Goal: Task Accomplishment & Management: Complete application form

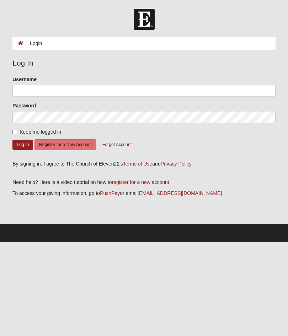
click at [153, 182] on link "register for a new account" at bounding box center [140, 183] width 57 height 6
click at [76, 146] on button "Register for a New Account" at bounding box center [65, 144] width 62 height 11
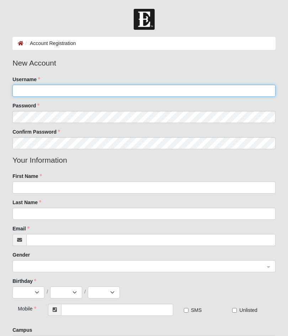
click at [27, 92] on input "Username" at bounding box center [143, 91] width 263 height 12
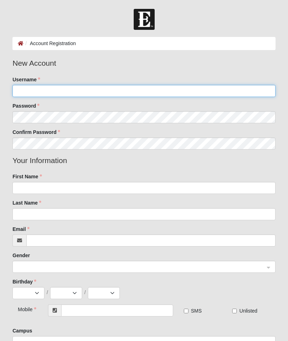
click at [46, 88] on input "Username" at bounding box center [143, 91] width 263 height 12
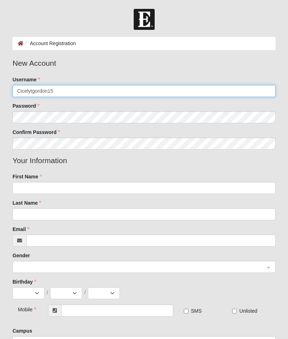
type input "Cicelytgordon15"
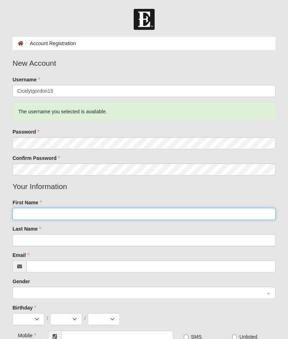
click at [224, 214] on input "First Name" at bounding box center [143, 214] width 263 height 12
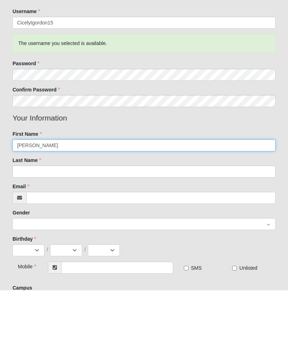
type input "Cicely"
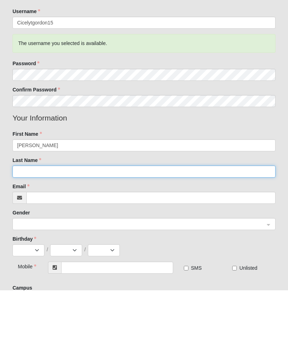
click at [226, 234] on input "Last Name" at bounding box center [143, 240] width 263 height 12
type input "Gordon"
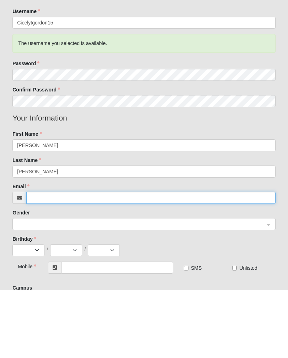
click at [46, 260] on input "Email" at bounding box center [150, 266] width 249 height 12
type input "cicelytgordon@yahoo.com"
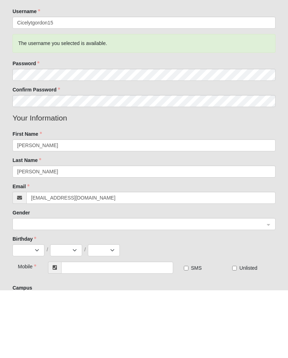
click at [33, 287] on input "search" at bounding box center [141, 292] width 249 height 11
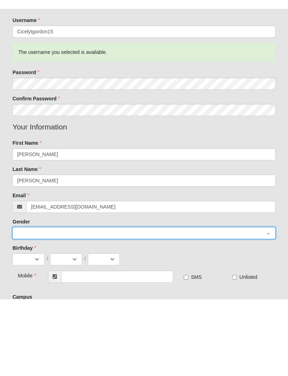
scroll to position [68, 0]
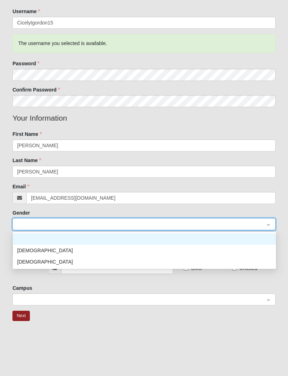
click at [22, 260] on div "Female" at bounding box center [144, 262] width 254 height 8
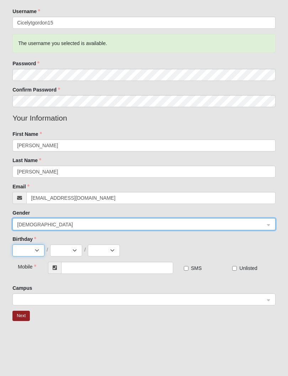
click at [25, 247] on select "Jan Feb Mar Apr May Jun Jul Aug Sep Oct Nov Dec" at bounding box center [28, 251] width 32 height 12
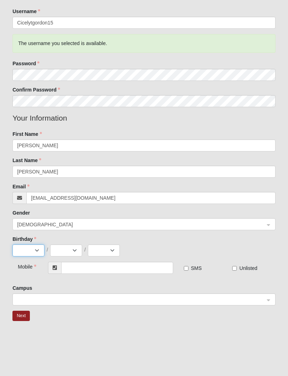
select select "11"
click at [59, 246] on select "1 2 3 4 5 6 7 8 9 10 11 12 13 14 15 16 17 18 19 20 21 22 23 24 25 26 27 28 29 30" at bounding box center [66, 251] width 32 height 12
select select "28"
click at [110, 252] on select "2025 2024 2023 2022 2021 2020 2019 2018 2017 2016 2015 2014 2013 2012 2011 2010…" at bounding box center [104, 251] width 32 height 12
select select "1992"
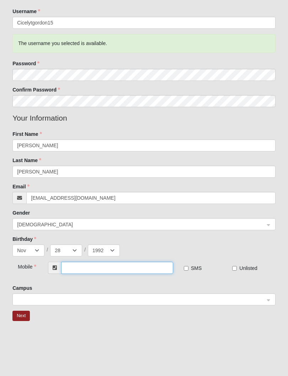
click at [87, 271] on input "text" at bounding box center [117, 268] width 112 height 12
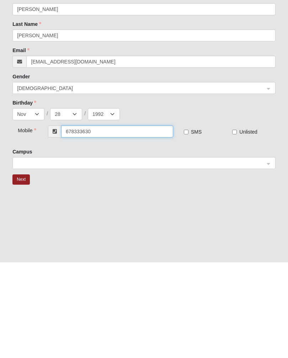
type input "(678) 333-6308"
click at [187, 226] on input "SMS" at bounding box center [186, 228] width 5 height 5
checkbox input "true"
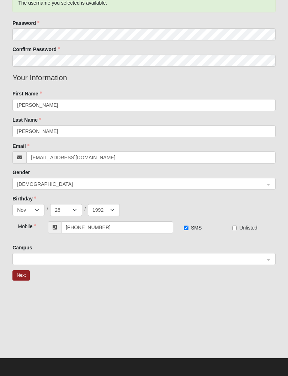
click at [52, 263] on input "search" at bounding box center [141, 258] width 249 height 11
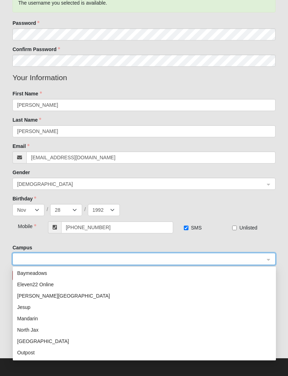
scroll to position [11, 0]
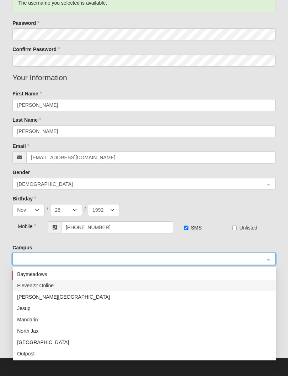
click at [28, 285] on div "Eleven22 Online" at bounding box center [144, 286] width 254 height 8
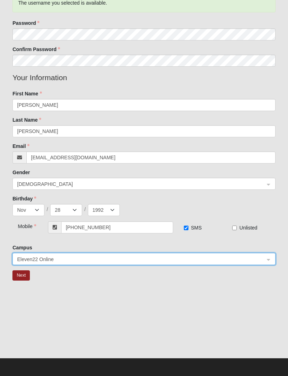
click at [24, 276] on button "Next" at bounding box center [20, 275] width 17 height 10
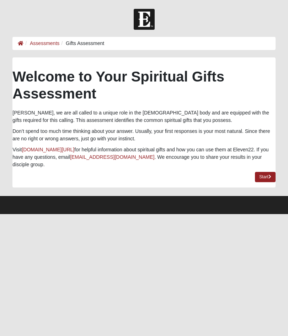
click at [262, 174] on link "Start" at bounding box center [264, 177] width 21 height 10
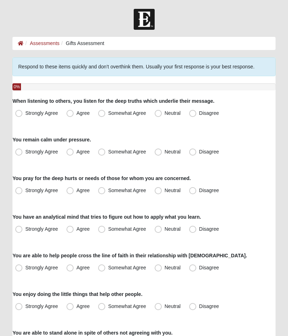
click at [25, 153] on span "Strongly Agree" at bounding box center [41, 152] width 33 height 6
click at [19, 153] on input "Strongly Agree" at bounding box center [20, 152] width 5 height 5
radio input "true"
click at [76, 111] on span "Agree" at bounding box center [82, 113] width 13 height 6
click at [69, 111] on input "Agree" at bounding box center [71, 113] width 5 height 5
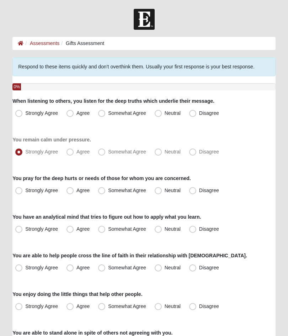
radio input "true"
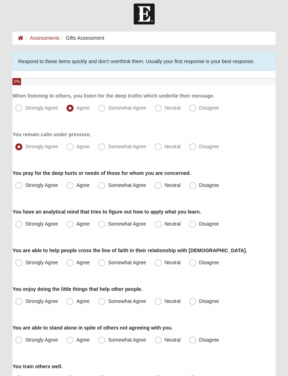
scroll to position [6, 0]
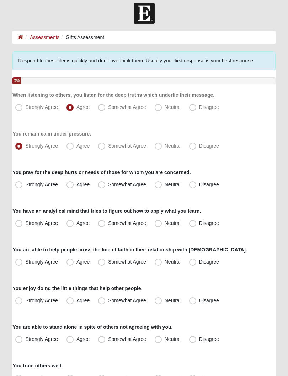
click at [25, 185] on span "Strongly Agree" at bounding box center [41, 185] width 33 height 6
click at [20, 185] on input "Strongly Agree" at bounding box center [20, 184] width 5 height 5
radio input "true"
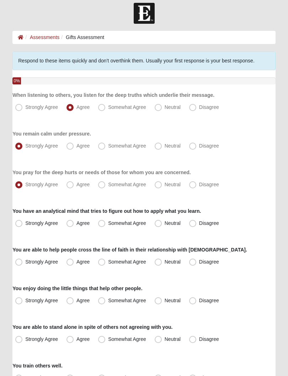
click at [75, 224] on label "Agree" at bounding box center [79, 223] width 30 height 11
click at [74, 224] on input "Agree" at bounding box center [71, 223] width 5 height 5
radio input "true"
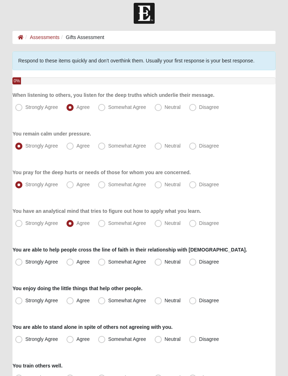
click at [166, 264] on span "Neutral" at bounding box center [172, 262] width 16 height 6
click at [162, 264] on input "Neutral" at bounding box center [159, 262] width 5 height 5
radio input "true"
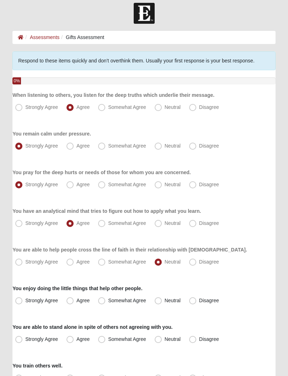
click at [200, 265] on span "Disagree" at bounding box center [209, 262] width 20 height 6
click at [196, 264] on input "Disagree" at bounding box center [194, 262] width 5 height 5
radio input "true"
click at [76, 303] on span "Agree" at bounding box center [82, 301] width 13 height 6
click at [70, 303] on input "Agree" at bounding box center [71, 301] width 5 height 5
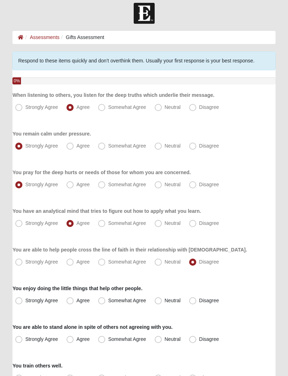
radio input "true"
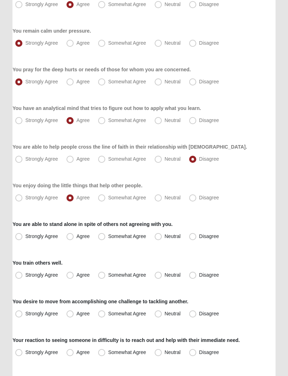
scroll to position [120, 0]
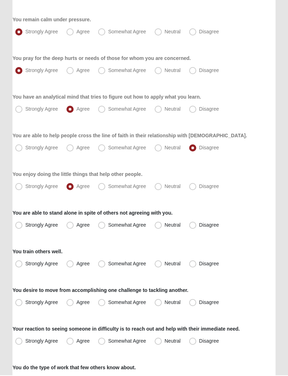
click at [108, 226] on span "Somewhat Agree" at bounding box center [127, 226] width 38 height 6
click at [105, 226] on input "Somewhat Agree" at bounding box center [103, 226] width 5 height 5
radio input "true"
click at [25, 265] on span "Strongly Agree" at bounding box center [41, 265] width 33 height 6
click at [18, 265] on input "Strongly Agree" at bounding box center [20, 264] width 5 height 5
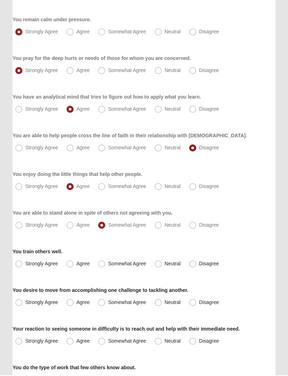
radio input "true"
click at [76, 267] on span "Agree" at bounding box center [82, 265] width 13 height 6
click at [71, 267] on input "Agree" at bounding box center [71, 264] width 5 height 5
radio input "true"
click at [20, 307] on label "Strongly Agree" at bounding box center [37, 303] width 50 height 11
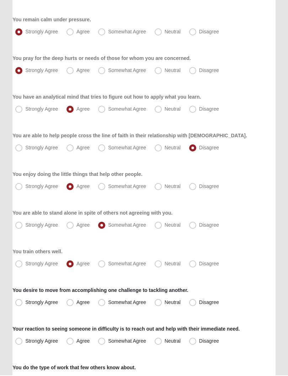
click at [20, 306] on input "Strongly Agree" at bounding box center [20, 303] width 5 height 5
radio input "true"
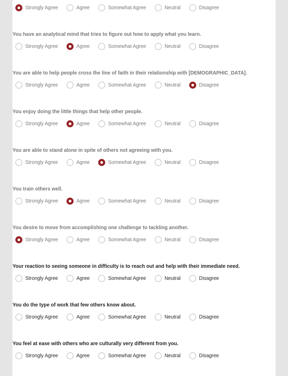
scroll to position [183, 0]
click at [25, 279] on span "Strongly Agree" at bounding box center [41, 278] width 33 height 6
click at [21, 279] on input "Strongly Agree" at bounding box center [20, 278] width 5 height 5
radio input "true"
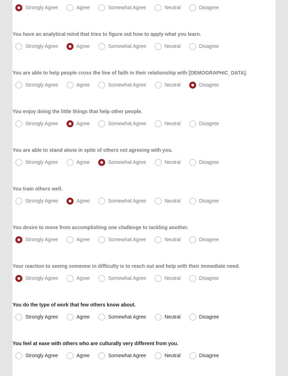
click at [21, 312] on label "Strongly Agree" at bounding box center [37, 317] width 50 height 11
click at [21, 315] on input "Strongly Agree" at bounding box center [20, 317] width 5 height 5
radio input "true"
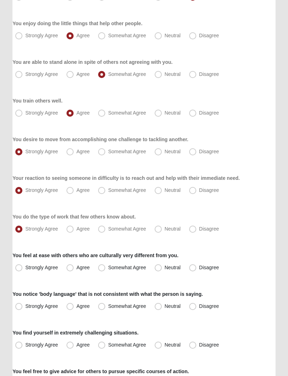
scroll to position [273, 0]
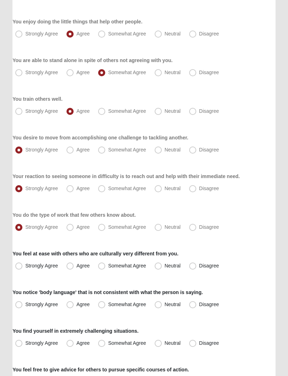
click at [199, 265] on span "Disagree" at bounding box center [209, 266] width 20 height 6
click at [196, 265] on input "Disagree" at bounding box center [194, 266] width 5 height 5
radio input "true"
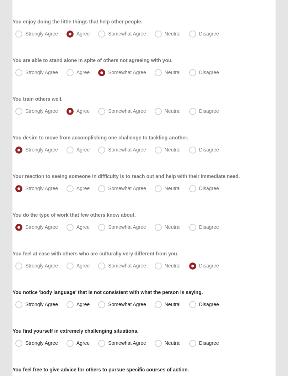
click at [25, 305] on span "Strongly Agree" at bounding box center [41, 305] width 33 height 6
click at [18, 305] on input "Strongly Agree" at bounding box center [20, 305] width 5 height 5
radio input "true"
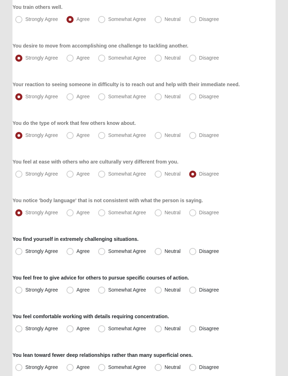
scroll to position [367, 0]
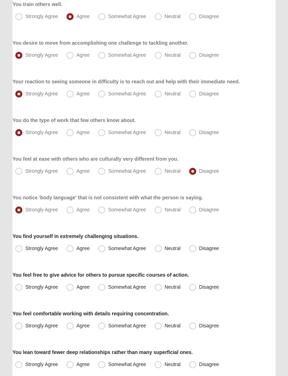
click at [162, 249] on label "Neutral" at bounding box center [168, 248] width 33 height 11
click at [162, 249] on input "Neutral" at bounding box center [159, 249] width 5 height 5
radio input "true"
click at [199, 286] on span "Disagree" at bounding box center [209, 288] width 20 height 6
click at [193, 286] on input "Disagree" at bounding box center [194, 287] width 5 height 5
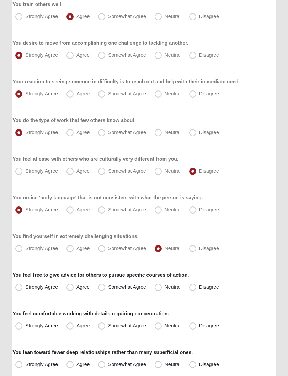
radio input "true"
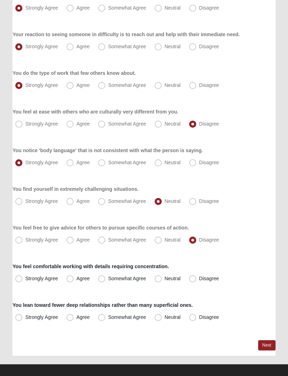
scroll to position [421, 0]
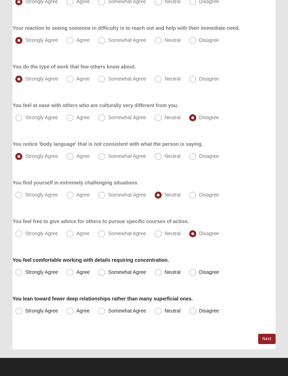
click at [76, 272] on span "Agree" at bounding box center [82, 272] width 13 height 6
click at [73, 272] on input "Agree" at bounding box center [71, 272] width 5 height 5
radio input "true"
click at [25, 311] on span "Strongly Agree" at bounding box center [41, 311] width 33 height 6
click at [21, 311] on input "Strongly Agree" at bounding box center [20, 311] width 5 height 5
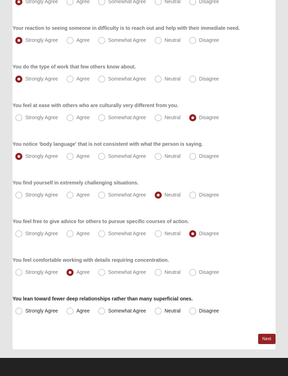
radio input "true"
click at [267, 336] on link "Next" at bounding box center [266, 339] width 17 height 10
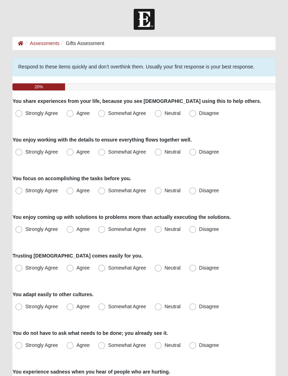
click at [25, 113] on span "Strongly Agree" at bounding box center [41, 113] width 33 height 6
click at [21, 113] on input "Strongly Agree" at bounding box center [20, 113] width 5 height 5
radio input "true"
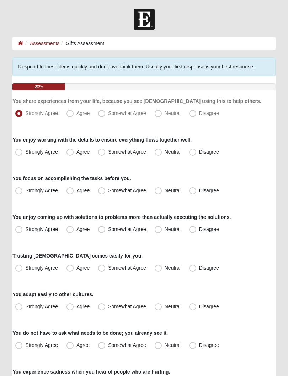
click at [199, 151] on span "Disagree" at bounding box center [209, 152] width 20 height 6
click at [195, 151] on input "Disagree" at bounding box center [194, 152] width 5 height 5
radio input "true"
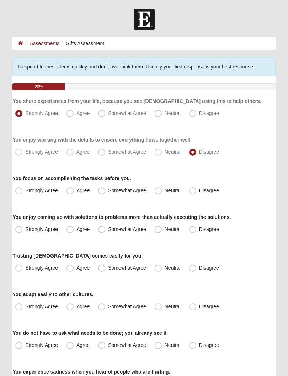
click at [25, 190] on span "Strongly Agree" at bounding box center [41, 191] width 33 height 6
click at [22, 190] on input "Strongly Agree" at bounding box center [20, 190] width 5 height 5
radio input "true"
click at [199, 229] on span "Disagree" at bounding box center [209, 229] width 20 height 6
click at [195, 229] on input "Disagree" at bounding box center [194, 229] width 5 height 5
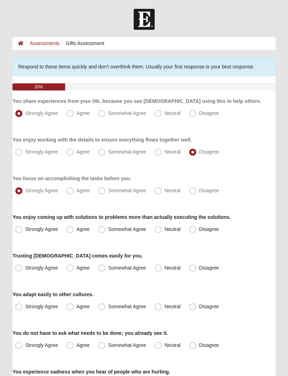
radio input "true"
click at [76, 266] on span "Agree" at bounding box center [82, 268] width 13 height 6
click at [70, 266] on input "Agree" at bounding box center [71, 268] width 5 height 5
radio input "true"
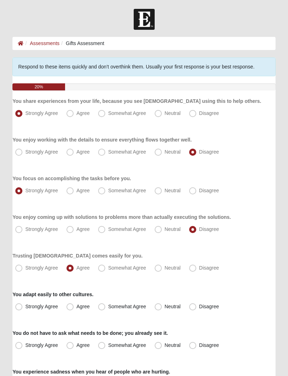
click at [74, 306] on label "Agree" at bounding box center [79, 306] width 30 height 11
click at [74, 306] on input "Agree" at bounding box center [71, 307] width 5 height 5
radio input "true"
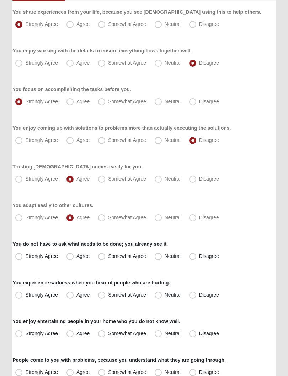
scroll to position [91, 0]
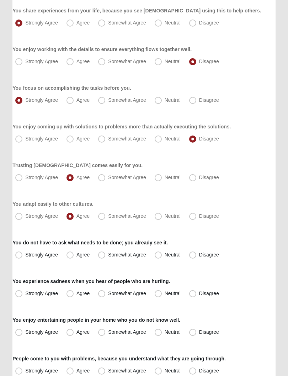
click at [76, 256] on span "Agree" at bounding box center [82, 255] width 13 height 6
click at [73, 256] on input "Agree" at bounding box center [71, 255] width 5 height 5
radio input "true"
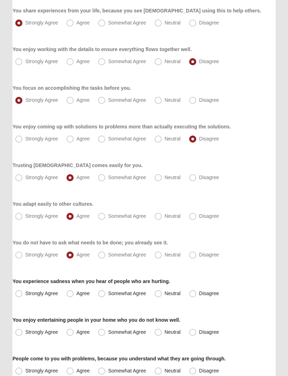
click at [14, 292] on label "Strongly Agree" at bounding box center [37, 293] width 50 height 11
click at [18, 292] on input "Strongly Agree" at bounding box center [20, 293] width 5 height 5
radio input "true"
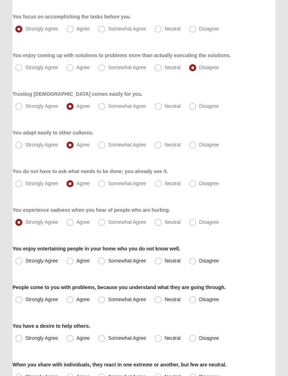
scroll to position [162, 0]
click at [194, 254] on div "You enjoy entertaining people in your home who you do not know well. Strongly A…" at bounding box center [143, 256] width 263 height 22
click at [199, 259] on span "Disagree" at bounding box center [209, 261] width 20 height 6
click at [194, 259] on input "Disagree" at bounding box center [194, 261] width 5 height 5
radio input "true"
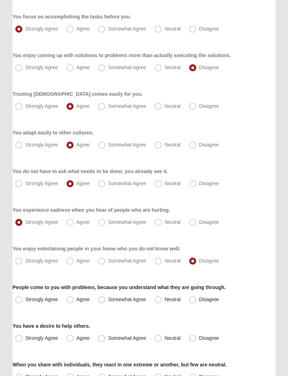
click at [76, 297] on span "Agree" at bounding box center [82, 300] width 13 height 6
click at [70, 297] on input "Agree" at bounding box center [71, 299] width 5 height 5
radio input "true"
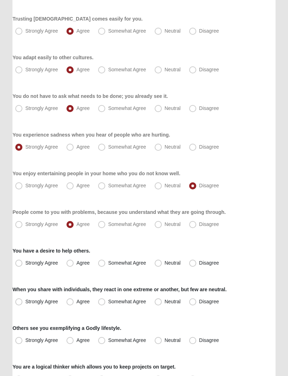
scroll to position [237, 0]
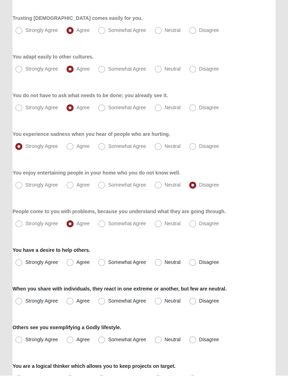
click at [21, 267] on label "Strongly Agree" at bounding box center [37, 262] width 50 height 11
click at [21, 265] on input "Strongly Agree" at bounding box center [20, 263] width 5 height 5
radio input "true"
click at [164, 303] on span "Neutral" at bounding box center [172, 302] width 16 height 6
click at [160, 303] on input "Neutral" at bounding box center [159, 301] width 5 height 5
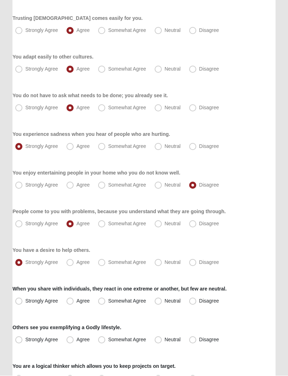
radio input "true"
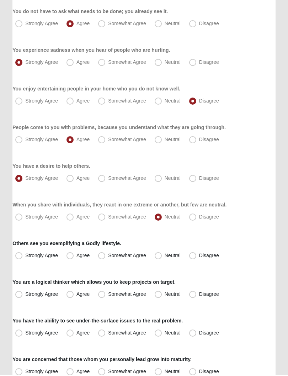
scroll to position [321, 0]
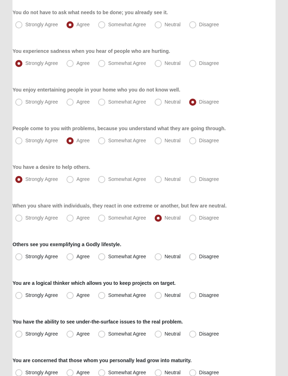
click at [108, 256] on span "Somewhat Agree" at bounding box center [127, 257] width 38 height 6
click at [101, 256] on input "Somewhat Agree" at bounding box center [103, 256] width 5 height 5
radio input "true"
click at [25, 298] on span "Strongly Agree" at bounding box center [41, 295] width 33 height 6
click at [21, 298] on input "Strongly Agree" at bounding box center [20, 295] width 5 height 5
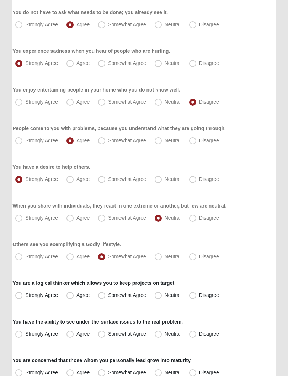
radio input "true"
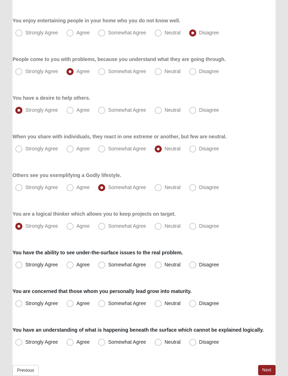
scroll to position [397, 0]
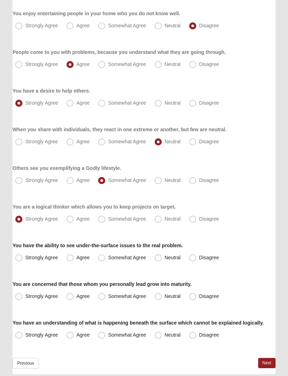
click at [76, 258] on span "Agree" at bounding box center [82, 258] width 13 height 6
click at [73, 258] on input "Agree" at bounding box center [71, 258] width 5 height 5
radio input "true"
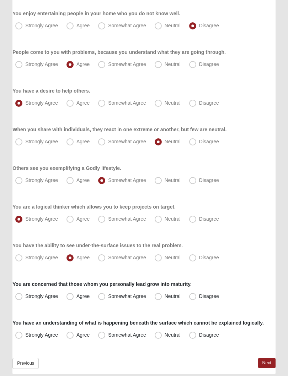
click at [61, 286] on label "You are concerned that those whom you personally lead grow into maturity." at bounding box center [101, 284] width 179 height 7
click at [76, 295] on span "Agree" at bounding box center [82, 297] width 13 height 6
click at [71, 295] on input "Agree" at bounding box center [71, 297] width 5 height 5
radio input "true"
click at [25, 336] on span "Strongly Agree" at bounding box center [41, 336] width 33 height 6
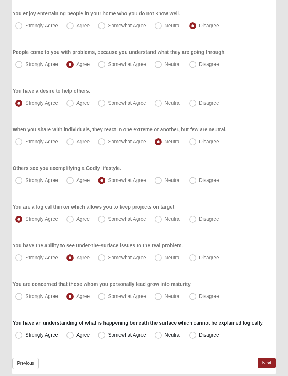
click at [18, 336] on input "Strongly Agree" at bounding box center [20, 335] width 5 height 5
radio input "true"
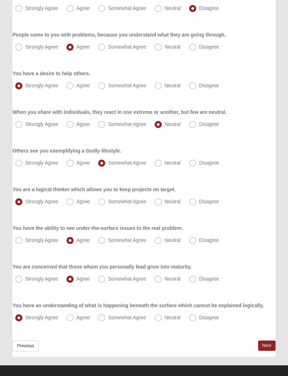
scroll to position [415, 0]
click at [266, 336] on link "Next" at bounding box center [266, 346] width 17 height 10
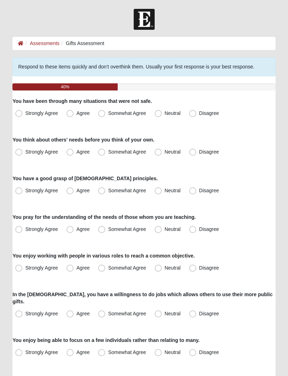
click at [108, 115] on span "Somewhat Agree" at bounding box center [127, 113] width 38 height 6
click at [104, 115] on input "Somewhat Agree" at bounding box center [103, 113] width 5 height 5
radio input "true"
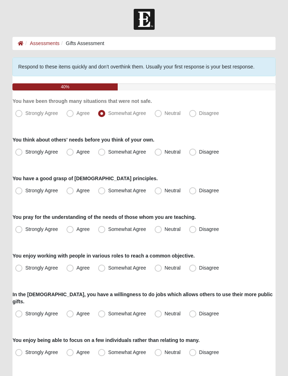
click at [74, 149] on label "Agree" at bounding box center [79, 152] width 30 height 11
click at [74, 150] on input "Agree" at bounding box center [71, 152] width 5 height 5
radio input "true"
click at [76, 188] on span "Agree" at bounding box center [82, 191] width 13 height 6
click at [72, 188] on input "Agree" at bounding box center [71, 190] width 5 height 5
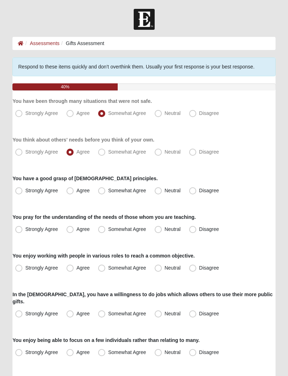
radio input "true"
click at [25, 227] on span "Strongly Agree" at bounding box center [41, 229] width 33 height 6
click at [21, 227] on input "Strongly Agree" at bounding box center [20, 229] width 5 height 5
radio input "true"
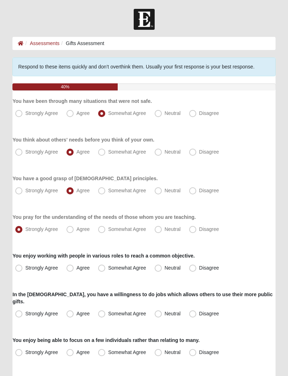
click at [75, 268] on label "Agree" at bounding box center [79, 268] width 30 height 11
click at [74, 268] on input "Agree" at bounding box center [71, 268] width 5 height 5
radio input "true"
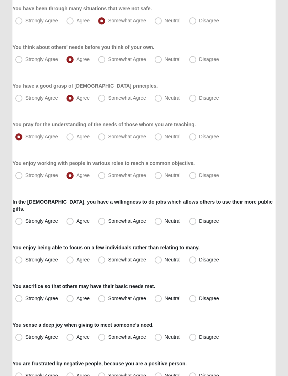
scroll to position [93, 0]
click at [75, 216] on label "Agree" at bounding box center [79, 221] width 30 height 11
click at [74, 219] on input "Agree" at bounding box center [71, 221] width 5 height 5
radio input "true"
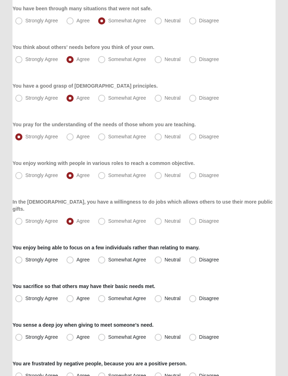
click at [76, 257] on span "Agree" at bounding box center [82, 260] width 13 height 6
click at [73, 258] on input "Agree" at bounding box center [71, 260] width 5 height 5
radio input "true"
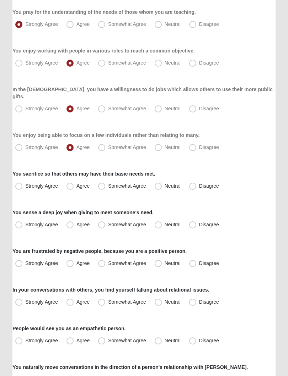
scroll to position [205, 0]
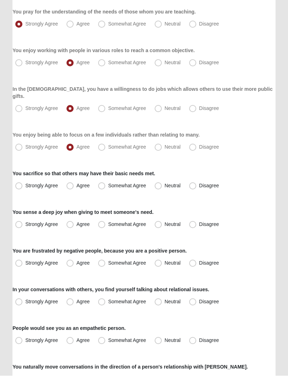
click at [76, 183] on span "Agree" at bounding box center [82, 186] width 13 height 6
click at [69, 184] on input "Agree" at bounding box center [71, 186] width 5 height 5
radio input "true"
click at [76, 222] on span "Agree" at bounding box center [82, 225] width 13 height 6
click at [71, 223] on input "Agree" at bounding box center [71, 225] width 5 height 5
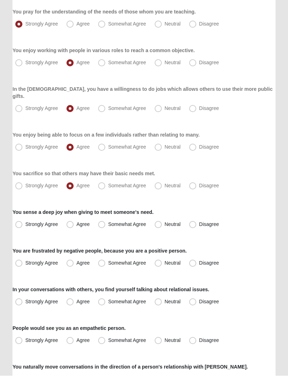
radio input "true"
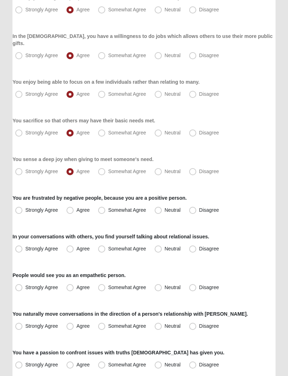
scroll to position [258, 0]
click at [21, 207] on label "Strongly Agree" at bounding box center [37, 210] width 50 height 11
click at [21, 208] on input "Strongly Agree" at bounding box center [20, 210] width 5 height 5
radio input "true"
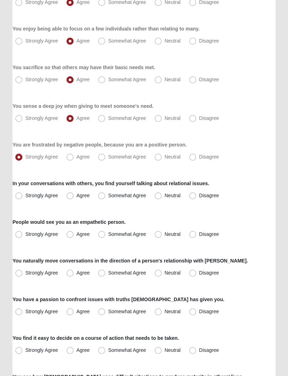
scroll to position [310, 0]
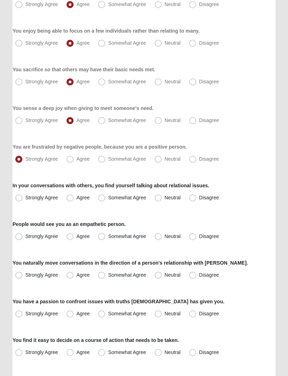
click at [198, 193] on label "Disagree" at bounding box center [204, 197] width 37 height 11
click at [196, 196] on input "Disagree" at bounding box center [194, 198] width 5 height 5
radio input "true"
click at [76, 234] on span "Agree" at bounding box center [82, 237] width 13 height 6
click at [71, 234] on input "Agree" at bounding box center [71, 236] width 5 height 5
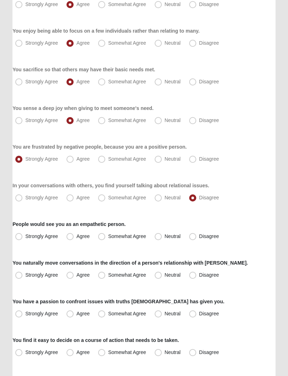
radio input "true"
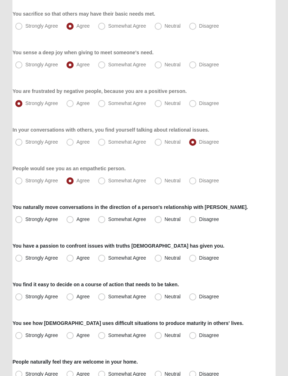
scroll to position [366, 0]
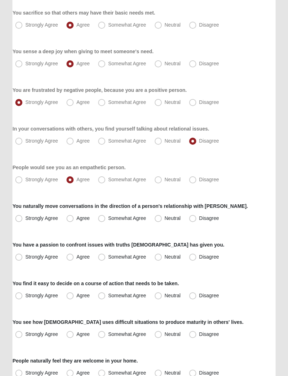
click at [201, 215] on span "Disagree" at bounding box center [209, 218] width 20 height 6
click at [196, 216] on input "Disagree" at bounding box center [194, 218] width 5 height 5
radio input "true"
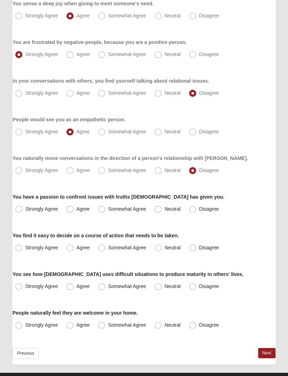
scroll to position [415, 0]
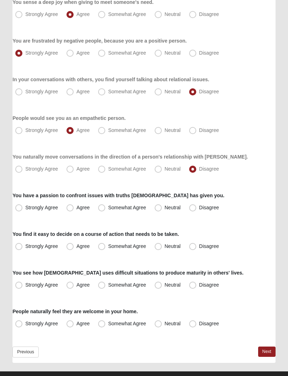
click at [108, 205] on span "Somewhat Agree" at bounding box center [127, 208] width 38 height 6
click at [101, 206] on input "Somewhat Agree" at bounding box center [103, 208] width 5 height 5
radio input "true"
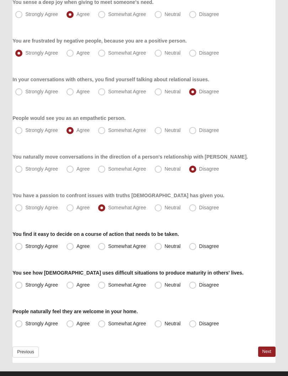
click at [25, 244] on span "Strongly Agree" at bounding box center [41, 247] width 33 height 6
click at [20, 245] on input "Strongly Agree" at bounding box center [20, 247] width 5 height 5
radio input "true"
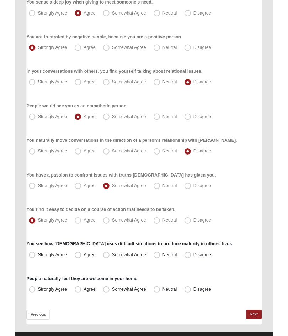
scroll to position [462, 0]
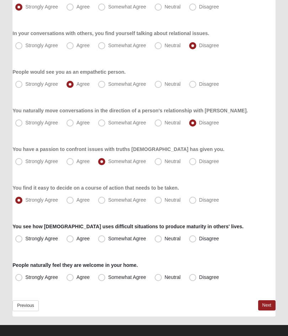
click at [25, 236] on span "Strongly Agree" at bounding box center [41, 239] width 33 height 6
click at [21, 237] on input "Strongly Agree" at bounding box center [20, 239] width 5 height 5
radio input "true"
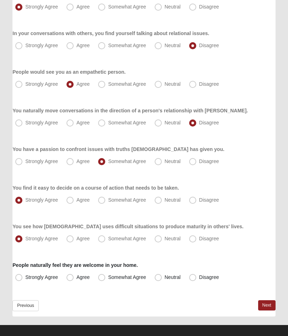
click at [23, 272] on label "Strongly Agree" at bounding box center [37, 277] width 50 height 11
click at [23, 275] on input "Strongly Agree" at bounding box center [20, 277] width 5 height 5
radio input "true"
click at [265, 301] on link "Next" at bounding box center [266, 306] width 17 height 10
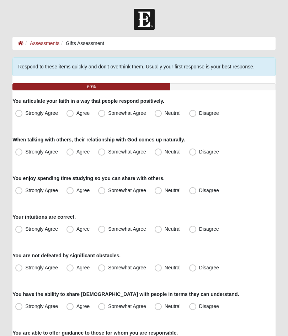
click at [108, 113] on span "Somewhat Agree" at bounding box center [127, 113] width 38 height 6
click at [105, 113] on input "Somewhat Agree" at bounding box center [103, 113] width 5 height 5
radio input "true"
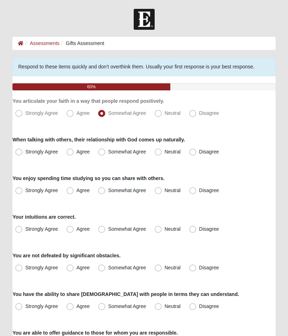
click at [199, 152] on span "Disagree" at bounding box center [209, 152] width 20 height 6
click at [195, 152] on input "Disagree" at bounding box center [194, 152] width 5 height 5
radio input "true"
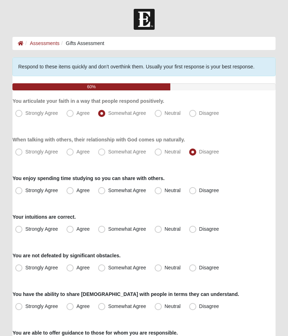
click at [106, 191] on label "Somewhat Agree" at bounding box center [122, 190] width 55 height 11
click at [105, 191] on input "Somewhat Agree" at bounding box center [103, 190] width 5 height 5
radio input "true"
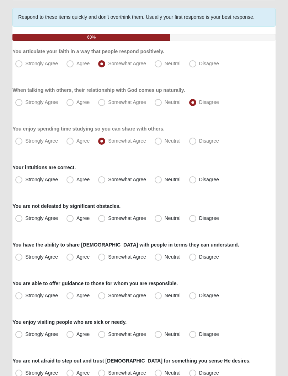
scroll to position [51, 0]
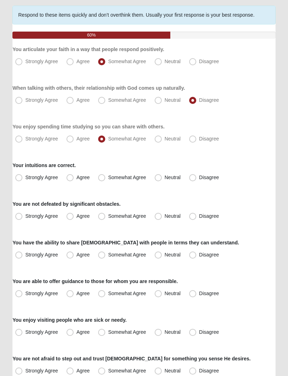
click at [25, 175] on span "Strongly Agree" at bounding box center [41, 178] width 33 height 6
click at [21, 176] on input "Strongly Agree" at bounding box center [20, 178] width 5 height 5
radio input "true"
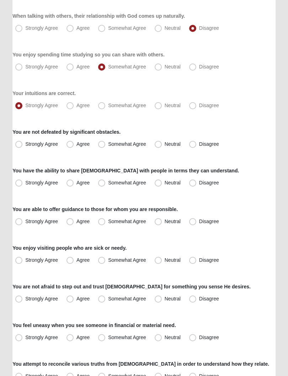
scroll to position [126, 0]
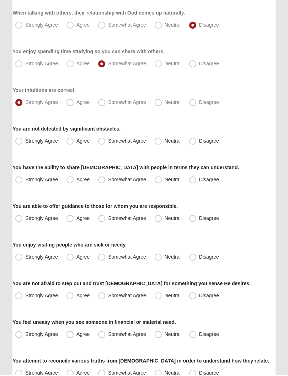
click at [25, 139] on span "Strongly Agree" at bounding box center [41, 142] width 33 height 6
click at [20, 139] on input "Strongly Agree" at bounding box center [20, 141] width 5 height 5
radio input "true"
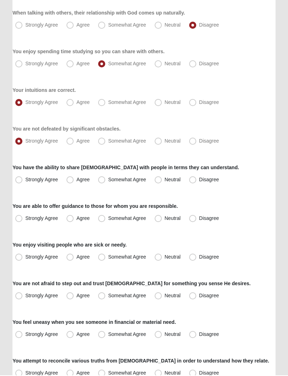
click at [76, 177] on span "Agree" at bounding box center [82, 180] width 13 height 6
click at [69, 178] on input "Agree" at bounding box center [71, 180] width 5 height 5
radio input "true"
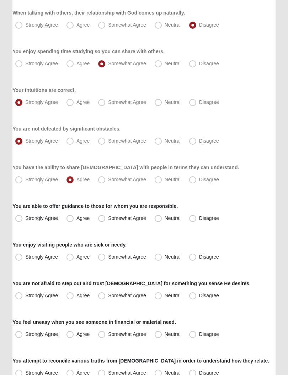
click at [93, 215] on label "Agree" at bounding box center [79, 219] width 30 height 11
click at [74, 217] on input "Agree" at bounding box center [71, 219] width 5 height 5
radio input "true"
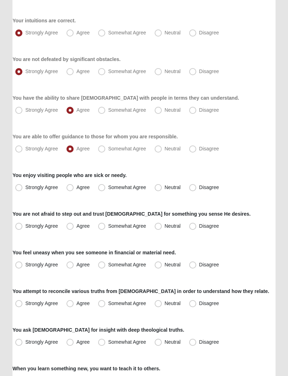
scroll to position [198, 0]
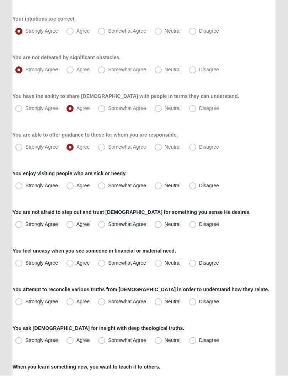
click at [199, 188] on span "Disagree" at bounding box center [209, 186] width 20 height 6
click at [192, 188] on input "Disagree" at bounding box center [194, 186] width 5 height 5
radio input "true"
click at [75, 224] on label "Agree" at bounding box center [79, 224] width 30 height 11
click at [74, 224] on input "Agree" at bounding box center [71, 225] width 5 height 5
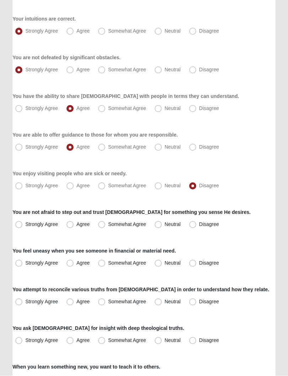
radio input "true"
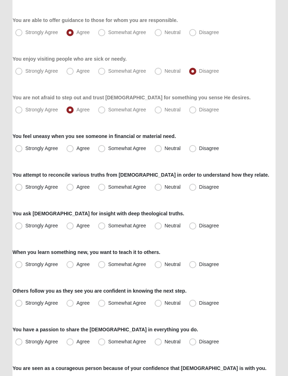
scroll to position [316, 0]
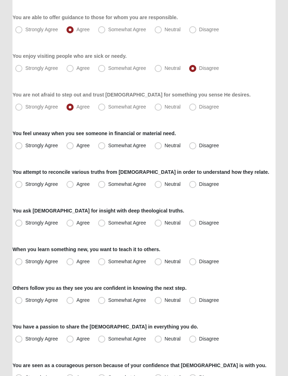
click at [108, 147] on label "Somewhat Agree" at bounding box center [122, 146] width 55 height 11
click at [105, 147] on input "Somewhat Agree" at bounding box center [103, 146] width 5 height 5
radio input "true"
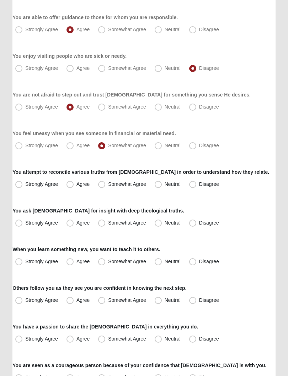
click at [164, 186] on span "Neutral" at bounding box center [172, 185] width 16 height 6
click at [160, 186] on input "Neutral" at bounding box center [159, 184] width 5 height 5
radio input "true"
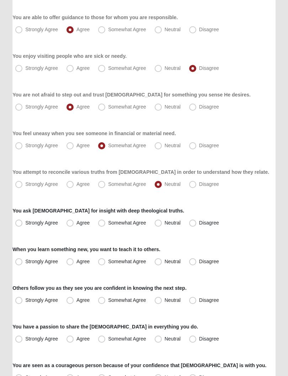
click at [25, 224] on span "Strongly Agree" at bounding box center [41, 223] width 33 height 6
click at [20, 224] on input "Strongly Agree" at bounding box center [20, 223] width 5 height 5
radio input "true"
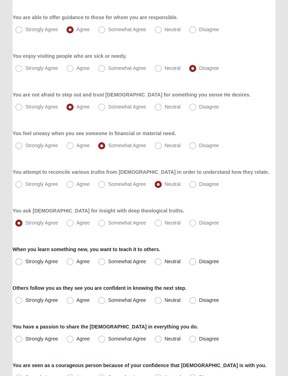
click at [199, 259] on span "Disagree" at bounding box center [209, 262] width 20 height 6
click at [196, 260] on input "Disagree" at bounding box center [194, 262] width 5 height 5
radio input "true"
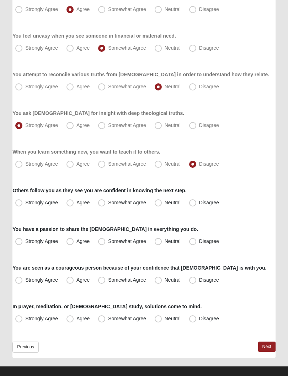
scroll to position [422, 0]
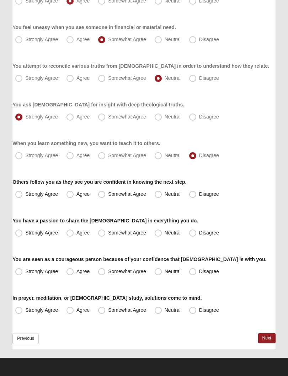
click at [21, 191] on label "Strongly Agree" at bounding box center [37, 194] width 50 height 11
click at [21, 192] on input "Strongly Agree" at bounding box center [20, 194] width 5 height 5
radio input "true"
click at [192, 228] on label "Disagree" at bounding box center [204, 233] width 37 height 11
click at [192, 231] on input "Disagree" at bounding box center [194, 233] width 5 height 5
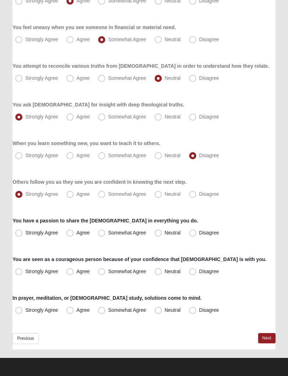
radio input "true"
click at [25, 274] on span "Strongly Agree" at bounding box center [41, 272] width 33 height 6
click at [22, 274] on input "Strongly Agree" at bounding box center [20, 271] width 5 height 5
radio input "true"
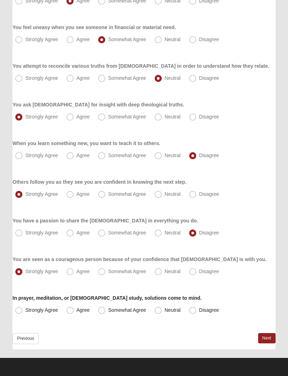
click at [105, 308] on label "Somewhat Agree" at bounding box center [122, 310] width 55 height 11
click at [105, 308] on input "Somewhat Agree" at bounding box center [103, 310] width 5 height 5
radio input "true"
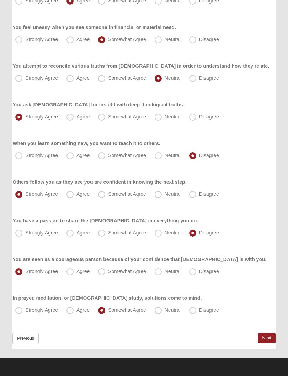
click at [272, 336] on link "Next" at bounding box center [266, 338] width 17 height 10
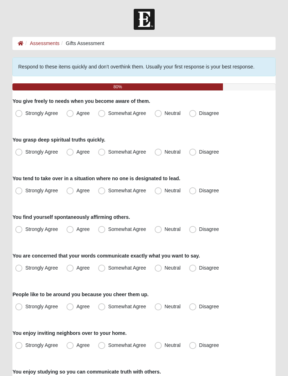
click at [25, 111] on span "Strongly Agree" at bounding box center [41, 113] width 33 height 6
click at [21, 111] on input "Strongly Agree" at bounding box center [20, 113] width 5 height 5
radio input "true"
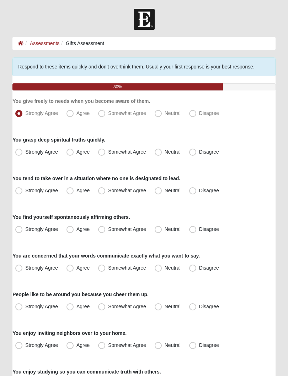
click at [25, 149] on span "Strongly Agree" at bounding box center [41, 152] width 33 height 6
click at [20, 150] on input "Strongly Agree" at bounding box center [20, 152] width 5 height 5
radio input "true"
click at [74, 190] on label "Agree" at bounding box center [79, 190] width 30 height 11
click at [74, 190] on input "Agree" at bounding box center [71, 190] width 5 height 5
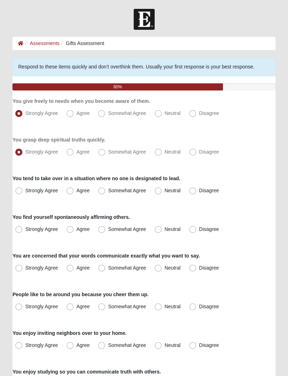
radio input "true"
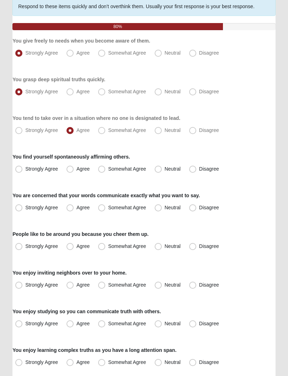
scroll to position [60, 0]
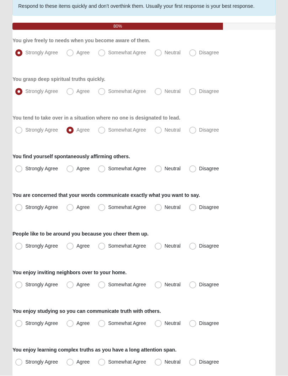
click at [76, 166] on span "Agree" at bounding box center [82, 169] width 13 height 6
click at [73, 167] on input "Agree" at bounding box center [71, 169] width 5 height 5
radio input "true"
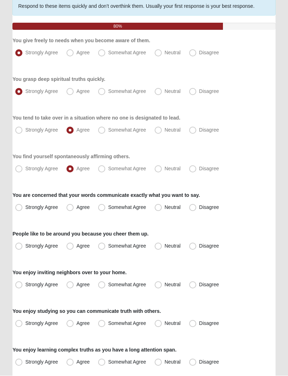
click at [76, 207] on span "Agree" at bounding box center [82, 208] width 13 height 6
click at [73, 207] on input "Agree" at bounding box center [71, 208] width 5 height 5
radio input "true"
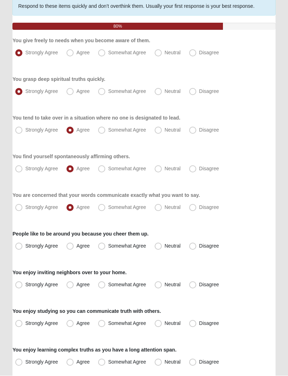
click at [25, 247] on span "Strongly Agree" at bounding box center [41, 246] width 33 height 6
click at [21, 247] on input "Strongly Agree" at bounding box center [20, 246] width 5 height 5
radio input "true"
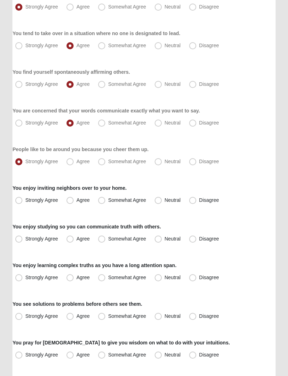
scroll to position [146, 0]
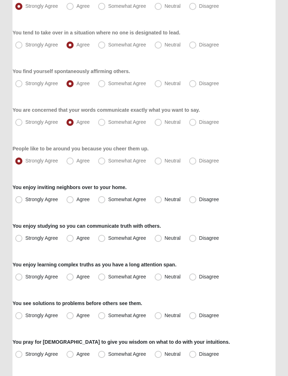
click at [199, 197] on span "Disagree" at bounding box center [209, 200] width 20 height 6
click at [195, 198] on input "Disagree" at bounding box center [194, 200] width 5 height 5
radio input "true"
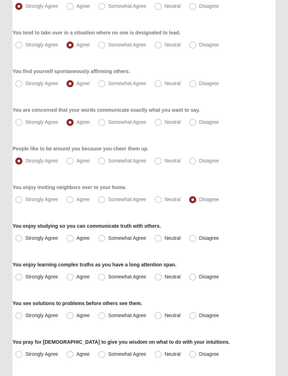
click at [74, 237] on label "Agree" at bounding box center [79, 238] width 30 height 11
click at [74, 237] on input "Agree" at bounding box center [71, 238] width 5 height 5
radio input "true"
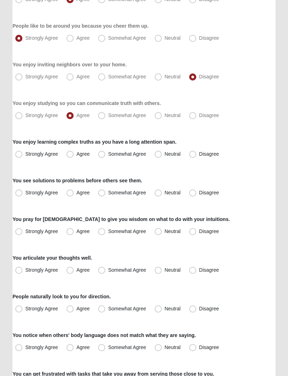
scroll to position [269, 0]
click at [202, 154] on span "Disagree" at bounding box center [209, 154] width 20 height 6
click at [196, 154] on input "Disagree" at bounding box center [194, 154] width 5 height 5
radio input "true"
click at [73, 189] on label "Agree" at bounding box center [79, 192] width 30 height 11
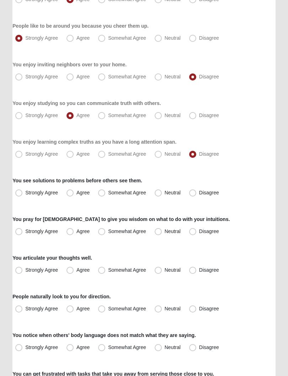
click at [73, 191] on input "Agree" at bounding box center [71, 193] width 5 height 5
radio input "true"
click at [25, 229] on span "Strongly Agree" at bounding box center [41, 232] width 33 height 6
click at [21, 229] on input "Strongly Agree" at bounding box center [20, 231] width 5 height 5
radio input "true"
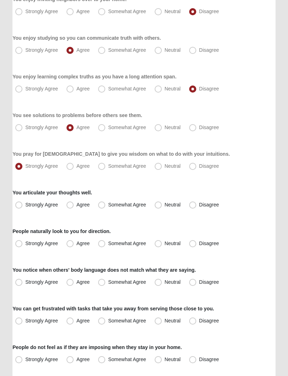
scroll to position [336, 0]
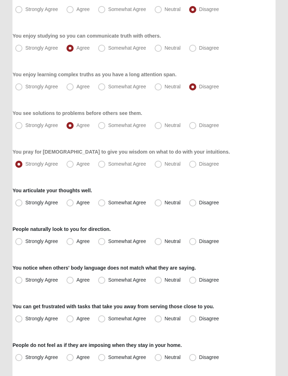
click at [200, 202] on span "Disagree" at bounding box center [209, 203] width 20 height 6
click at [196, 202] on input "Disagree" at bounding box center [194, 203] width 5 height 5
radio input "true"
click at [21, 238] on label "Strongly Agree" at bounding box center [37, 241] width 50 height 11
click at [21, 239] on input "Strongly Agree" at bounding box center [20, 241] width 5 height 5
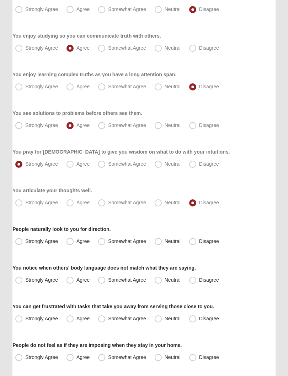
radio input "true"
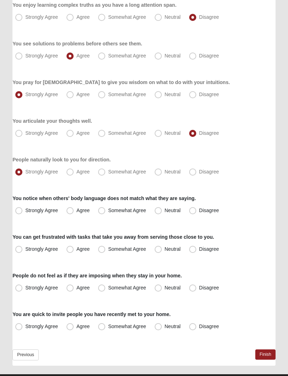
scroll to position [410, 0]
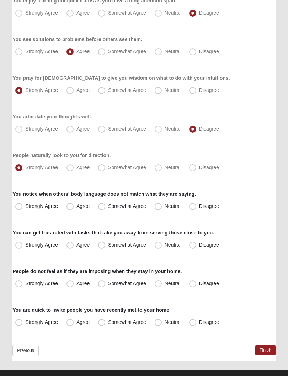
click at [25, 207] on span "Strongly Agree" at bounding box center [41, 206] width 33 height 6
click at [20, 207] on input "Strongly Agree" at bounding box center [20, 206] width 5 height 5
radio input "true"
click at [164, 243] on label "Neutral" at bounding box center [168, 245] width 33 height 11
click at [162, 243] on input "Neutral" at bounding box center [159, 245] width 5 height 5
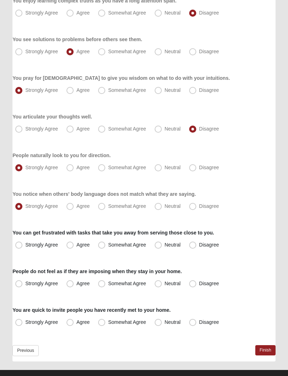
radio input "true"
click at [78, 282] on span "Agree" at bounding box center [82, 284] width 13 height 6
click at [74, 282] on input "Agree" at bounding box center [71, 283] width 5 height 5
radio input "true"
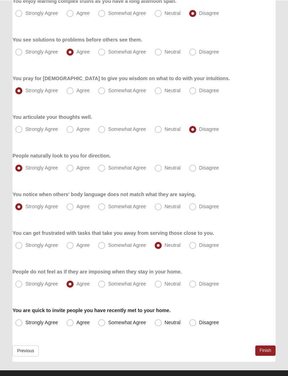
click at [199, 320] on span "Disagree" at bounding box center [209, 322] width 20 height 6
click at [193, 320] on input "Disagree" at bounding box center [194, 322] width 5 height 5
radio input "true"
click at [262, 336] on link "Finish" at bounding box center [265, 351] width 20 height 10
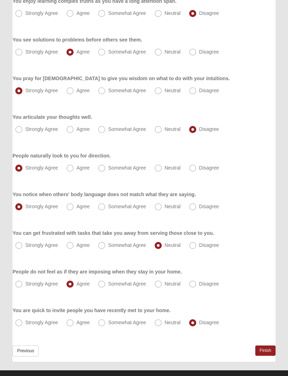
scroll to position [0, 0]
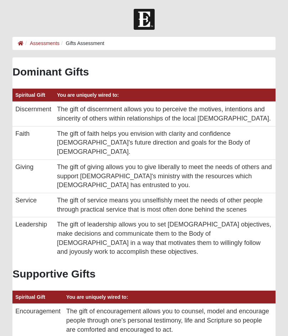
click at [45, 43] on link "Assessments" at bounding box center [44, 43] width 29 height 6
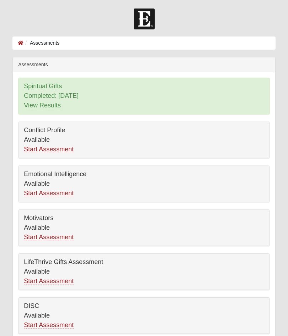
click at [68, 149] on link "Start Assessment" at bounding box center [49, 149] width 50 height 7
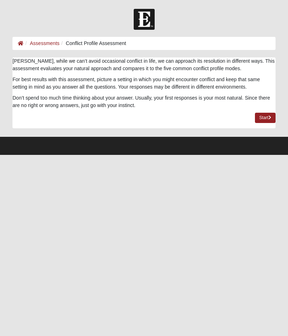
click at [264, 118] on link "Start" at bounding box center [264, 118] width 21 height 10
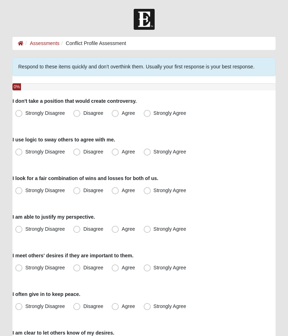
click at [25, 111] on span "Strongly Disagree" at bounding box center [44, 113] width 39 height 6
click at [21, 111] on input "Strongly Disagree" at bounding box center [20, 113] width 5 height 5
radio input "true"
click at [83, 152] on span "Disagree" at bounding box center [93, 152] width 20 height 6
click at [78, 152] on input "Disagree" at bounding box center [78, 152] width 5 height 5
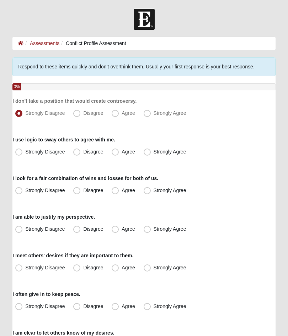
radio input "true"
click at [149, 118] on label "Strongly Agree" at bounding box center [166, 113] width 50 height 11
click at [149, 116] on input "Strongly Agree" at bounding box center [148, 113] width 5 height 5
radio input "true"
click at [121, 192] on span "Agree" at bounding box center [127, 191] width 13 height 6
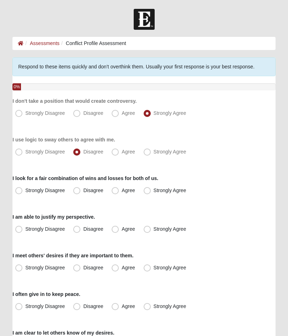
click at [115, 192] on input "Agree" at bounding box center [116, 190] width 5 height 5
radio input "true"
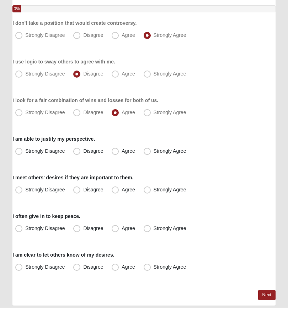
scroll to position [74, 0]
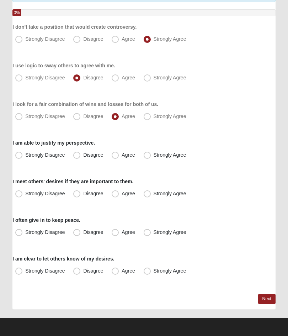
click at [121, 157] on span "Agree" at bounding box center [127, 155] width 13 height 6
click at [117, 157] on input "Agree" at bounding box center [116, 155] width 5 height 5
radio input "true"
click at [121, 197] on span "Agree" at bounding box center [127, 194] width 13 height 6
click at [119, 196] on input "Agree" at bounding box center [116, 194] width 5 height 5
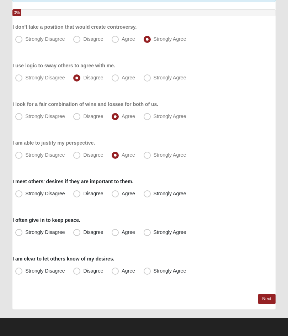
radio input "true"
click at [153, 233] on span "Strongly Agree" at bounding box center [169, 233] width 33 height 6
click at [150, 233] on input "Strongly Agree" at bounding box center [148, 232] width 5 height 5
radio input "true"
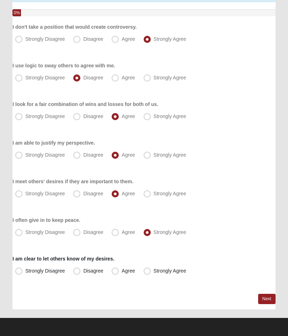
click at [83, 270] on span "Disagree" at bounding box center [93, 271] width 20 height 6
click at [79, 270] on input "Disagree" at bounding box center [78, 271] width 5 height 5
radio input "true"
click at [259, 303] on link "Next" at bounding box center [266, 299] width 17 height 10
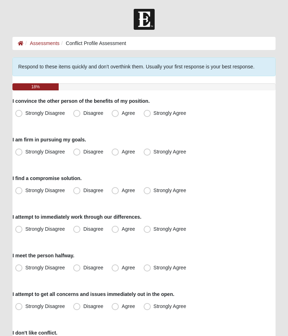
click at [83, 111] on span "Disagree" at bounding box center [93, 113] width 20 height 6
click at [76, 111] on input "Disagree" at bounding box center [78, 113] width 5 height 5
radio input "true"
click at [121, 154] on label "Agree" at bounding box center [124, 152] width 30 height 11
click at [119, 154] on input "Agree" at bounding box center [116, 152] width 5 height 5
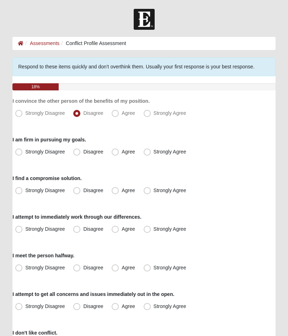
radio input "true"
click at [155, 191] on span "Strongly Agree" at bounding box center [169, 191] width 33 height 6
click at [151, 191] on input "Strongly Agree" at bounding box center [148, 190] width 5 height 5
radio input "true"
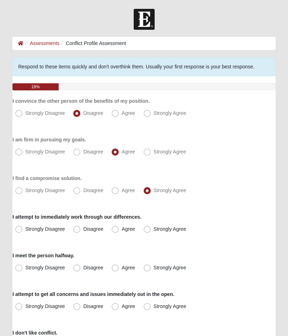
click at [151, 230] on label "Strongly Agree" at bounding box center [166, 229] width 50 height 11
click at [151, 230] on input "Strongly Agree" at bounding box center [148, 229] width 5 height 5
radio input "true"
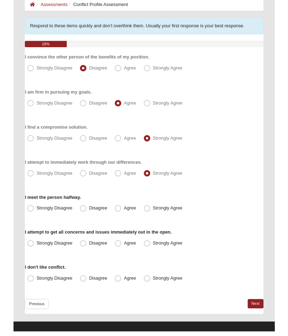
scroll to position [75, 0]
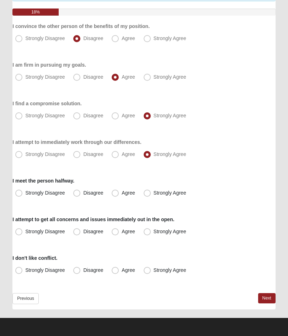
click at [152, 193] on label "Strongly Agree" at bounding box center [166, 193] width 50 height 11
click at [151, 193] on input "Strongly Agree" at bounding box center [148, 193] width 5 height 5
radio input "true"
click at [152, 232] on label "Strongly Agree" at bounding box center [166, 231] width 50 height 11
click at [151, 232] on input "Strongly Agree" at bounding box center [148, 232] width 5 height 5
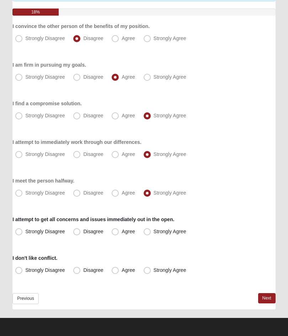
radio input "true"
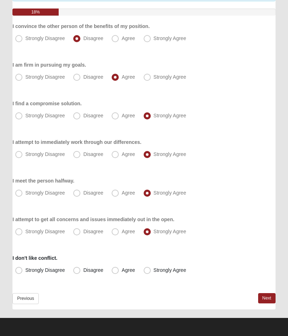
click at [153, 270] on span "Strongly Agree" at bounding box center [169, 271] width 33 height 6
click at [148, 270] on input "Strongly Agree" at bounding box center [148, 270] width 5 height 5
radio input "true"
click at [267, 298] on link "Next" at bounding box center [266, 299] width 17 height 10
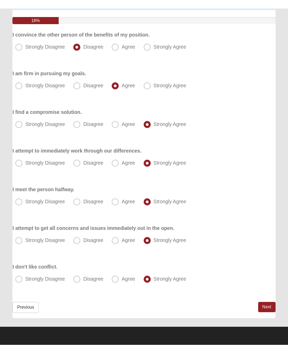
scroll to position [0, 0]
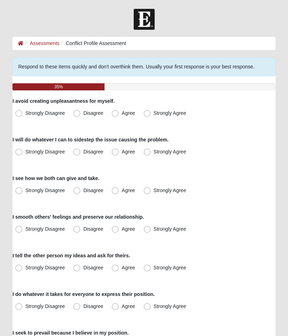
click at [152, 117] on label "Strongly Agree" at bounding box center [166, 113] width 50 height 11
click at [151, 116] on input "Strongly Agree" at bounding box center [148, 113] width 5 height 5
radio input "true"
click at [160, 156] on label "Strongly Agree" at bounding box center [166, 152] width 50 height 11
click at [151, 154] on input "Strongly Agree" at bounding box center [148, 152] width 5 height 5
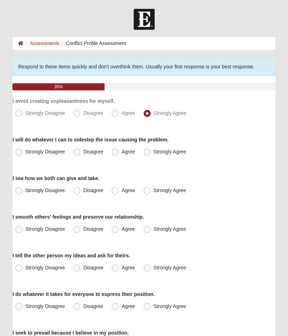
radio input "true"
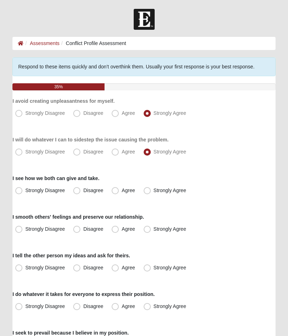
click at [121, 192] on label "Agree" at bounding box center [124, 190] width 30 height 11
click at [119, 192] on input "Agree" at bounding box center [116, 190] width 5 height 5
radio input "true"
click at [155, 234] on label "Strongly Agree" at bounding box center [166, 229] width 50 height 11
click at [151, 232] on input "Strongly Agree" at bounding box center [148, 229] width 5 height 5
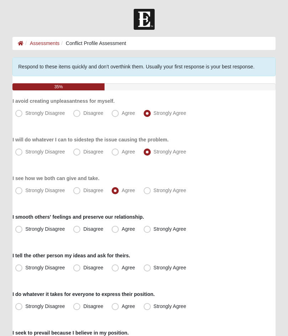
radio input "true"
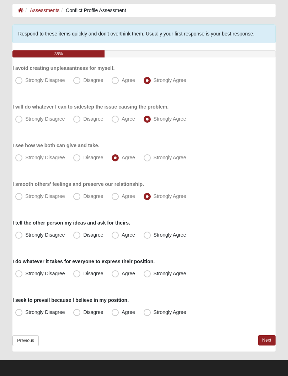
scroll to position [35, 0]
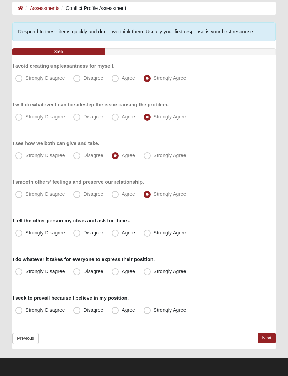
click at [121, 236] on span "Agree" at bounding box center [127, 233] width 13 height 6
click at [118, 235] on input "Agree" at bounding box center [116, 233] width 5 height 5
radio input "true"
click at [119, 273] on label "Agree" at bounding box center [124, 271] width 30 height 11
click at [119, 273] on input "Agree" at bounding box center [116, 271] width 5 height 5
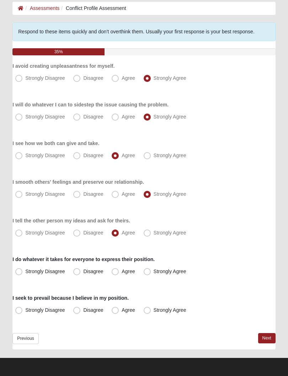
radio input "true"
click at [83, 312] on span "Disagree" at bounding box center [93, 310] width 20 height 6
click at [80, 312] on input "Disagree" at bounding box center [78, 310] width 5 height 5
radio input "true"
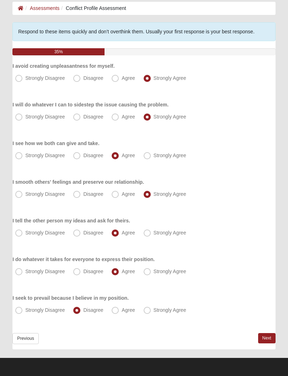
click at [272, 336] on link "Next" at bounding box center [266, 338] width 17 height 10
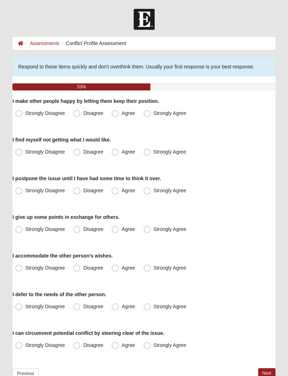
click at [118, 117] on label "Agree" at bounding box center [124, 113] width 30 height 11
click at [118, 116] on input "Agree" at bounding box center [116, 113] width 5 height 5
radio input "true"
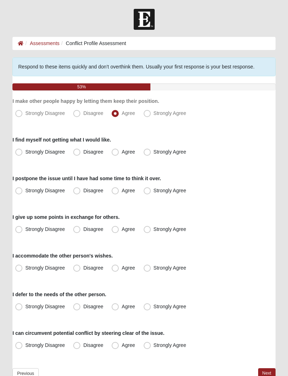
click at [78, 156] on label "Disagree" at bounding box center [88, 152] width 37 height 11
click at [78, 154] on input "Disagree" at bounding box center [78, 152] width 5 height 5
radio input "true"
click at [121, 190] on span "Agree" at bounding box center [127, 191] width 13 height 6
click at [119, 190] on input "Agree" at bounding box center [116, 190] width 5 height 5
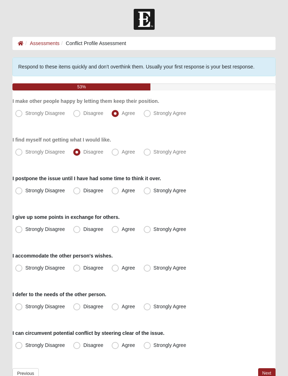
radio input "true"
click at [120, 228] on label "Agree" at bounding box center [124, 229] width 30 height 11
click at [119, 228] on input "Agree" at bounding box center [116, 229] width 5 height 5
radio input "true"
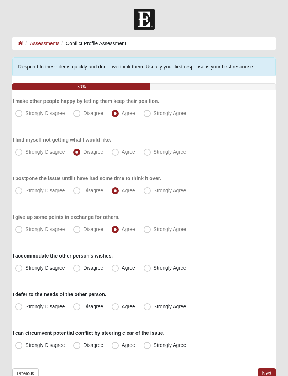
click at [121, 267] on span "Agree" at bounding box center [127, 268] width 13 height 6
click at [116, 267] on input "Agree" at bounding box center [116, 268] width 5 height 5
radio input "true"
click at [121, 308] on span "Agree" at bounding box center [127, 307] width 13 height 6
click at [117, 308] on input "Agree" at bounding box center [116, 307] width 5 height 5
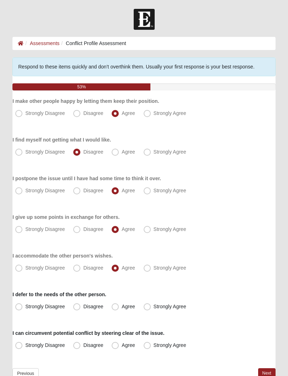
radio input "true"
click at [153, 336] on span "Strongly Agree" at bounding box center [169, 346] width 33 height 6
click at [149, 336] on input "Strongly Agree" at bounding box center [148, 345] width 5 height 5
radio input "true"
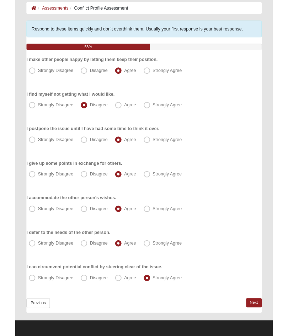
scroll to position [75, 0]
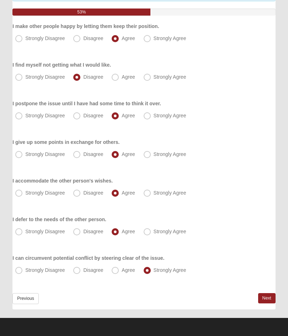
click at [262, 300] on link "Next" at bounding box center [266, 299] width 17 height 10
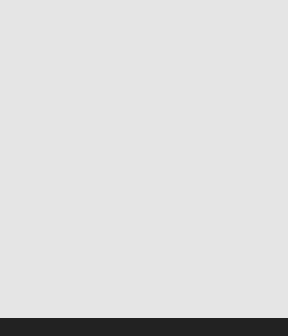
scroll to position [0, 0]
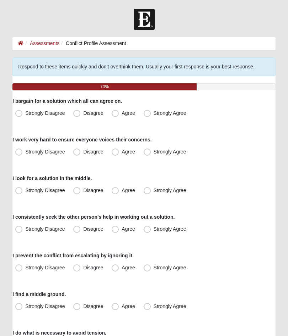
click at [83, 115] on span "Disagree" at bounding box center [93, 113] width 20 height 6
click at [80, 115] on input "Disagree" at bounding box center [78, 113] width 5 height 5
radio input "true"
click at [120, 152] on label "Agree" at bounding box center [124, 152] width 30 height 11
click at [119, 152] on input "Agree" at bounding box center [116, 152] width 5 height 5
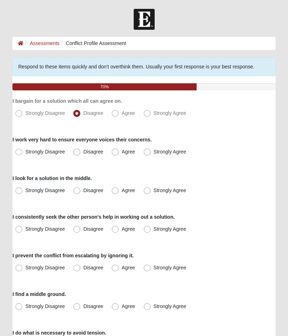
radio input "true"
click at [119, 192] on label "Agree" at bounding box center [124, 190] width 30 height 11
click at [119, 192] on input "Agree" at bounding box center [116, 190] width 5 height 5
radio input "true"
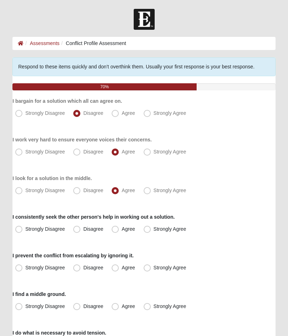
click at [83, 229] on span "Disagree" at bounding box center [93, 229] width 20 height 6
click at [79, 229] on input "Disagree" at bounding box center [78, 229] width 5 height 5
radio input "true"
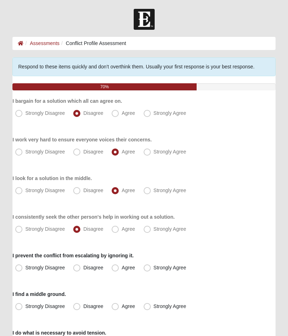
click at [81, 267] on label "Disagree" at bounding box center [88, 268] width 37 height 11
click at [81, 267] on input "Disagree" at bounding box center [78, 268] width 5 height 5
radio input "true"
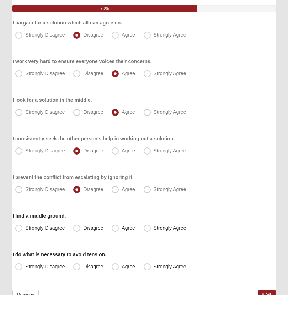
scroll to position [75, 0]
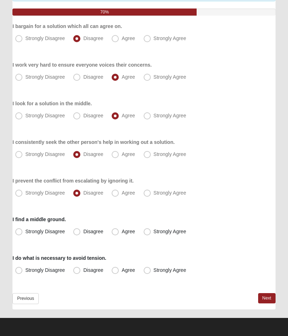
click at [121, 234] on span "Agree" at bounding box center [127, 232] width 13 height 6
click at [119, 234] on input "Agree" at bounding box center [116, 232] width 5 height 5
radio input "true"
click at [151, 272] on label "Strongly Agree" at bounding box center [166, 270] width 50 height 11
click at [151, 272] on input "Strongly Agree" at bounding box center [148, 270] width 5 height 5
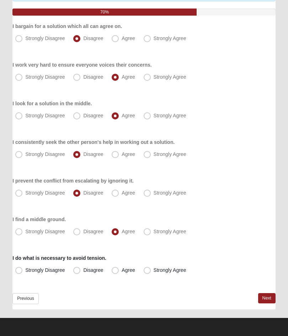
radio input "true"
click at [265, 294] on link "Next" at bounding box center [266, 299] width 17 height 10
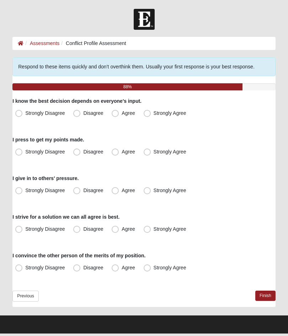
click at [121, 115] on label "Agree" at bounding box center [124, 113] width 30 height 11
click at [119, 115] on input "Agree" at bounding box center [116, 113] width 5 height 5
radio input "true"
click at [83, 153] on span "Disagree" at bounding box center [93, 152] width 20 height 6
click at [79, 153] on input "Disagree" at bounding box center [78, 152] width 5 height 5
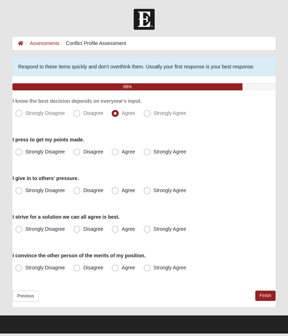
radio input "true"
click at [83, 191] on span "Disagree" at bounding box center [93, 191] width 20 height 6
click at [80, 191] on input "Disagree" at bounding box center [78, 190] width 5 height 5
radio input "true"
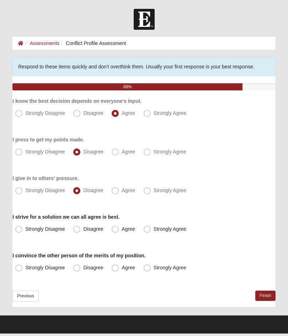
click at [127, 195] on label "Agree" at bounding box center [124, 190] width 30 height 11
click at [119, 193] on input "Agree" at bounding box center [116, 190] width 5 height 5
radio input "true"
click at [119, 230] on label "Agree" at bounding box center [124, 229] width 30 height 11
click at [119, 230] on input "Agree" at bounding box center [116, 229] width 5 height 5
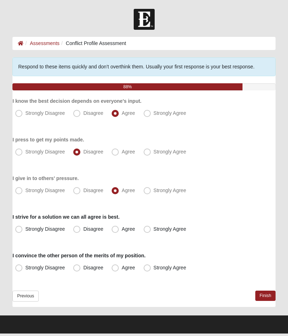
radio input "true"
click at [83, 267] on span "Disagree" at bounding box center [93, 268] width 20 height 6
click at [78, 267] on input "Disagree" at bounding box center [78, 268] width 5 height 5
radio input "true"
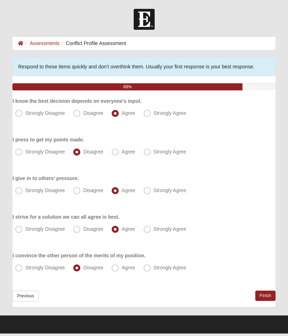
click at [265, 295] on link "Finish" at bounding box center [265, 296] width 20 height 10
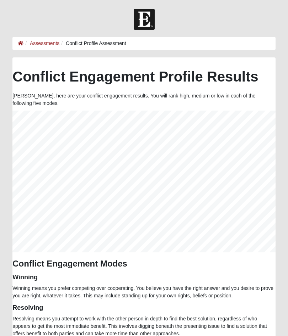
click at [43, 44] on link "Assessments" at bounding box center [44, 43] width 29 height 6
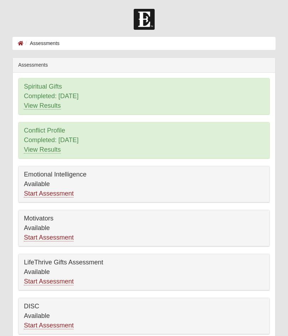
click at [36, 193] on link "Start Assessment" at bounding box center [49, 193] width 50 height 7
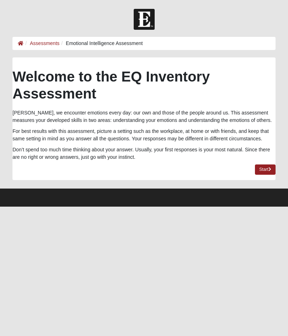
click at [261, 166] on link "Start" at bounding box center [264, 170] width 21 height 10
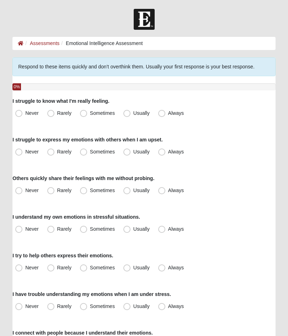
click at [57, 111] on span "Rarely" at bounding box center [64, 113] width 14 height 6
click at [54, 111] on input "Rarely" at bounding box center [52, 113] width 5 height 5
radio input "true"
click at [168, 151] on span "Always" at bounding box center [176, 152] width 16 height 6
click at [164, 151] on input "Always" at bounding box center [163, 152] width 5 height 5
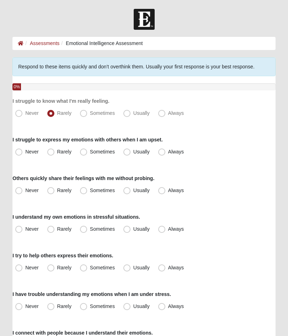
radio input "true"
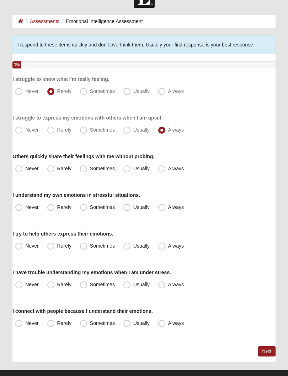
scroll to position [24, 0]
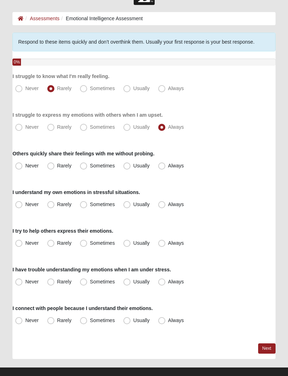
click at [166, 163] on label "Always" at bounding box center [171, 166] width 33 height 11
click at [165, 164] on input "Always" at bounding box center [163, 166] width 5 height 5
radio input "true"
click at [166, 204] on label "Always" at bounding box center [171, 204] width 33 height 11
click at [165, 204] on input "Always" at bounding box center [163, 205] width 5 height 5
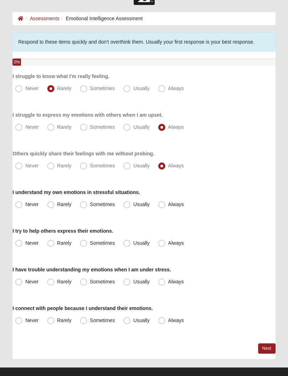
radio input "true"
click at [131, 203] on label "Usually" at bounding box center [136, 204] width 33 height 11
click at [131, 203] on input "Usually" at bounding box center [128, 205] width 5 height 5
radio input "true"
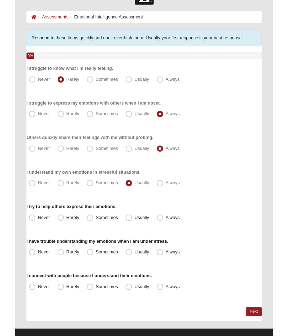
scroll to position [74, 0]
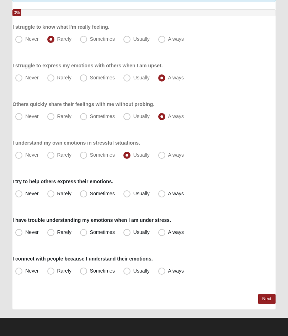
click at [57, 193] on span "Rarely" at bounding box center [64, 194] width 14 height 6
click at [54, 193] on input "Rarely" at bounding box center [52, 194] width 5 height 5
radio input "true"
click at [55, 232] on label "Rarely" at bounding box center [59, 232] width 31 height 11
click at [55, 232] on input "Rarely" at bounding box center [52, 232] width 5 height 5
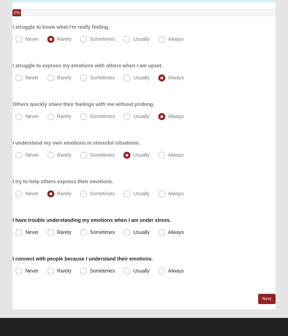
radio input "true"
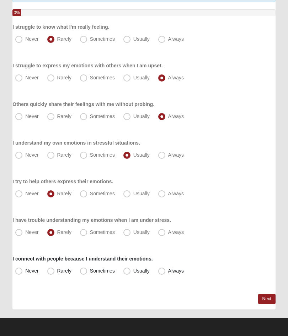
click at [164, 276] on label "Always" at bounding box center [171, 271] width 33 height 11
click at [164, 274] on input "Always" at bounding box center [163, 271] width 5 height 5
radio input "true"
click at [269, 302] on link "Next" at bounding box center [266, 299] width 17 height 10
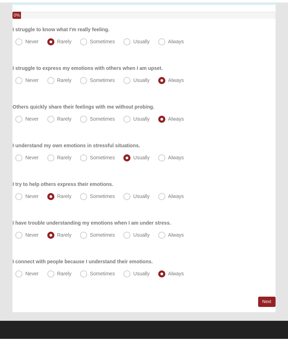
scroll to position [0, 0]
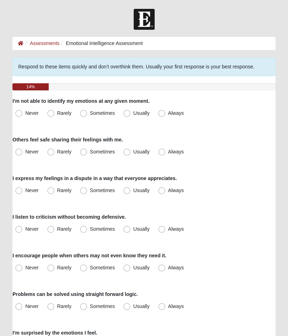
click at [25, 114] on span "Never" at bounding box center [31, 113] width 13 height 6
click at [21, 114] on input "Never" at bounding box center [20, 113] width 5 height 5
radio input "true"
click at [167, 152] on label "Always" at bounding box center [171, 152] width 33 height 11
click at [165, 152] on input "Always" at bounding box center [163, 152] width 5 height 5
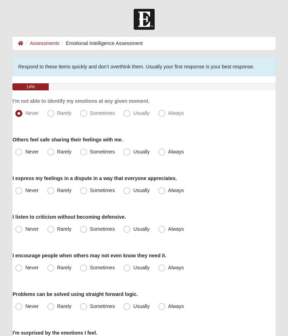
radio input "true"
click at [90, 189] on span "Sometimes" at bounding box center [102, 191] width 25 height 6
click at [85, 189] on input "Sometimes" at bounding box center [85, 190] width 5 height 5
radio input "true"
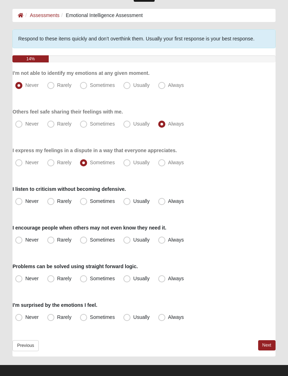
scroll to position [35, 0]
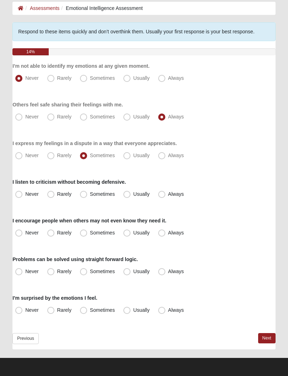
click at [90, 192] on span "Sometimes" at bounding box center [102, 194] width 25 height 6
click at [87, 192] on input "Sometimes" at bounding box center [85, 194] width 5 height 5
radio input "true"
click at [168, 231] on span "Always" at bounding box center [176, 233] width 16 height 6
click at [164, 231] on input "Always" at bounding box center [163, 233] width 5 height 5
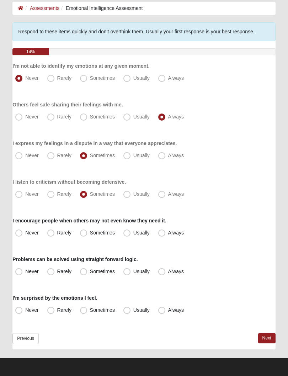
radio input "true"
click at [133, 270] on span "Usually" at bounding box center [141, 272] width 16 height 6
click at [128, 270] on input "Usually" at bounding box center [128, 271] width 5 height 5
radio input "true"
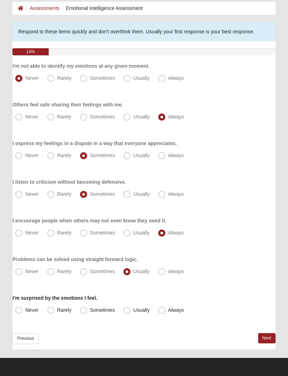
click at [90, 310] on span "Sometimes" at bounding box center [102, 310] width 25 height 6
click at [83, 310] on input "Sometimes" at bounding box center [85, 310] width 5 height 5
radio input "true"
click at [265, 336] on link "Next" at bounding box center [266, 338] width 17 height 10
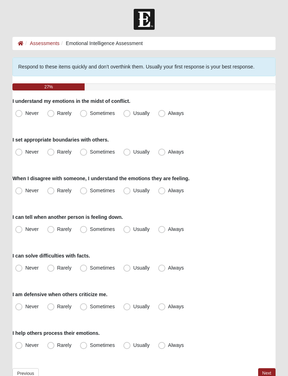
click at [131, 116] on label "Usually" at bounding box center [136, 113] width 33 height 11
click at [131, 116] on input "Usually" at bounding box center [128, 113] width 5 height 5
radio input "true"
click at [87, 149] on label "Sometimes" at bounding box center [98, 152] width 42 height 11
click at [87, 150] on input "Sometimes" at bounding box center [85, 152] width 5 height 5
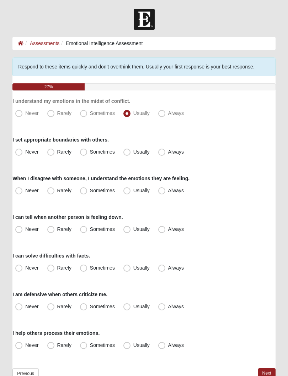
radio input "true"
click at [88, 189] on label "Sometimes" at bounding box center [98, 190] width 42 height 11
click at [87, 189] on input "Sometimes" at bounding box center [85, 190] width 5 height 5
radio input "true"
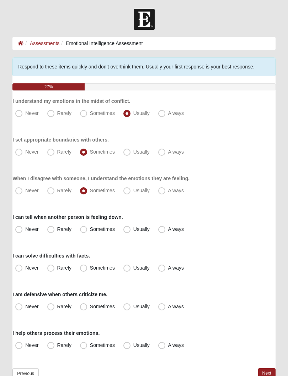
click at [168, 232] on span "Always" at bounding box center [176, 229] width 16 height 6
click at [161, 232] on input "Always" at bounding box center [163, 229] width 5 height 5
radio input "true"
click at [90, 268] on span "Sometimes" at bounding box center [102, 268] width 25 height 6
click at [84, 268] on input "Sometimes" at bounding box center [85, 268] width 5 height 5
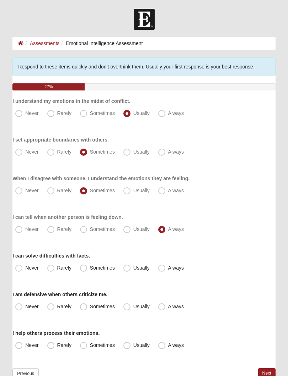
radio input "true"
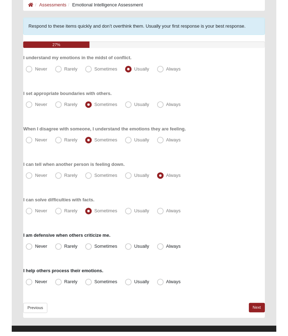
scroll to position [71, 0]
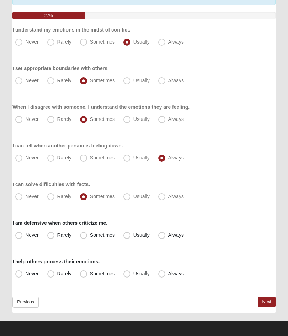
click at [90, 236] on span "Sometimes" at bounding box center [102, 235] width 25 height 6
click at [87, 236] on input "Sometimes" at bounding box center [85, 235] width 5 height 5
radio input "true"
click at [131, 275] on label "Usually" at bounding box center [136, 274] width 33 height 11
click at [131, 275] on input "Usually" at bounding box center [128, 274] width 5 height 5
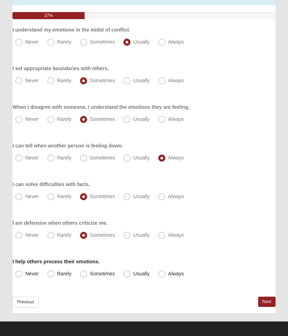
radio input "true"
click at [267, 301] on link "Next" at bounding box center [266, 302] width 17 height 10
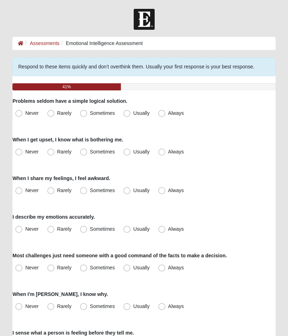
click at [52, 109] on label "Rarely" at bounding box center [59, 113] width 31 height 11
click at [52, 111] on input "Rarely" at bounding box center [52, 113] width 5 height 5
radio input "true"
click at [168, 151] on span "Always" at bounding box center [176, 152] width 16 height 6
click at [164, 151] on input "Always" at bounding box center [163, 152] width 5 height 5
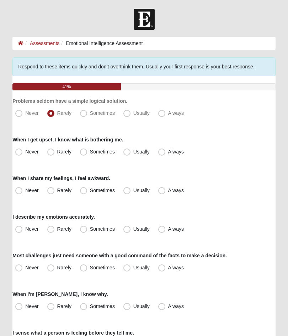
radio input "true"
click at [133, 192] on span "Usually" at bounding box center [141, 191] width 16 height 6
click at [130, 192] on input "Usually" at bounding box center [128, 190] width 5 height 5
radio input "true"
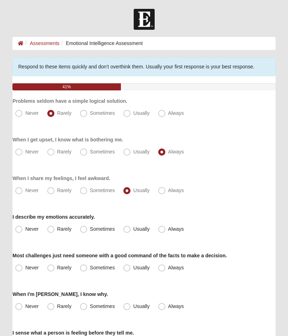
click at [131, 230] on label "Usually" at bounding box center [136, 229] width 33 height 11
click at [131, 230] on input "Usually" at bounding box center [128, 229] width 5 height 5
radio input "true"
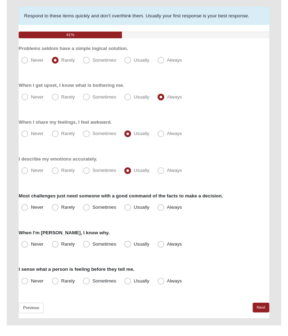
scroll to position [66, 0]
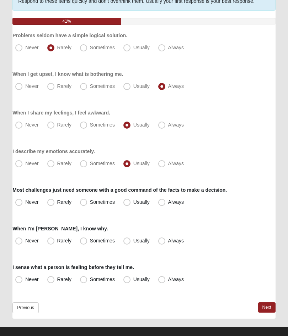
click at [55, 203] on label "Rarely" at bounding box center [59, 202] width 31 height 11
click at [55, 203] on input "Rarely" at bounding box center [52, 202] width 5 height 5
radio input "true"
click at [133, 242] on span "Usually" at bounding box center [141, 241] width 16 height 6
click at [130, 242] on input "Usually" at bounding box center [128, 241] width 5 height 5
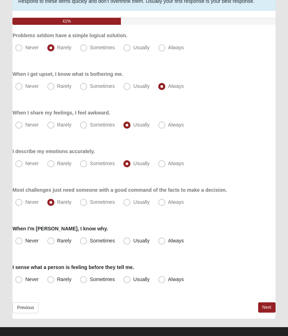
radio input "true"
click at [133, 280] on span "Usually" at bounding box center [141, 280] width 16 height 6
click at [129, 280] on input "Usually" at bounding box center [128, 280] width 5 height 5
radio input "true"
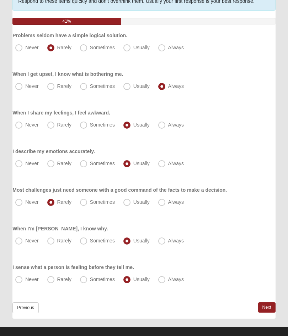
click at [268, 307] on link "Next" at bounding box center [266, 308] width 17 height 10
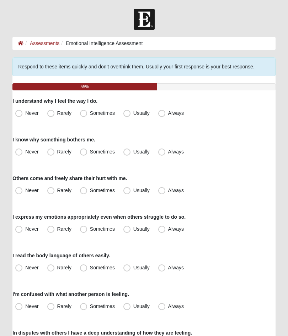
click at [131, 117] on label "Usually" at bounding box center [136, 113] width 33 height 11
click at [131, 116] on input "Usually" at bounding box center [128, 113] width 5 height 5
radio input "true"
click at [168, 154] on span "Always" at bounding box center [176, 152] width 16 height 6
click at [161, 154] on input "Always" at bounding box center [163, 152] width 5 height 5
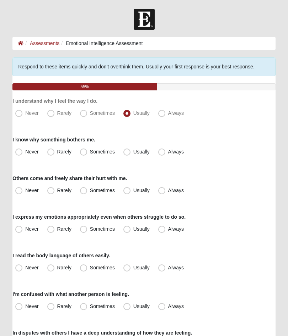
radio input "true"
click at [168, 188] on span "Always" at bounding box center [176, 191] width 16 height 6
click at [164, 188] on input "Always" at bounding box center [163, 190] width 5 height 5
radio input "true"
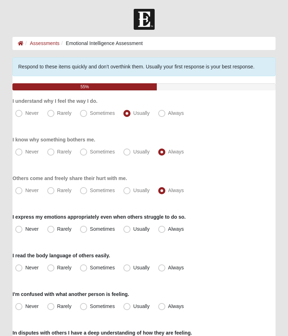
click at [87, 229] on label "Sometimes" at bounding box center [98, 229] width 42 height 11
click at [87, 229] on input "Sometimes" at bounding box center [85, 229] width 5 height 5
radio input "true"
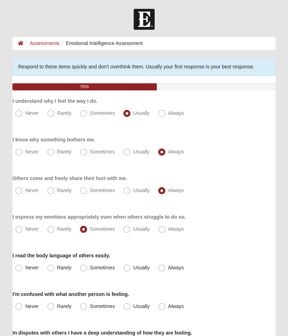
click at [168, 267] on span "Always" at bounding box center [176, 268] width 16 height 6
click at [164, 267] on input "Always" at bounding box center [163, 268] width 5 height 5
radio input "true"
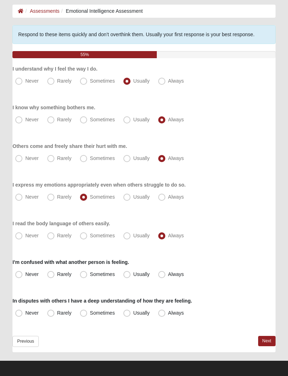
scroll to position [35, 0]
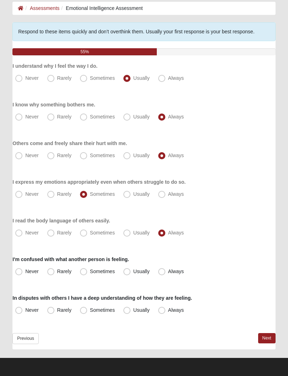
click at [87, 272] on label "Sometimes" at bounding box center [98, 271] width 42 height 11
click at [87, 272] on input "Sometimes" at bounding box center [85, 271] width 5 height 5
radio input "true"
click at [131, 273] on label "Usually" at bounding box center [136, 271] width 33 height 11
click at [131, 273] on input "Usually" at bounding box center [128, 271] width 5 height 5
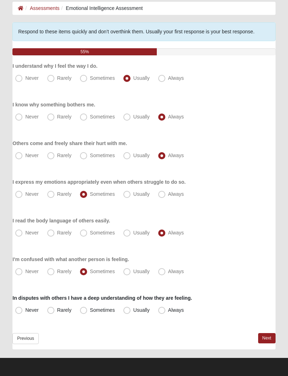
radio input "true"
click at [130, 309] on label "Usually" at bounding box center [136, 310] width 33 height 11
click at [130, 309] on input "Usually" at bounding box center [128, 310] width 5 height 5
radio input "true"
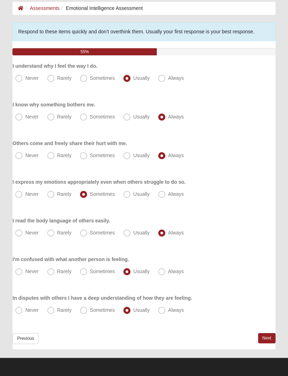
click at [268, 336] on link "Next" at bounding box center [266, 338] width 17 height 10
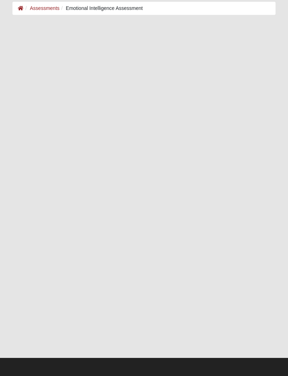
scroll to position [0, 0]
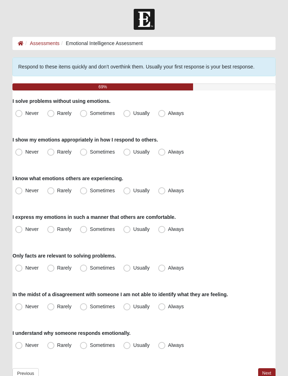
click at [133, 115] on span "Usually" at bounding box center [141, 113] width 16 height 6
click at [129, 115] on input "Usually" at bounding box center [128, 113] width 5 height 5
radio input "true"
click at [133, 153] on span "Usually" at bounding box center [141, 152] width 16 height 6
click at [131, 153] on input "Usually" at bounding box center [128, 152] width 5 height 5
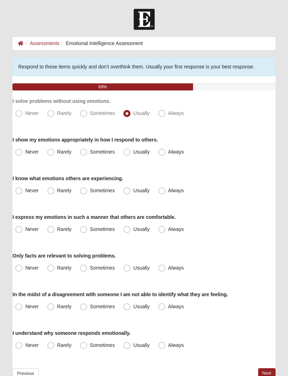
radio input "true"
click at [133, 193] on span "Usually" at bounding box center [141, 191] width 16 height 6
click at [131, 193] on input "Usually" at bounding box center [128, 190] width 5 height 5
radio input "true"
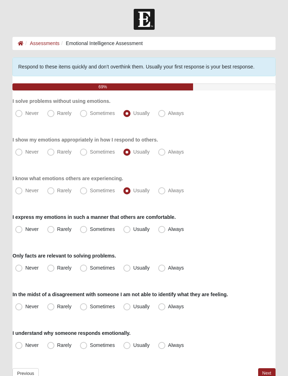
click at [168, 228] on span "Always" at bounding box center [176, 229] width 16 height 6
click at [164, 228] on input "Always" at bounding box center [163, 229] width 5 height 5
radio input "true"
click at [57, 270] on span "Rarely" at bounding box center [64, 268] width 14 height 6
click at [54, 270] on input "Rarely" at bounding box center [52, 268] width 5 height 5
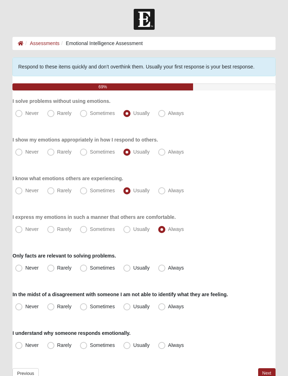
radio input "true"
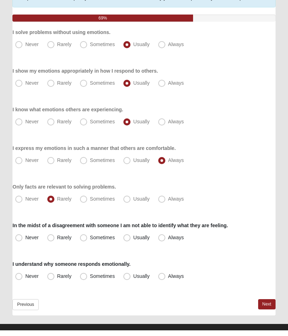
scroll to position [69, 0]
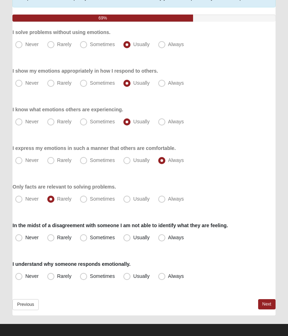
click at [90, 239] on span "Sometimes" at bounding box center [102, 238] width 25 height 6
click at [86, 239] on input "Sometimes" at bounding box center [85, 238] width 5 height 5
radio input "true"
click at [133, 279] on span "Usually" at bounding box center [141, 277] width 16 height 6
click at [128, 279] on input "Usually" at bounding box center [128, 276] width 5 height 5
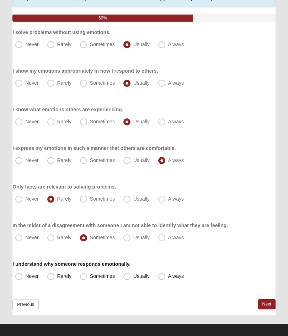
radio input "true"
click at [268, 303] on link "Next" at bounding box center [266, 305] width 17 height 10
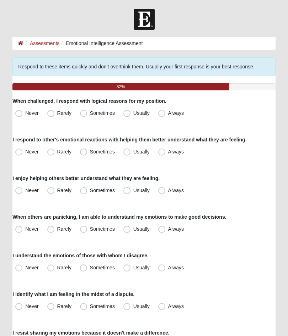
click at [133, 115] on span "Usually" at bounding box center [141, 113] width 16 height 6
click at [129, 115] on input "Usually" at bounding box center [128, 113] width 5 height 5
radio input "true"
click at [131, 150] on label "Usually" at bounding box center [136, 152] width 33 height 11
click at [131, 150] on input "Usually" at bounding box center [128, 152] width 5 height 5
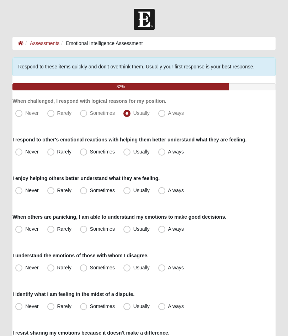
radio input "true"
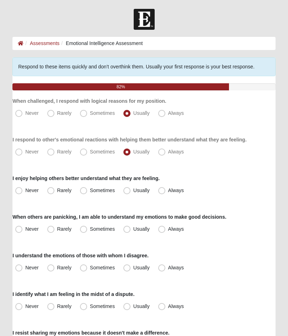
click at [57, 191] on span "Rarely" at bounding box center [64, 191] width 14 height 6
click at [52, 191] on input "Rarely" at bounding box center [52, 190] width 5 height 5
radio input "true"
click at [168, 228] on span "Always" at bounding box center [176, 229] width 16 height 6
click at [163, 228] on input "Always" at bounding box center [163, 229] width 5 height 5
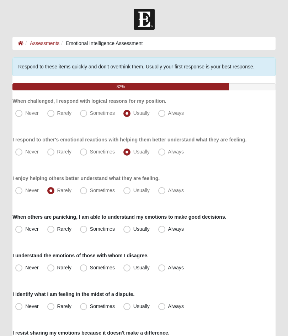
radio input "true"
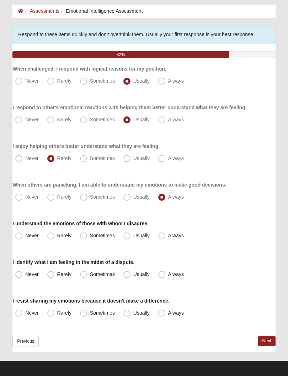
scroll to position [35, 0]
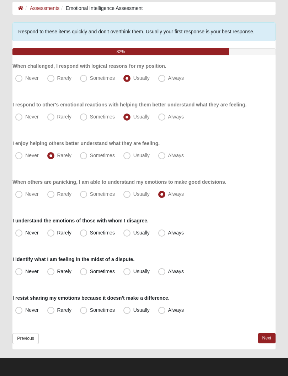
click at [90, 231] on span "Sometimes" at bounding box center [102, 233] width 25 height 6
click at [86, 231] on input "Sometimes" at bounding box center [85, 233] width 5 height 5
radio input "true"
click at [57, 272] on span "Rarely" at bounding box center [64, 272] width 14 height 6
click at [53, 272] on input "Rarely" at bounding box center [52, 271] width 5 height 5
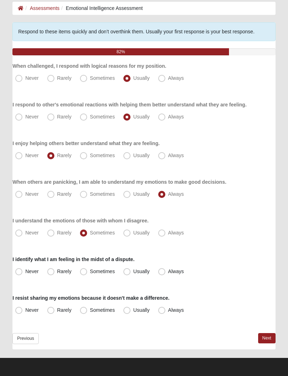
radio input "true"
click at [90, 272] on span "Sometimes" at bounding box center [102, 272] width 25 height 6
click at [86, 272] on input "Sometimes" at bounding box center [85, 271] width 5 height 5
radio input "true"
click at [88, 313] on label "Sometimes" at bounding box center [98, 310] width 42 height 11
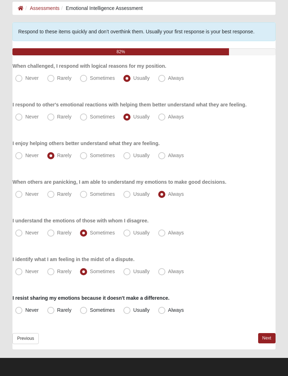
click at [87, 313] on input "Sometimes" at bounding box center [85, 310] width 5 height 5
radio input "true"
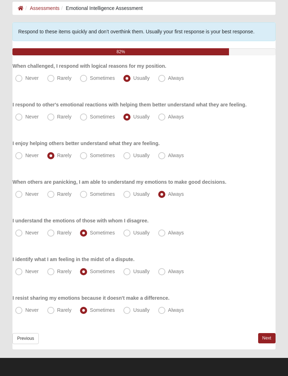
click at [270, 336] on link "Next" at bounding box center [266, 338] width 17 height 10
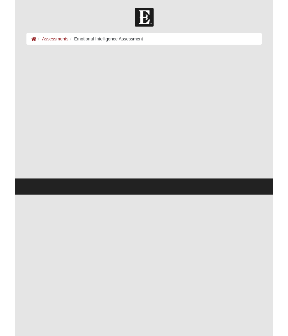
scroll to position [0, 0]
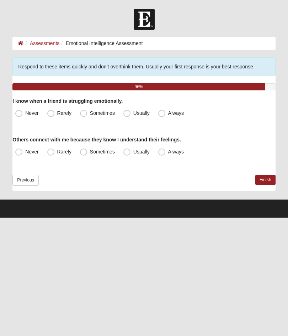
click at [168, 115] on span "Always" at bounding box center [176, 113] width 16 height 6
click at [164, 115] on input "Always" at bounding box center [163, 113] width 5 height 5
radio input "true"
click at [166, 152] on label "Always" at bounding box center [171, 152] width 33 height 11
click at [165, 152] on input "Always" at bounding box center [163, 152] width 5 height 5
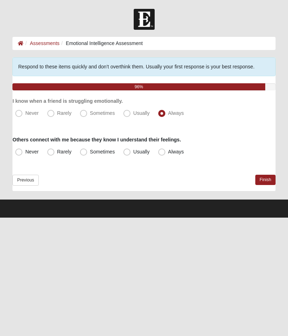
radio input "true"
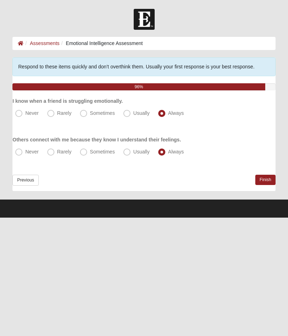
click at [264, 181] on link "Finish" at bounding box center [265, 180] width 20 height 10
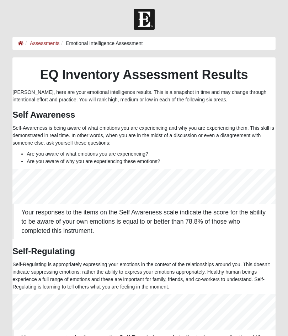
click at [45, 45] on link "Assessments" at bounding box center [44, 43] width 29 height 6
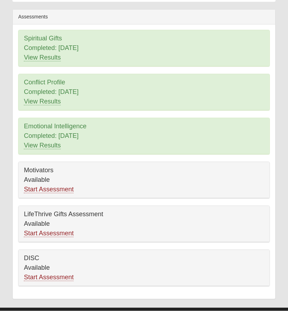
scroll to position [38, 0]
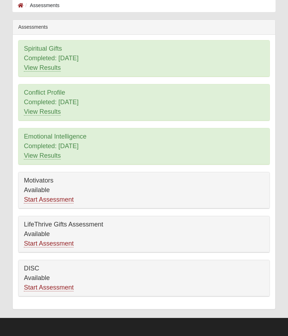
click at [40, 200] on link "Start Assessment" at bounding box center [49, 199] width 50 height 7
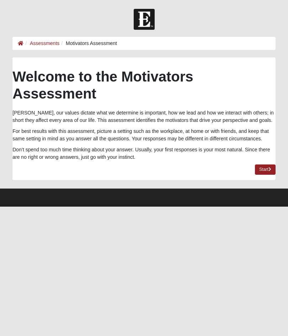
click at [259, 171] on link "Start" at bounding box center [264, 170] width 21 height 10
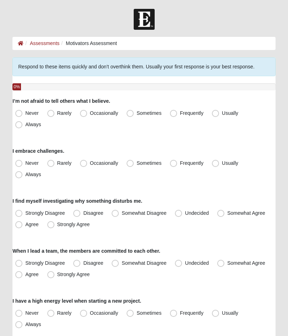
click at [136, 113] on label "Sometimes" at bounding box center [145, 113] width 42 height 11
click at [134, 113] on input "Sometimes" at bounding box center [131, 113] width 5 height 5
radio input "true"
click at [22, 180] on label "Always" at bounding box center [28, 174] width 33 height 11
click at [22, 177] on input "Always" at bounding box center [20, 175] width 5 height 5
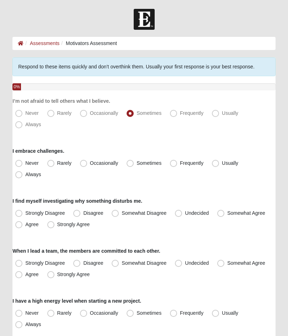
radio input "true"
click at [57, 227] on span "Strongly Agree" at bounding box center [73, 225] width 33 height 6
click at [54, 227] on input "Strongly Agree" at bounding box center [52, 225] width 5 height 5
radio input "true"
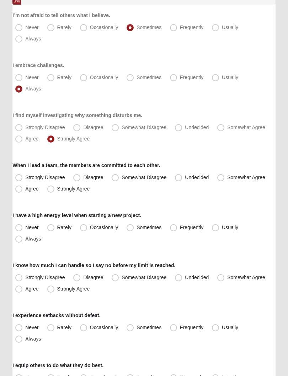
scroll to position [87, 0]
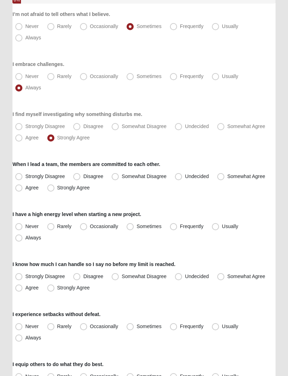
click at [56, 193] on label "Strongly Agree" at bounding box center [69, 188] width 50 height 11
click at [55, 191] on input "Strongly Agree" at bounding box center [52, 188] width 5 height 5
radio input "true"
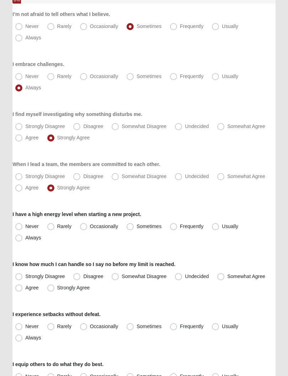
click at [25, 240] on span "Always" at bounding box center [33, 238] width 16 height 6
click at [19, 240] on input "Always" at bounding box center [20, 238] width 5 height 5
radio input "true"
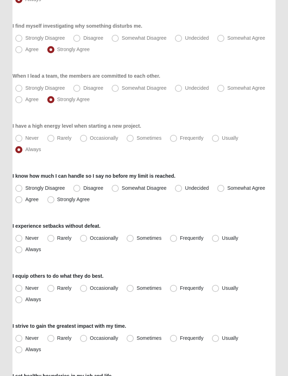
scroll to position [176, 0]
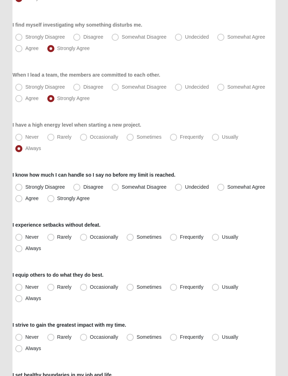
click at [25, 200] on span "Agree" at bounding box center [31, 199] width 13 height 6
click at [22, 200] on input "Agree" at bounding box center [20, 198] width 5 height 5
radio input "true"
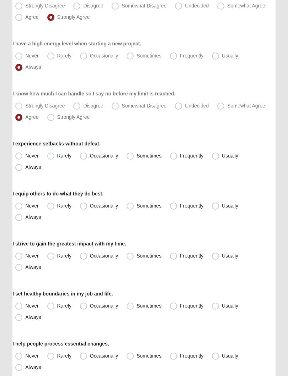
scroll to position [258, 0]
click at [136, 157] on span "Sometimes" at bounding box center [148, 156] width 25 height 6
click at [133, 157] on input "Sometimes" at bounding box center [131, 156] width 5 height 5
radio input "true"
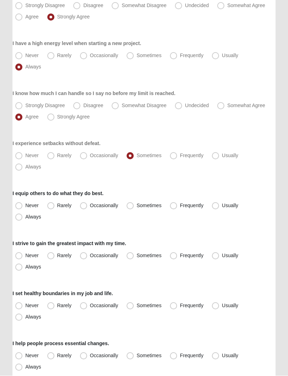
click at [25, 217] on span "Always" at bounding box center [33, 217] width 16 height 6
click at [22, 217] on input "Always" at bounding box center [20, 217] width 5 height 5
radio input "true"
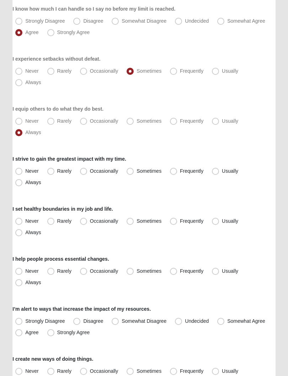
scroll to position [343, 0]
click at [25, 181] on span "Always" at bounding box center [33, 183] width 16 height 6
click at [22, 181] on input "Always" at bounding box center [20, 182] width 5 height 5
radio input "true"
click at [136, 220] on span "Sometimes" at bounding box center [148, 221] width 25 height 6
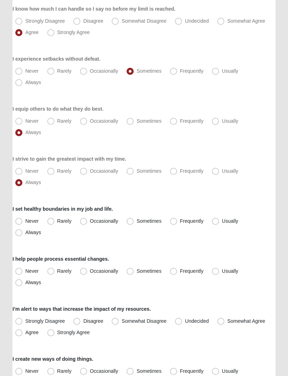
click at [131, 220] on input "Sometimes" at bounding box center [131, 221] width 5 height 5
radio input "true"
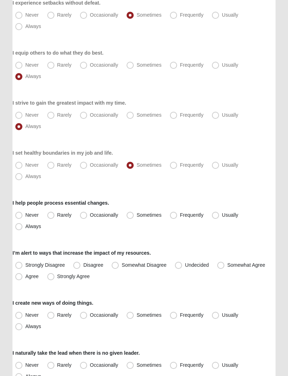
scroll to position [400, 0]
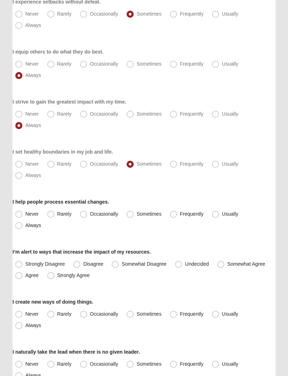
click at [57, 161] on span "Rarely" at bounding box center [64, 164] width 14 height 6
click at [51, 162] on input "Rarely" at bounding box center [52, 164] width 5 height 5
radio input "true"
click at [90, 216] on span "Occasionally" at bounding box center [104, 214] width 28 height 6
click at [86, 216] on input "Occasionally" at bounding box center [85, 214] width 5 height 5
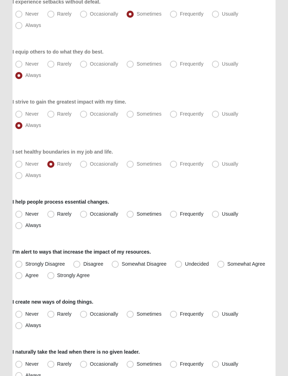
radio input "true"
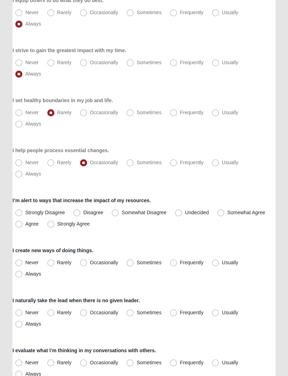
scroll to position [454, 0]
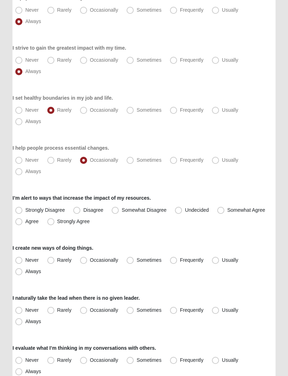
click at [185, 212] on span "Undecided" at bounding box center [197, 210] width 24 height 6
click at [180, 212] on input "Undecided" at bounding box center [179, 210] width 5 height 5
radio input "true"
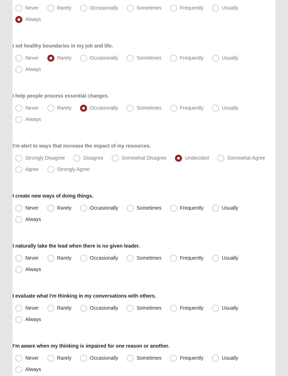
scroll to position [511, 0]
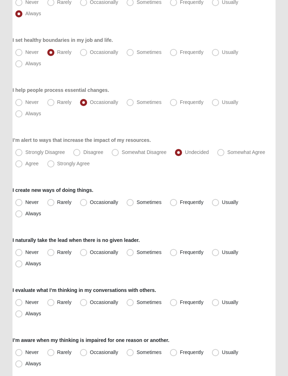
click at [126, 200] on label "Sometimes" at bounding box center [145, 202] width 42 height 11
click at [129, 200] on input "Sometimes" at bounding box center [131, 202] width 5 height 5
radio input "true"
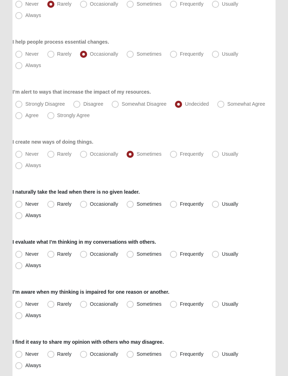
scroll to position [560, 0]
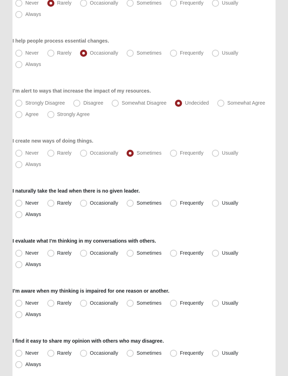
click at [25, 217] on span "Always" at bounding box center [33, 215] width 16 height 6
click at [20, 217] on input "Always" at bounding box center [20, 215] width 5 height 5
radio input "true"
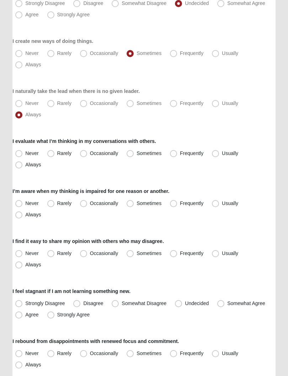
scroll to position [662, 0]
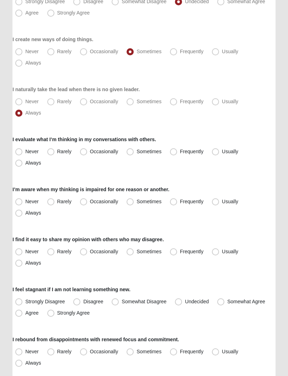
click at [25, 164] on span "Always" at bounding box center [33, 163] width 16 height 6
click at [22, 164] on input "Always" at bounding box center [20, 163] width 5 height 5
radio input "true"
click at [25, 214] on span "Always" at bounding box center [33, 213] width 16 height 6
click at [21, 214] on input "Always" at bounding box center [20, 213] width 5 height 5
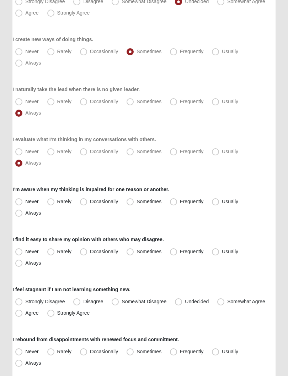
radio input "true"
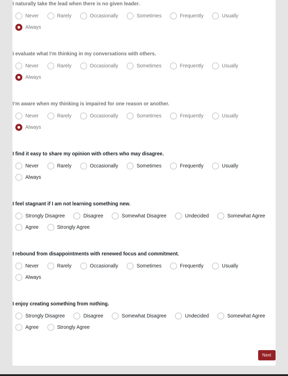
scroll to position [748, 0]
click at [57, 166] on span "Rarely" at bounding box center [64, 166] width 14 height 6
click at [51, 166] on input "Rarely" at bounding box center [52, 166] width 5 height 5
radio input "true"
click at [25, 227] on span "Agree" at bounding box center [31, 227] width 13 height 6
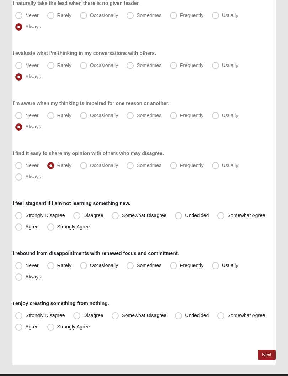
click at [21, 227] on input "Agree" at bounding box center [20, 227] width 5 height 5
radio input "true"
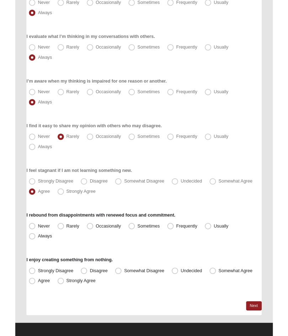
scroll to position [804, 0]
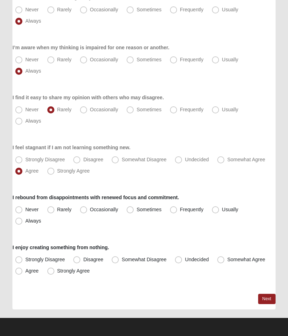
click at [135, 213] on label "Sometimes" at bounding box center [145, 209] width 42 height 11
click at [134, 212] on input "Sometimes" at bounding box center [131, 210] width 5 height 5
radio input "true"
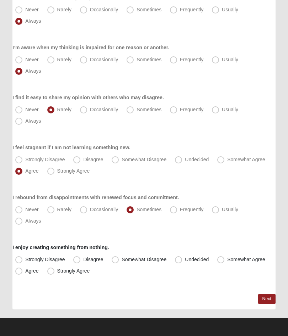
click at [209, 261] on label "Undecided" at bounding box center [192, 259] width 41 height 11
click at [182, 261] on input "Undecided" at bounding box center [179, 260] width 5 height 5
radio input "true"
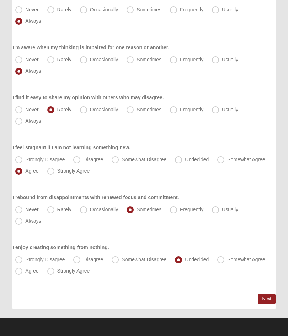
click at [225, 254] on label "Somewhat Agree" at bounding box center [241, 259] width 55 height 11
click at [224, 258] on input "Somewhat Agree" at bounding box center [222, 260] width 5 height 5
radio input "true"
click at [267, 294] on link "Next" at bounding box center [266, 299] width 17 height 10
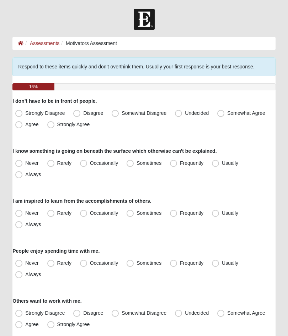
click at [25, 125] on span "Agree" at bounding box center [31, 125] width 13 height 6
click at [21, 125] on input "Agree" at bounding box center [20, 124] width 5 height 5
radio input "true"
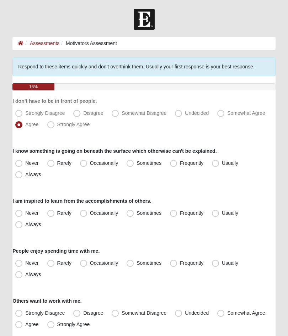
click at [136, 165] on span "Sometimes" at bounding box center [148, 163] width 25 height 6
click at [132, 165] on input "Sometimes" at bounding box center [131, 163] width 5 height 5
radio input "true"
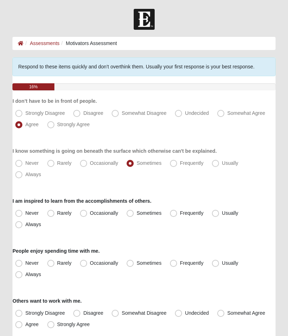
click at [57, 210] on span "Rarely" at bounding box center [64, 213] width 14 height 6
click at [52, 211] on input "Rarely" at bounding box center [52, 213] width 5 height 5
radio input "true"
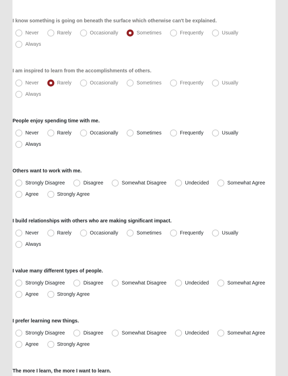
scroll to position [131, 0]
click at [25, 145] on span "Always" at bounding box center [33, 144] width 16 height 6
click at [22, 145] on input "Always" at bounding box center [20, 144] width 5 height 5
radio input "true"
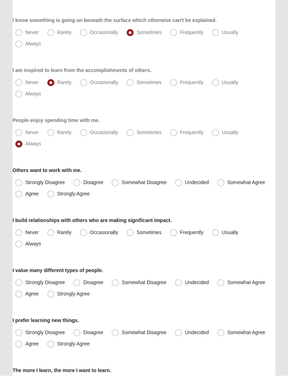
click at [25, 197] on span "Agree" at bounding box center [31, 194] width 13 height 6
click at [22, 197] on input "Agree" at bounding box center [20, 194] width 5 height 5
radio input "true"
click at [57, 192] on span "Strongly Agree" at bounding box center [73, 194] width 33 height 6
click at [52, 192] on input "Strongly Agree" at bounding box center [52, 194] width 5 height 5
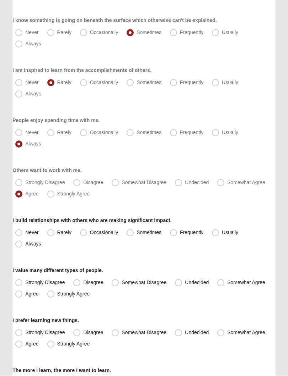
radio input "true"
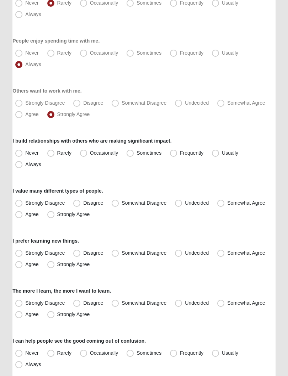
scroll to position [212, 0]
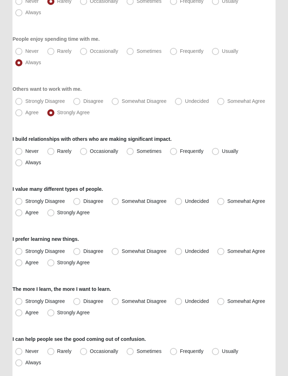
click at [25, 164] on span "Always" at bounding box center [33, 163] width 16 height 6
click at [21, 164] on input "Always" at bounding box center [20, 163] width 5 height 5
radio input "true"
click at [25, 213] on span "Agree" at bounding box center [31, 213] width 13 height 6
click at [21, 213] on input "Agree" at bounding box center [20, 213] width 5 height 5
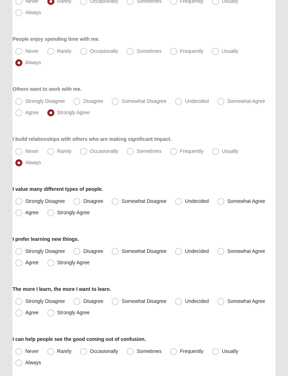
radio input "true"
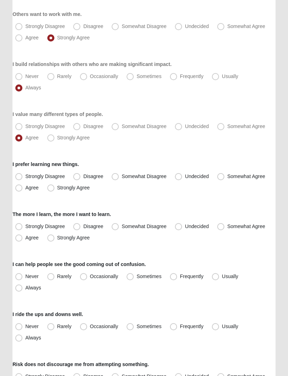
scroll to position [291, 0]
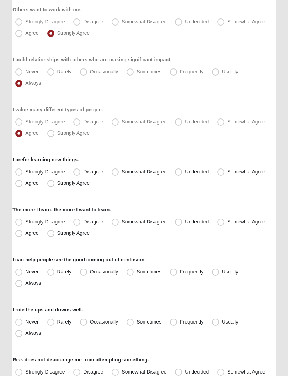
click at [23, 182] on label "Agree" at bounding box center [27, 183] width 30 height 11
click at [23, 182] on input "Agree" at bounding box center [20, 183] width 5 height 5
radio input "true"
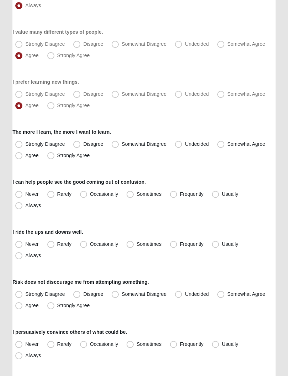
scroll to position [369, 0]
click at [224, 148] on label "Somewhat Agree" at bounding box center [241, 144] width 55 height 11
click at [224, 147] on input "Somewhat Agree" at bounding box center [222, 144] width 5 height 5
radio input "true"
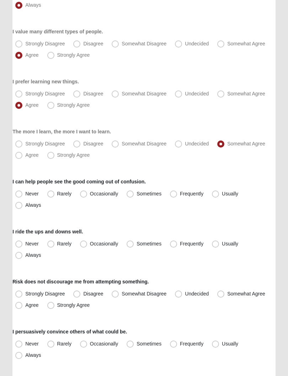
click at [136, 193] on span "Sometimes" at bounding box center [148, 194] width 25 height 6
click at [133, 193] on input "Sometimes" at bounding box center [131, 194] width 5 height 5
radio input "true"
click at [180, 192] on span "Frequently" at bounding box center [191, 194] width 23 height 6
click at [177, 192] on input "Frequently" at bounding box center [175, 194] width 5 height 5
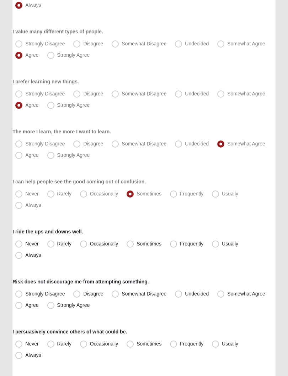
radio input "true"
click at [25, 256] on span "Always" at bounding box center [33, 256] width 16 height 6
click at [20, 256] on input "Always" at bounding box center [20, 255] width 5 height 5
radio input "true"
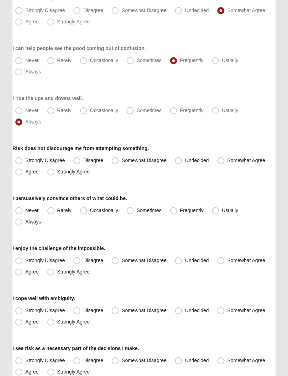
scroll to position [504, 0]
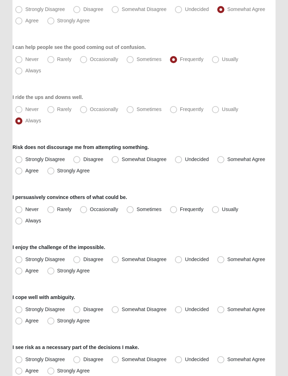
click at [25, 173] on span "Agree" at bounding box center [31, 171] width 13 height 6
click at [22, 173] on input "Agree" at bounding box center [20, 171] width 5 height 5
radio input "true"
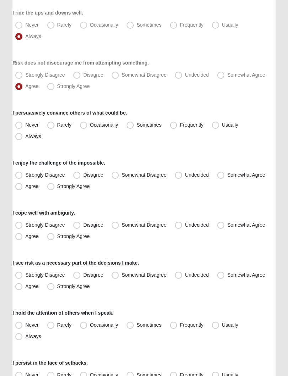
scroll to position [589, 0]
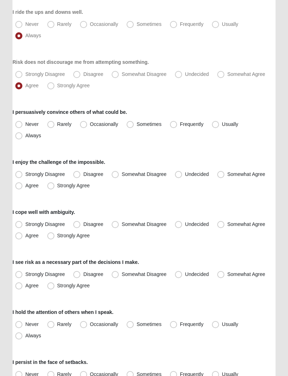
click at [87, 124] on label "Occasionally" at bounding box center [99, 124] width 45 height 11
click at [87, 124] on input "Occasionally" at bounding box center [85, 124] width 5 height 5
radio input "true"
click at [225, 174] on label "Somewhat Agree" at bounding box center [241, 174] width 55 height 11
click at [224, 174] on input "Somewhat Agree" at bounding box center [222, 175] width 5 height 5
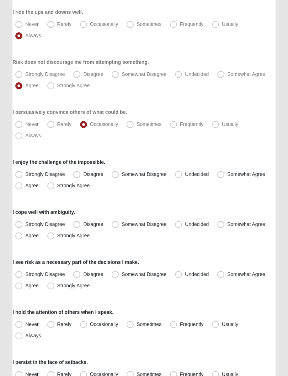
radio input "true"
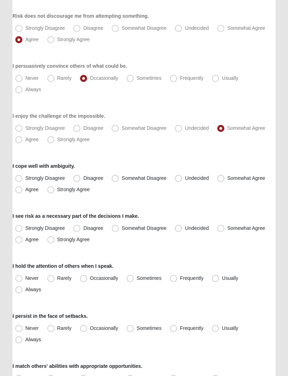
scroll to position [636, 0]
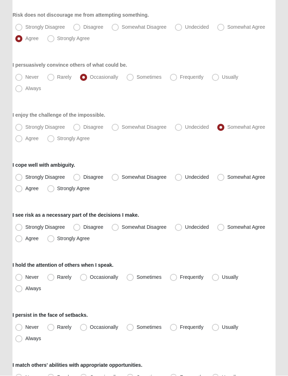
click at [227, 179] on span "Somewhat Agree" at bounding box center [246, 178] width 38 height 6
click at [222, 179] on input "Somewhat Agree" at bounding box center [222, 177] width 5 height 5
radio input "true"
click at [25, 238] on span "Agree" at bounding box center [31, 239] width 13 height 6
click at [20, 238] on input "Agree" at bounding box center [20, 239] width 5 height 5
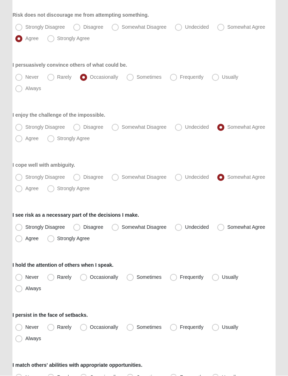
radio input "true"
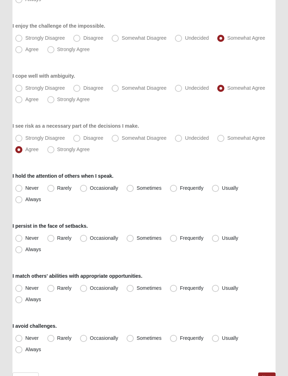
scroll to position [726, 0]
click at [136, 186] on span "Sometimes" at bounding box center [148, 188] width 25 height 6
click at [132, 186] on input "Sometimes" at bounding box center [131, 188] width 5 height 5
radio input "true"
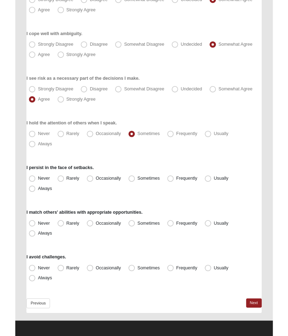
scroll to position [805, 0]
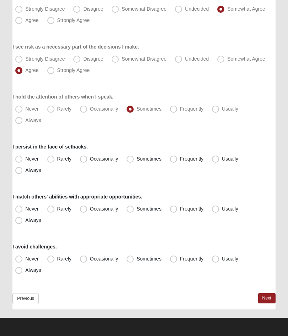
click at [25, 171] on span "Always" at bounding box center [33, 171] width 16 height 6
click at [21, 171] on input "Always" at bounding box center [20, 170] width 5 height 5
radio input "true"
click at [221, 212] on span "Usually" at bounding box center [229, 209] width 16 height 6
click at [217, 212] on input "Usually" at bounding box center [216, 209] width 5 height 5
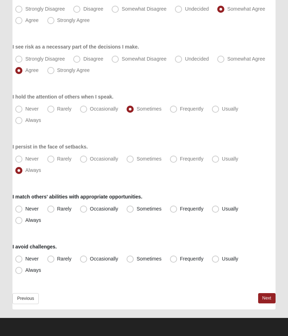
radio input "true"
click at [55, 259] on label "Rarely" at bounding box center [59, 259] width 31 height 11
click at [55, 259] on input "Rarely" at bounding box center [52, 259] width 5 height 5
radio input "true"
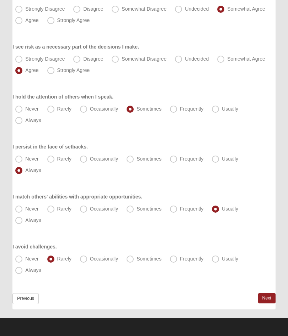
click at [269, 298] on link "Next" at bounding box center [266, 299] width 17 height 10
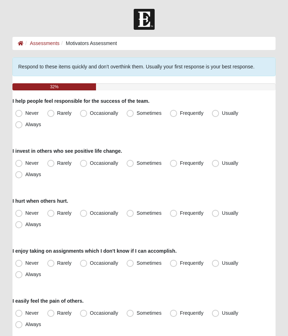
click at [25, 125] on span "Always" at bounding box center [33, 125] width 16 height 6
click at [21, 125] on input "Always" at bounding box center [20, 124] width 5 height 5
radio input "true"
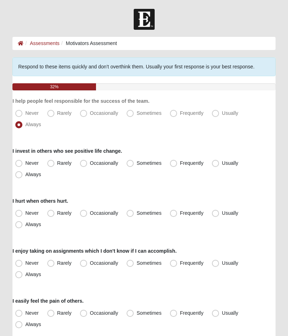
click at [25, 177] on span "Always" at bounding box center [33, 175] width 16 height 6
click at [22, 177] on input "Always" at bounding box center [20, 175] width 5 height 5
radio input "true"
click at [132, 217] on label "Sometimes" at bounding box center [145, 213] width 42 height 11
click at [132, 216] on input "Sometimes" at bounding box center [131, 213] width 5 height 5
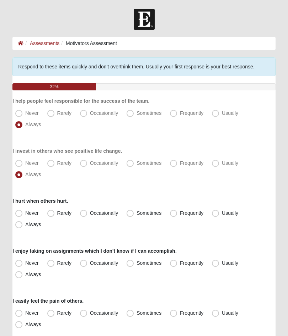
radio input "true"
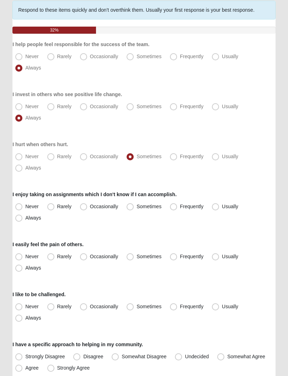
scroll to position [58, 0]
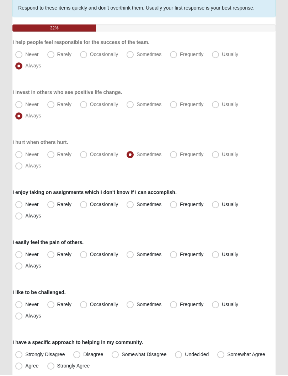
click at [90, 203] on span "Occasionally" at bounding box center [104, 206] width 28 height 6
click at [86, 203] on input "Occasionally" at bounding box center [85, 205] width 5 height 5
radio input "true"
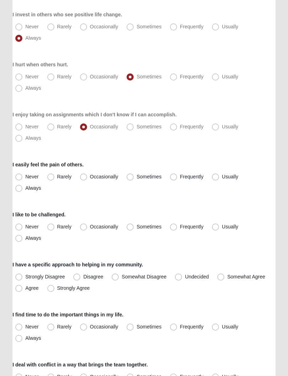
scroll to position [142, 0]
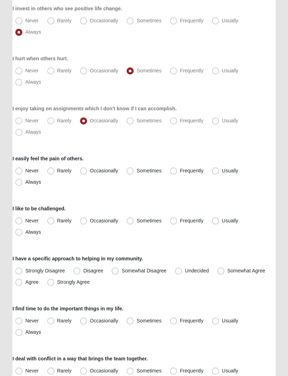
click at [136, 169] on span "Sometimes" at bounding box center [148, 171] width 25 height 6
click at [133, 169] on input "Sometimes" at bounding box center [131, 171] width 5 height 5
radio input "true"
click at [180, 222] on span "Frequently" at bounding box center [191, 221] width 23 height 6
click at [175, 222] on input "Frequently" at bounding box center [175, 221] width 5 height 5
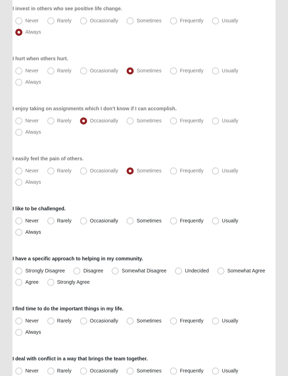
radio input "true"
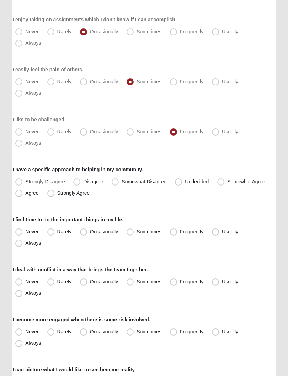
scroll to position [236, 0]
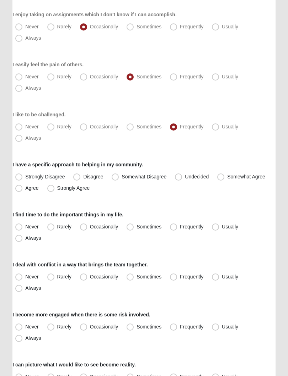
click at [182, 178] on label "Undecided" at bounding box center [192, 177] width 41 height 11
click at [182, 178] on input "Undecided" at bounding box center [179, 177] width 5 height 5
radio input "true"
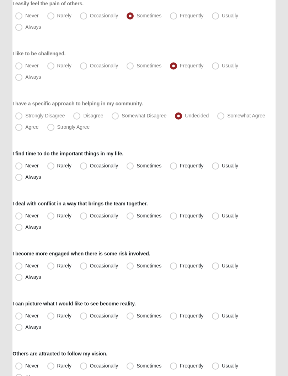
scroll to position [299, 0]
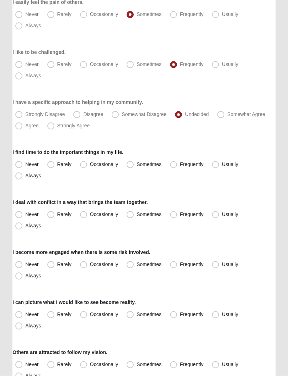
click at [25, 176] on span "Always" at bounding box center [33, 176] width 16 height 6
click at [19, 176] on input "Always" at bounding box center [20, 176] width 5 height 5
radio input "true"
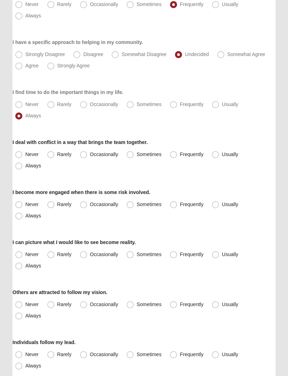
scroll to position [360, 0]
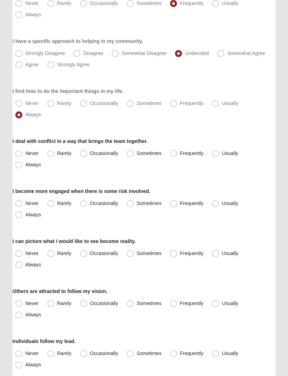
click at [25, 167] on span "Always" at bounding box center [33, 165] width 16 height 6
click at [19, 167] on input "Always" at bounding box center [20, 165] width 5 height 5
radio input "true"
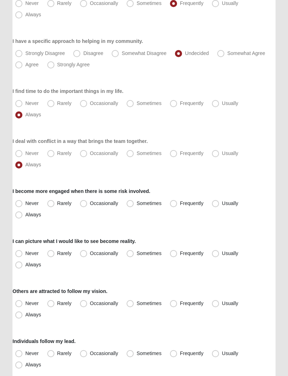
click at [136, 204] on span "Sometimes" at bounding box center [148, 204] width 25 height 6
click at [129, 204] on input "Sometimes" at bounding box center [131, 203] width 5 height 5
radio input "true"
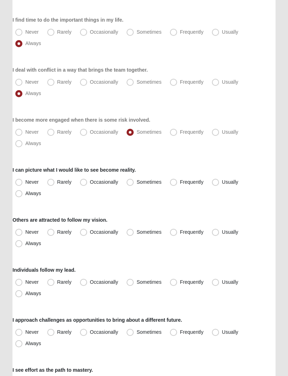
scroll to position [434, 0]
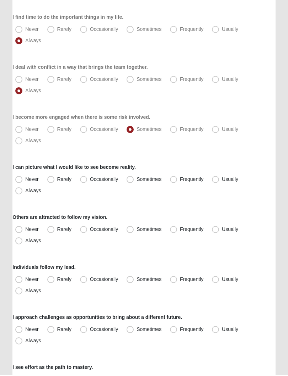
click at [25, 193] on span "Always" at bounding box center [33, 191] width 16 height 6
click at [21, 193] on input "Always" at bounding box center [20, 191] width 5 height 5
radio input "true"
click at [23, 245] on label "Always" at bounding box center [28, 241] width 33 height 11
click at [23, 244] on input "Always" at bounding box center [20, 241] width 5 height 5
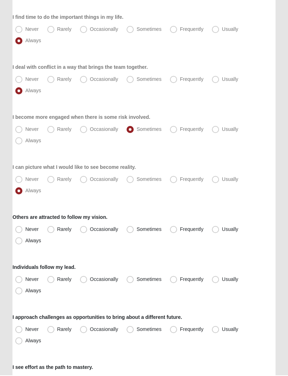
radio input "true"
click at [25, 290] on span "Always" at bounding box center [33, 292] width 16 height 6
click at [20, 290] on input "Always" at bounding box center [20, 291] width 5 height 5
radio input "true"
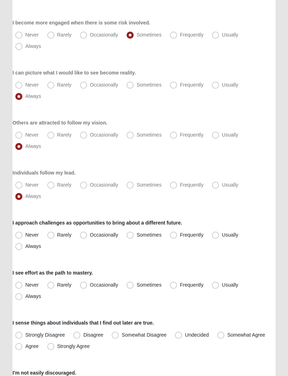
scroll to position [531, 0]
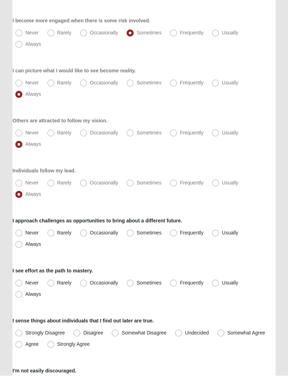
click at [158, 235] on span "Sometimes" at bounding box center [148, 233] width 25 height 6
click at [134, 235] on input "Sometimes" at bounding box center [131, 233] width 5 height 5
radio input "true"
click at [180, 232] on span "Frequently" at bounding box center [191, 233] width 23 height 6
click at [174, 232] on input "Frequently" at bounding box center [175, 233] width 5 height 5
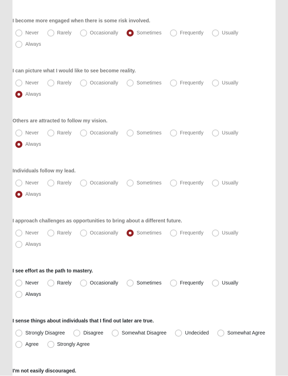
radio input "true"
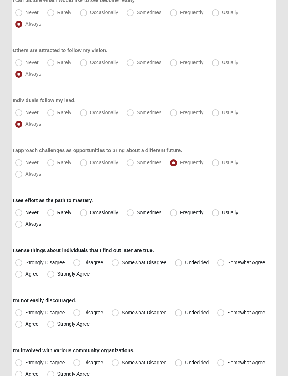
scroll to position [602, 0]
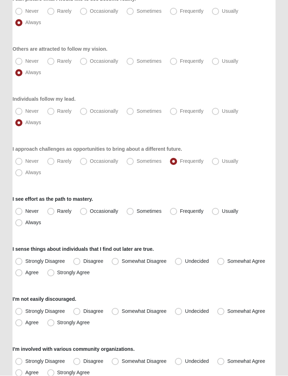
click at [25, 224] on span "Always" at bounding box center [33, 223] width 16 height 6
click at [21, 224] on input "Always" at bounding box center [20, 223] width 5 height 5
radio input "true"
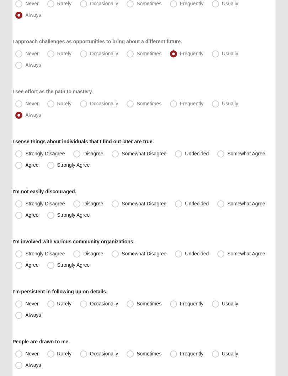
scroll to position [710, 0]
click at [57, 166] on span "Strongly Agree" at bounding box center [73, 165] width 33 height 6
click at [53, 166] on input "Strongly Agree" at bounding box center [52, 165] width 5 height 5
radio input "true"
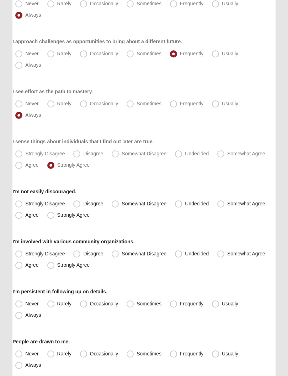
click at [227, 203] on span "Somewhat Agree" at bounding box center [246, 204] width 38 height 6
click at [221, 203] on input "Somewhat Agree" at bounding box center [222, 204] width 5 height 5
radio input "true"
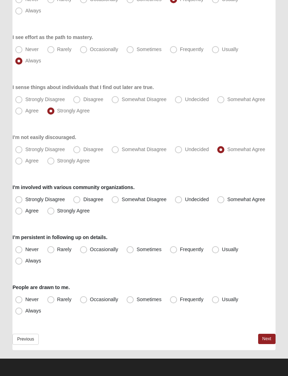
scroll to position [765, 0]
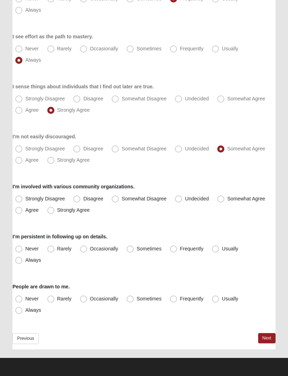
click at [82, 197] on label "Disagree" at bounding box center [88, 198] width 37 height 11
click at [81, 197] on input "Disagree" at bounding box center [78, 199] width 5 height 5
radio input "true"
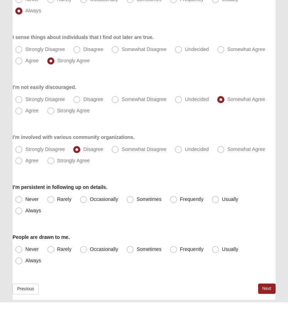
scroll to position [805, 0]
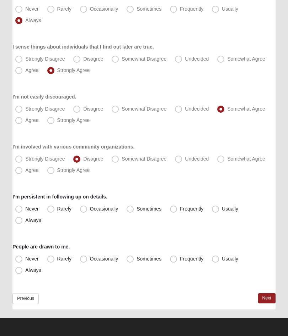
click at [90, 211] on span "Occasionally" at bounding box center [104, 209] width 28 height 6
click at [85, 211] on input "Occasionally" at bounding box center [85, 209] width 5 height 5
radio input "true"
click at [23, 273] on label "Always" at bounding box center [28, 270] width 33 height 11
click at [23, 273] on input "Always" at bounding box center [20, 270] width 5 height 5
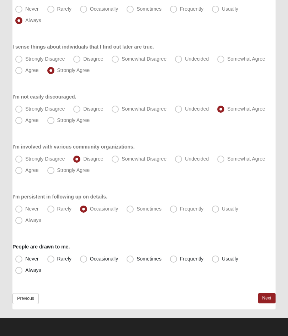
radio input "true"
click at [265, 297] on link "Next" at bounding box center [266, 299] width 17 height 10
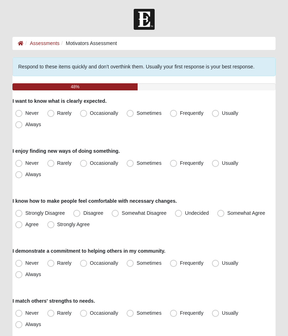
click at [25, 127] on span "Always" at bounding box center [33, 125] width 16 height 6
click at [22, 127] on input "Always" at bounding box center [20, 124] width 5 height 5
radio input "true"
click at [134, 164] on label "Sometimes" at bounding box center [145, 163] width 42 height 11
click at [134, 164] on input "Sometimes" at bounding box center [131, 163] width 5 height 5
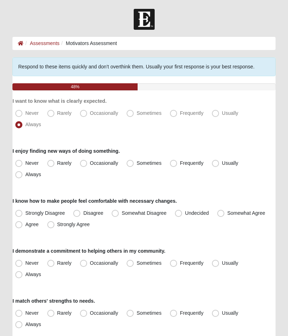
radio input "true"
click at [57, 226] on span "Strongly Agree" at bounding box center [73, 225] width 33 height 6
click at [51, 226] on input "Strongly Agree" at bounding box center [52, 225] width 5 height 5
radio input "true"
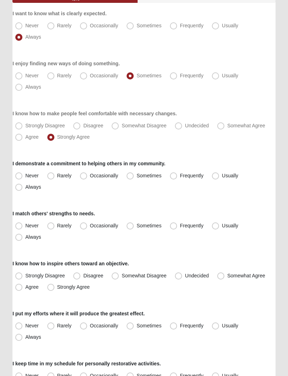
scroll to position [88, 0]
click at [57, 176] on span "Rarely" at bounding box center [64, 176] width 14 height 6
click at [53, 176] on input "Rarely" at bounding box center [52, 176] width 5 height 5
radio input "true"
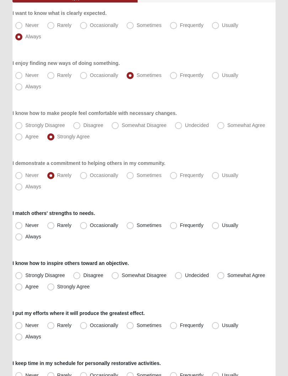
click at [25, 236] on span "Always" at bounding box center [33, 237] width 16 height 6
click at [21, 236] on input "Always" at bounding box center [20, 237] width 5 height 5
radio input "true"
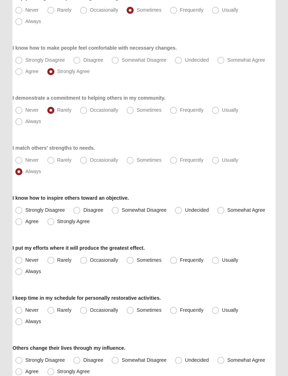
scroll to position [159, 0]
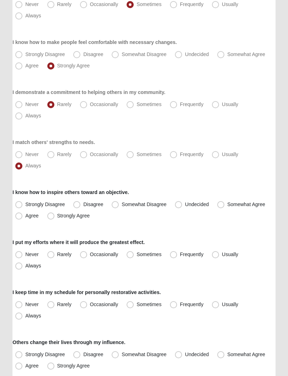
click at [57, 217] on span "Strongly Agree" at bounding box center [73, 216] width 33 height 6
click at [55, 217] on input "Strongly Agree" at bounding box center [52, 216] width 5 height 5
radio input "true"
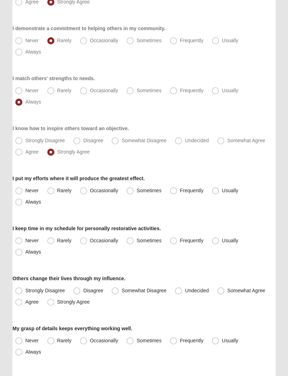
scroll to position [224, 0]
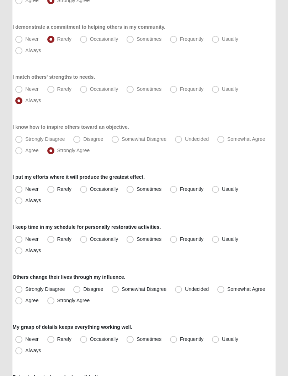
click at [23, 203] on label "Always" at bounding box center [28, 201] width 33 height 11
click at [23, 203] on input "Always" at bounding box center [20, 201] width 5 height 5
radio input "true"
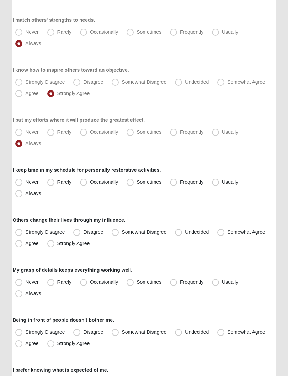
scroll to position [284, 0]
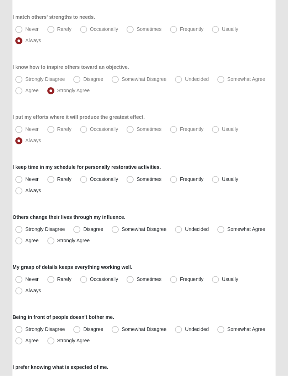
click at [20, 195] on label "Always" at bounding box center [28, 191] width 33 height 11
click at [20, 193] on input "Always" at bounding box center [20, 191] width 5 height 5
radio input "true"
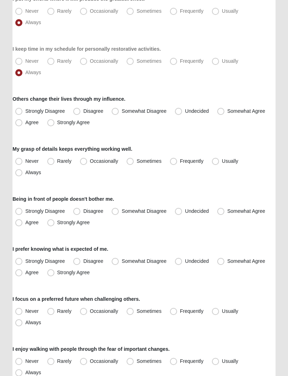
scroll to position [403, 0]
click at [182, 112] on label "Undecided" at bounding box center [192, 111] width 41 height 11
click at [182, 112] on input "Undecided" at bounding box center [179, 111] width 5 height 5
radio input "true"
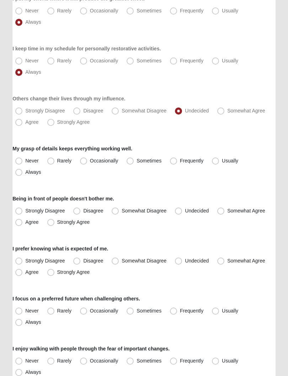
click at [25, 125] on span "Agree" at bounding box center [31, 123] width 13 height 6
click at [18, 125] on input "Agree" at bounding box center [20, 122] width 5 height 5
radio input "true"
click at [25, 172] on span "Always" at bounding box center [33, 173] width 16 height 6
click at [19, 172] on input "Always" at bounding box center [20, 172] width 5 height 5
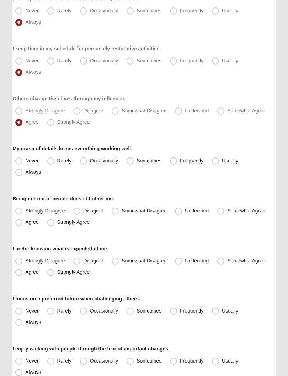
radio input "true"
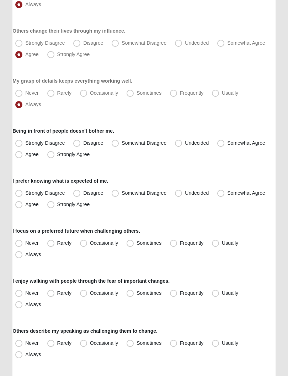
scroll to position [471, 0]
click at [83, 140] on span "Disagree" at bounding box center [93, 143] width 20 height 6
click at [77, 141] on input "Disagree" at bounding box center [78, 143] width 5 height 5
radio input "true"
click at [57, 207] on span "Strongly Agree" at bounding box center [73, 205] width 33 height 6
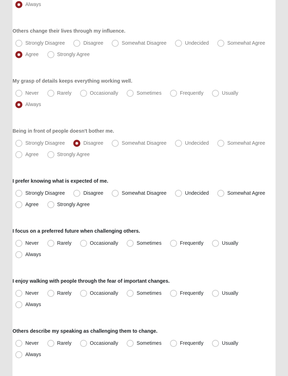
click at [54, 207] on input "Strongly Agree" at bounding box center [52, 204] width 5 height 5
radio input "true"
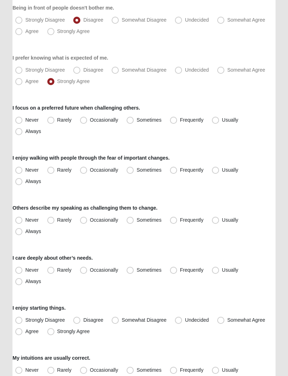
scroll to position [594, 0]
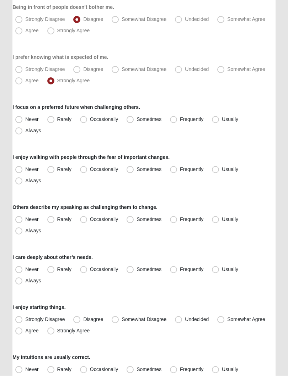
click at [135, 119] on label "Sometimes" at bounding box center [145, 119] width 42 height 11
click at [134, 119] on input "Sometimes" at bounding box center [131, 119] width 5 height 5
radio input "true"
click at [90, 168] on span "Occasionally" at bounding box center [104, 170] width 28 height 6
click at [84, 168] on input "Occasionally" at bounding box center [85, 170] width 5 height 5
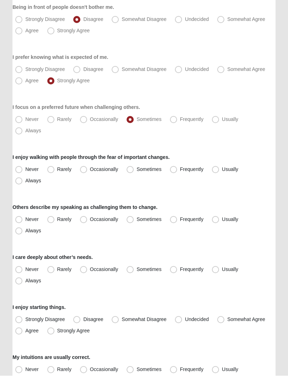
radio input "true"
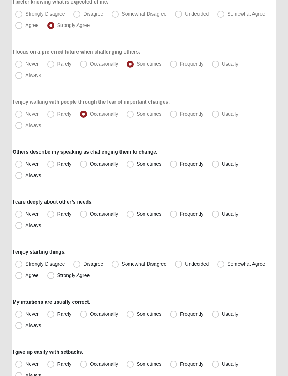
scroll to position [650, 0]
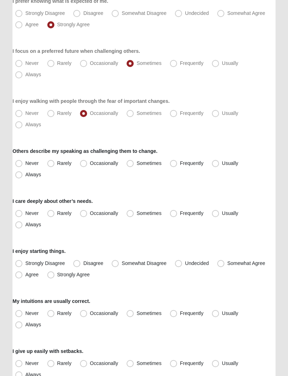
click at [57, 164] on span "Rarely" at bounding box center [64, 164] width 14 height 6
click at [53, 164] on input "Rarely" at bounding box center [52, 163] width 5 height 5
radio input "true"
click at [25, 225] on span "Always" at bounding box center [33, 225] width 16 height 6
click at [22, 225] on input "Always" at bounding box center [20, 225] width 5 height 5
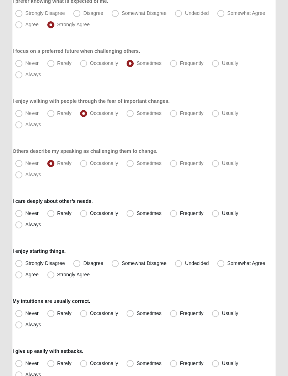
radio input "true"
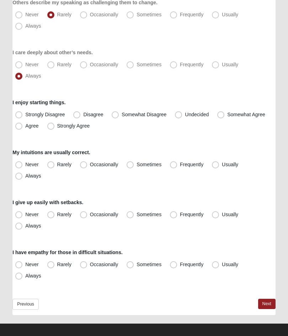
scroll to position [805, 0]
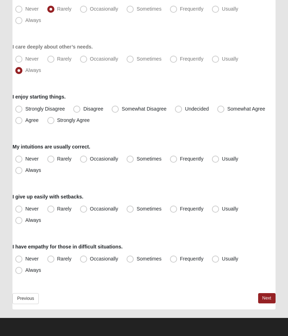
click at [57, 121] on span "Strongly Agree" at bounding box center [73, 120] width 33 height 6
click at [53, 121] on input "Strongly Agree" at bounding box center [52, 120] width 5 height 5
radio input "true"
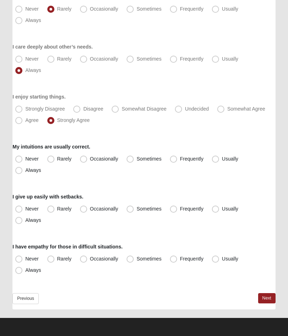
click at [20, 174] on label "Always" at bounding box center [28, 170] width 33 height 11
click at [20, 173] on input "Always" at bounding box center [20, 170] width 5 height 5
radio input "true"
click at [55, 211] on label "Rarely" at bounding box center [59, 209] width 31 height 11
click at [55, 211] on input "Rarely" at bounding box center [52, 209] width 5 height 5
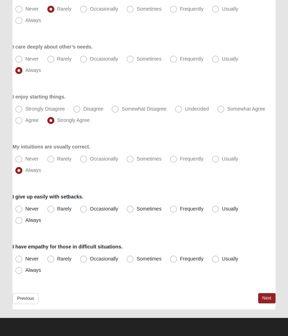
radio input "true"
click at [21, 275] on label "Always" at bounding box center [28, 270] width 33 height 11
click at [21, 273] on input "Always" at bounding box center [20, 270] width 5 height 5
radio input "true"
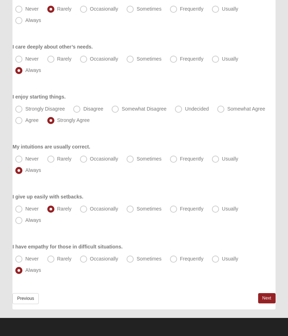
click at [264, 300] on link "Next" at bounding box center [266, 299] width 17 height 10
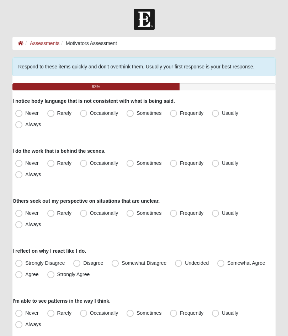
click at [25, 127] on span "Always" at bounding box center [33, 125] width 16 height 6
click at [21, 127] on input "Always" at bounding box center [20, 124] width 5 height 5
radio input "true"
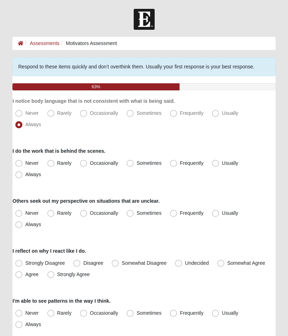
click at [25, 176] on span "Always" at bounding box center [33, 175] width 16 height 6
click at [19, 176] on input "Always" at bounding box center [20, 175] width 5 height 5
radio input "true"
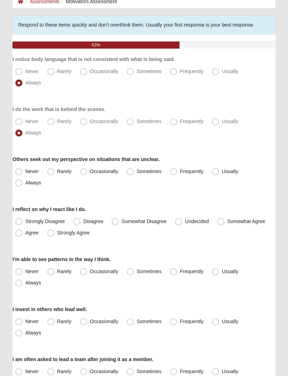
scroll to position [44, 0]
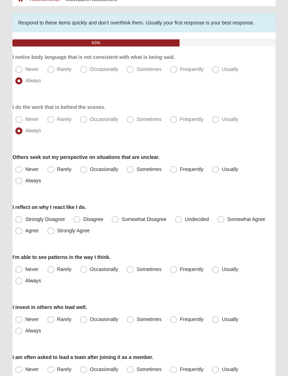
click at [23, 182] on label "Always" at bounding box center [28, 181] width 33 height 11
click at [23, 182] on input "Always" at bounding box center [20, 181] width 5 height 5
radio input "true"
click at [57, 234] on span "Strongly Agree" at bounding box center [73, 231] width 33 height 6
click at [50, 234] on input "Strongly Agree" at bounding box center [52, 231] width 5 height 5
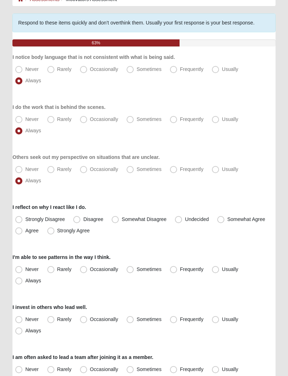
radio input "true"
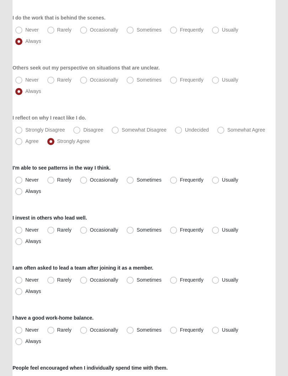
scroll to position [134, 0]
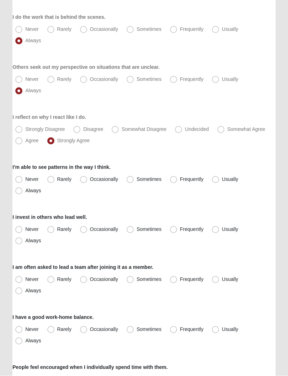
click at [25, 190] on span "Always" at bounding box center [33, 191] width 16 height 6
click at [21, 190] on input "Always" at bounding box center [20, 191] width 5 height 5
radio input "true"
click at [135, 229] on label "Sometimes" at bounding box center [145, 229] width 42 height 11
click at [134, 229] on input "Sometimes" at bounding box center [131, 230] width 5 height 5
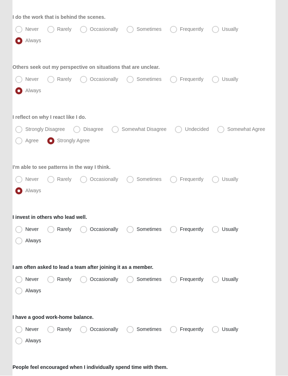
radio input "true"
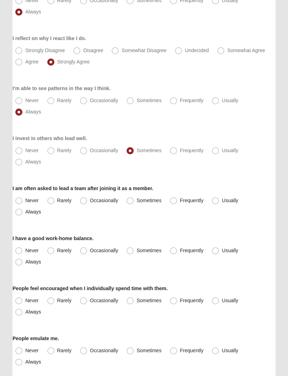
scroll to position [219, 0]
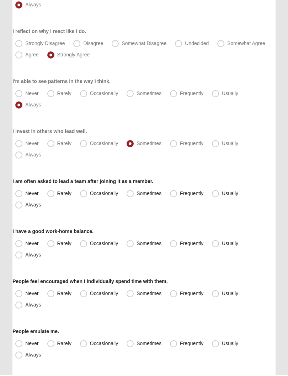
click at [31, 206] on span "Always" at bounding box center [33, 206] width 16 height 6
click at [23, 206] on input "Always" at bounding box center [20, 206] width 5 height 5
radio input "true"
click at [88, 245] on label "Occasionally" at bounding box center [99, 244] width 45 height 11
click at [87, 245] on input "Occasionally" at bounding box center [85, 244] width 5 height 5
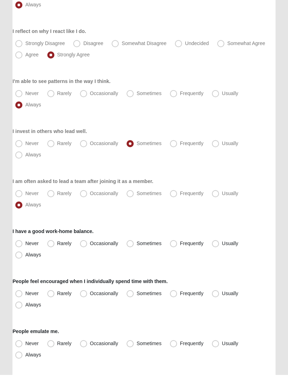
radio input "true"
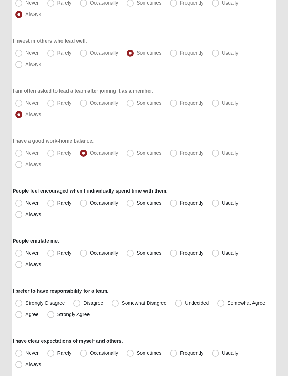
scroll to position [311, 0]
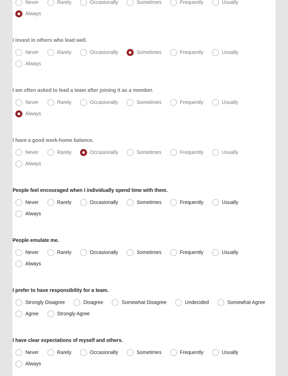
click at [25, 216] on span "Always" at bounding box center [33, 214] width 16 height 6
click at [22, 216] on input "Always" at bounding box center [20, 214] width 5 height 5
radio input "true"
click at [134, 255] on label "Sometimes" at bounding box center [145, 252] width 42 height 11
click at [134, 255] on input "Sometimes" at bounding box center [131, 252] width 5 height 5
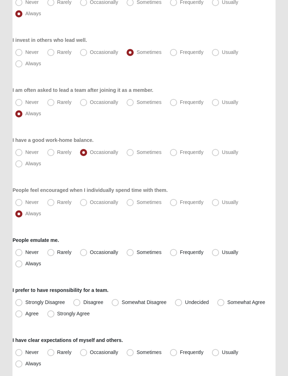
radio input "true"
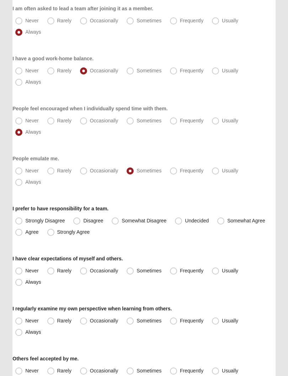
scroll to position [394, 0]
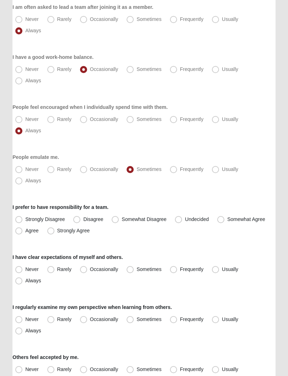
click at [221, 172] on span "Usually" at bounding box center [229, 170] width 16 height 6
click at [218, 172] on input "Usually" at bounding box center [216, 170] width 5 height 5
radio input "true"
click at [179, 171] on label "Frequently" at bounding box center [187, 169] width 40 height 11
click at [177, 171] on input "Frequently" at bounding box center [175, 170] width 5 height 5
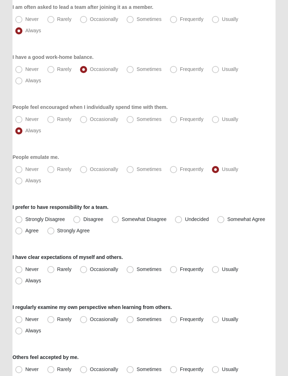
radio input "true"
click at [25, 232] on span "Agree" at bounding box center [31, 231] width 13 height 6
click at [19, 232] on input "Agree" at bounding box center [20, 231] width 5 height 5
radio input "true"
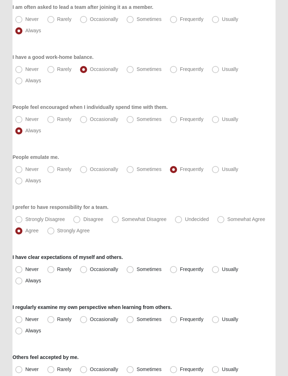
click at [227, 218] on span "Somewhat Agree" at bounding box center [246, 220] width 38 height 6
click at [223, 218] on input "Somewhat Agree" at bounding box center [222, 220] width 5 height 5
radio input "true"
click at [25, 283] on span "Always" at bounding box center [33, 281] width 16 height 6
click at [20, 283] on input "Always" at bounding box center [20, 281] width 5 height 5
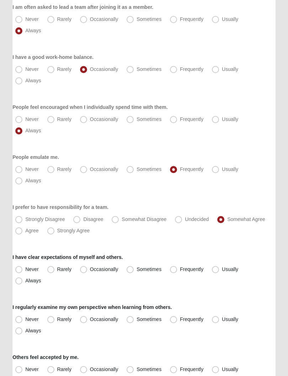
radio input "true"
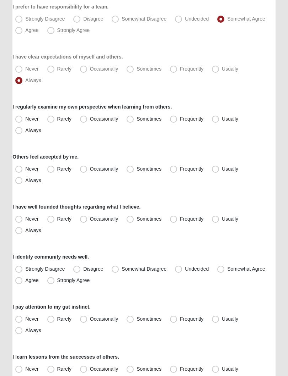
scroll to position [597, 0]
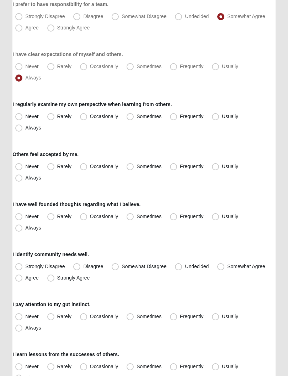
click at [25, 128] on span "Always" at bounding box center [33, 128] width 16 height 6
click at [18, 128] on input "Always" at bounding box center [20, 128] width 5 height 5
radio input "true"
click at [25, 176] on span "Always" at bounding box center [33, 178] width 16 height 6
click at [18, 176] on input "Always" at bounding box center [20, 178] width 5 height 5
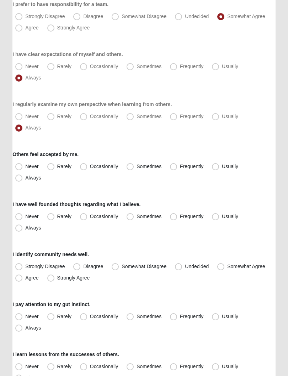
radio input "true"
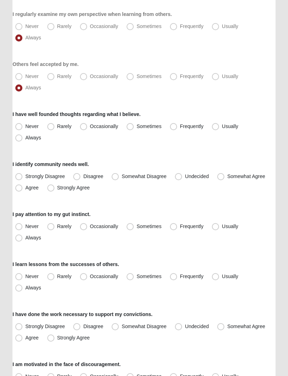
scroll to position [688, 0]
click at [184, 132] on label "Frequently" at bounding box center [187, 126] width 40 height 11
click at [177, 128] on input "Frequently" at bounding box center [175, 126] width 5 height 5
radio input "true"
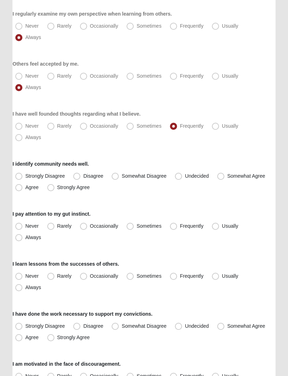
click at [15, 141] on label "Always" at bounding box center [28, 137] width 33 height 11
click at [18, 140] on input "Always" at bounding box center [20, 137] width 5 height 5
radio input "true"
click at [83, 174] on span "Disagree" at bounding box center [93, 176] width 20 height 6
click at [79, 174] on input "Disagree" at bounding box center [78, 176] width 5 height 5
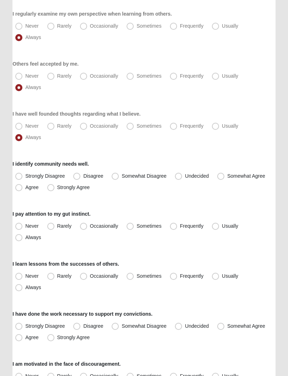
radio input "true"
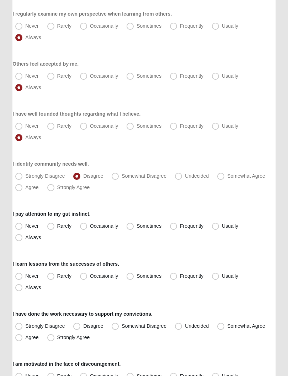
click at [225, 177] on label "Somewhat Agree" at bounding box center [241, 176] width 55 height 11
click at [224, 177] on input "Somewhat Agree" at bounding box center [222, 176] width 5 height 5
radio input "true"
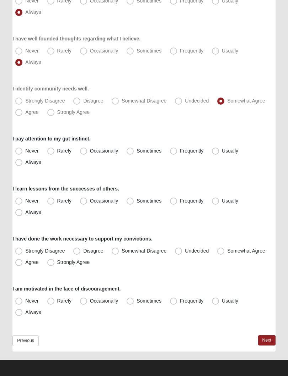
scroll to position [765, 0]
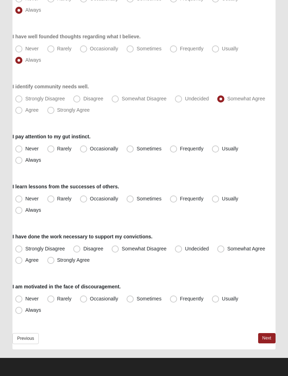
click at [24, 163] on label "Always" at bounding box center [28, 160] width 33 height 11
click at [23, 163] on input "Always" at bounding box center [20, 160] width 5 height 5
radio input "true"
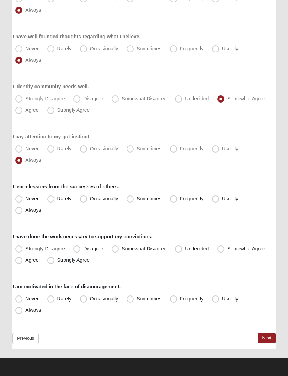
click at [25, 212] on span "Always" at bounding box center [33, 210] width 16 height 6
click at [20, 212] on input "Always" at bounding box center [20, 210] width 5 height 5
radio input "true"
click at [56, 262] on label "Strongly Agree" at bounding box center [69, 260] width 50 height 11
click at [55, 262] on input "Strongly Agree" at bounding box center [52, 260] width 5 height 5
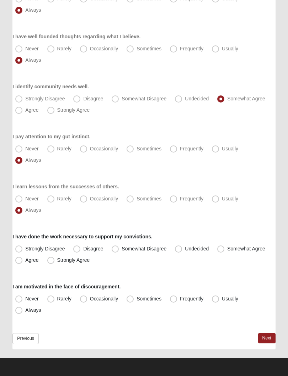
radio input "true"
click at [221, 299] on span "Usually" at bounding box center [229, 299] width 16 height 6
click at [216, 299] on input "Usually" at bounding box center [216, 299] width 5 height 5
radio input "true"
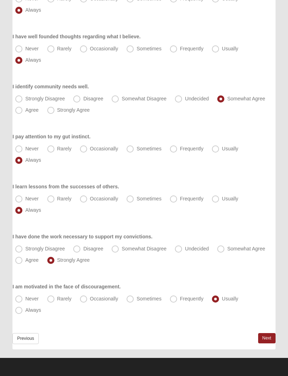
click at [270, 336] on link "Next" at bounding box center [266, 338] width 17 height 10
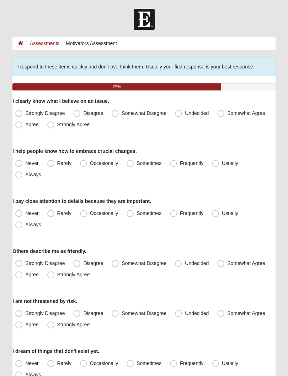
click at [57, 122] on span "Strongly Agree" at bounding box center [73, 125] width 33 height 6
click at [52, 122] on input "Strongly Agree" at bounding box center [52, 124] width 5 height 5
radio input "true"
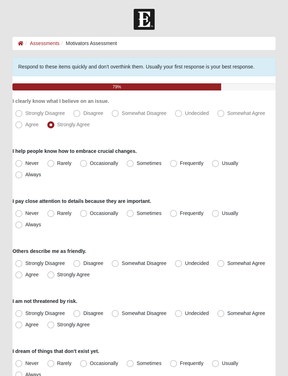
click at [57, 163] on span "Rarely" at bounding box center [64, 163] width 14 height 6
click at [51, 163] on input "Rarely" at bounding box center [52, 163] width 5 height 5
radio input "true"
click at [136, 212] on span "Sometimes" at bounding box center [148, 213] width 25 height 6
click at [132, 212] on input "Sometimes" at bounding box center [131, 213] width 5 height 5
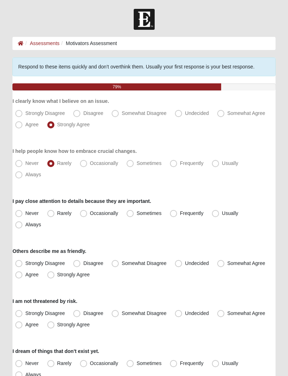
radio input "true"
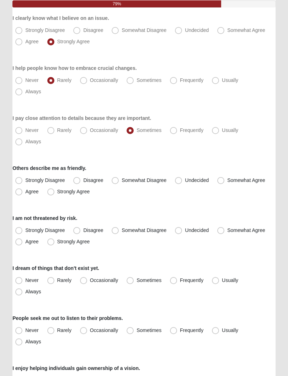
scroll to position [83, 0]
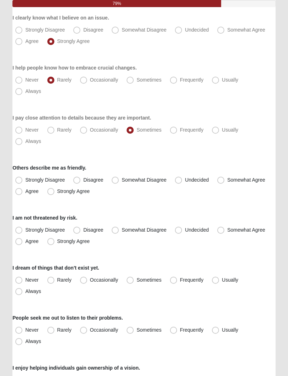
click at [57, 194] on span "Strongly Agree" at bounding box center [73, 192] width 33 height 6
click at [53, 194] on input "Strongly Agree" at bounding box center [52, 192] width 5 height 5
radio input "true"
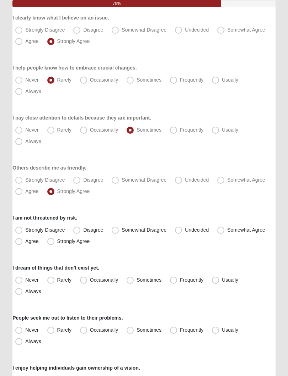
click at [25, 241] on span "Agree" at bounding box center [31, 242] width 13 height 6
click at [19, 241] on input "Agree" at bounding box center [20, 242] width 5 height 5
radio input "true"
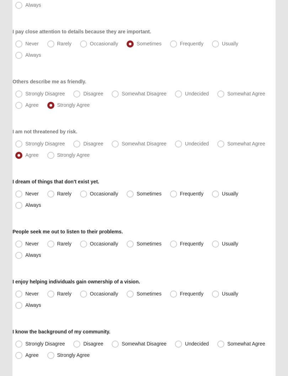
scroll to position [170, 0]
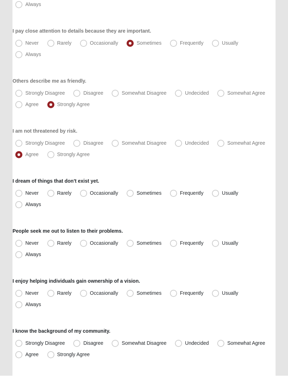
click at [23, 205] on label "Always" at bounding box center [28, 204] width 33 height 11
click at [23, 205] on input "Always" at bounding box center [20, 205] width 5 height 5
radio input "true"
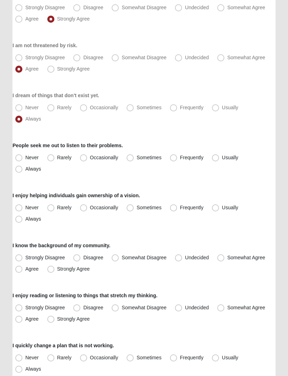
scroll to position [256, 0]
click at [19, 173] on label "Always" at bounding box center [28, 169] width 33 height 11
click at [19, 171] on input "Always" at bounding box center [20, 169] width 5 height 5
radio input "true"
click at [57, 207] on span "Rarely" at bounding box center [64, 208] width 14 height 6
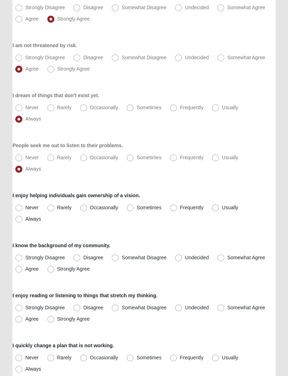
click at [55, 207] on input "Rarely" at bounding box center [52, 208] width 5 height 5
radio input "true"
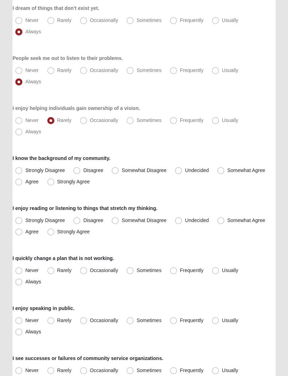
scroll to position [347, 0]
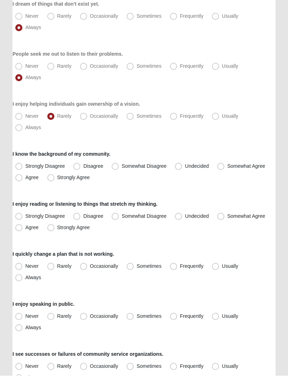
click at [224, 170] on label "Somewhat Agree" at bounding box center [241, 166] width 55 height 11
click at [224, 169] on input "Somewhat Agree" at bounding box center [222, 166] width 5 height 5
radio input "true"
click at [25, 229] on span "Agree" at bounding box center [31, 228] width 13 height 6
click at [22, 229] on input "Agree" at bounding box center [20, 228] width 5 height 5
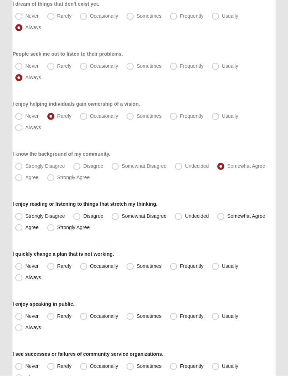
radio input "true"
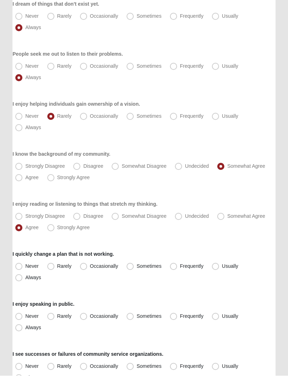
click at [27, 280] on span "Always" at bounding box center [33, 278] width 16 height 6
click at [23, 280] on input "Always" at bounding box center [20, 278] width 5 height 5
radio input "true"
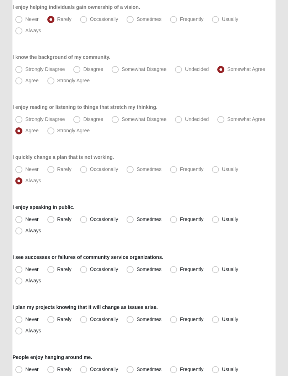
scroll to position [444, 0]
click at [25, 221] on span "Never" at bounding box center [31, 220] width 13 height 6
click at [22, 221] on input "Never" at bounding box center [20, 219] width 5 height 5
radio input "true"
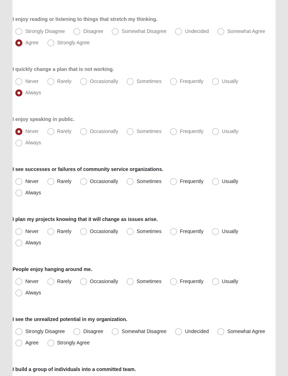
scroll to position [534, 0]
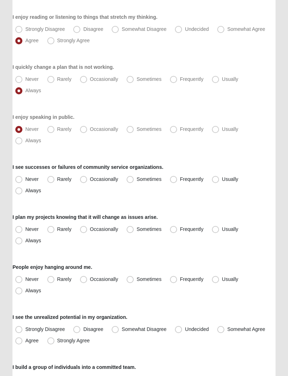
click at [57, 179] on span "Rarely" at bounding box center [64, 180] width 14 height 6
click at [51, 179] on input "Rarely" at bounding box center [52, 179] width 5 height 5
radio input "true"
click at [25, 177] on span "Never" at bounding box center [31, 180] width 13 height 6
click at [22, 177] on input "Never" at bounding box center [20, 179] width 5 height 5
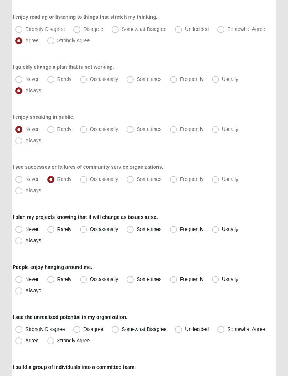
radio input "true"
click at [85, 226] on label "Occasionally" at bounding box center [99, 229] width 45 height 11
click at [85, 228] on input "Occasionally" at bounding box center [85, 230] width 5 height 5
radio input "true"
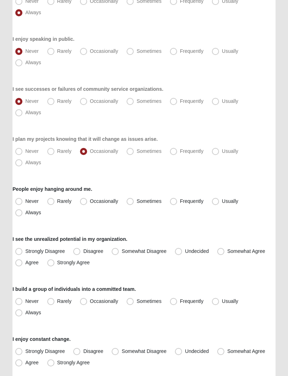
scroll to position [614, 0]
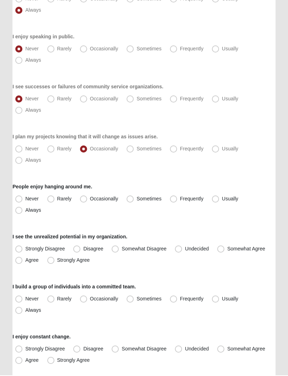
click at [25, 214] on span "Always" at bounding box center [33, 211] width 16 height 6
click at [21, 213] on input "Always" at bounding box center [20, 211] width 5 height 5
radio input "true"
click at [227, 250] on span "Somewhat Agree" at bounding box center [246, 250] width 38 height 6
click at [221, 250] on input "Somewhat Agree" at bounding box center [222, 249] width 5 height 5
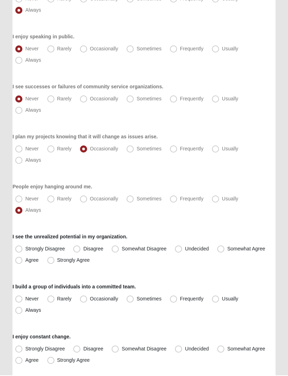
radio input "true"
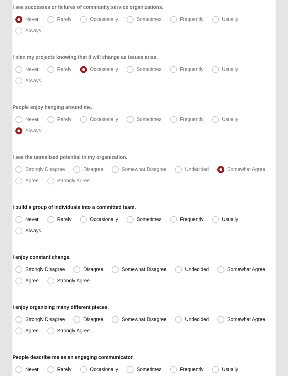
scroll to position [695, 0]
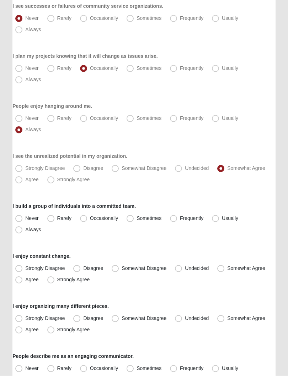
click at [25, 231] on span "Always" at bounding box center [33, 230] width 16 height 6
click at [19, 231] on input "Always" at bounding box center [20, 230] width 5 height 5
radio input "true"
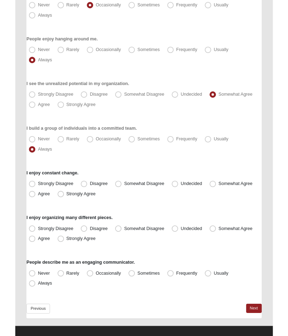
scroll to position [805, 0]
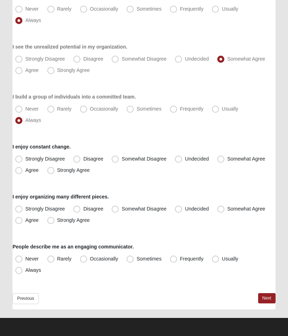
click at [25, 171] on span "Agree" at bounding box center [31, 171] width 13 height 6
click at [21, 171] on input "Agree" at bounding box center [20, 170] width 5 height 5
radio input "true"
click at [25, 221] on span "Agree" at bounding box center [31, 221] width 13 height 6
click at [21, 221] on input "Agree" at bounding box center [20, 220] width 5 height 5
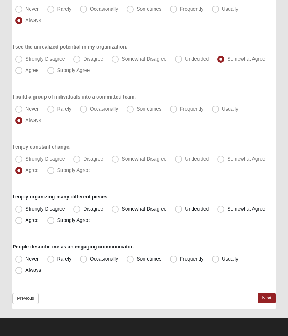
radio input "true"
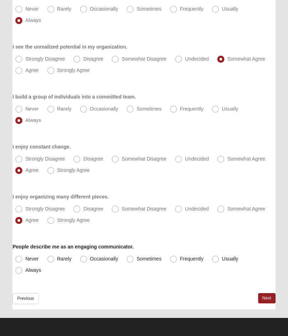
click at [57, 258] on span "Rarely" at bounding box center [64, 259] width 14 height 6
click at [51, 258] on input "Rarely" at bounding box center [52, 259] width 5 height 5
radio input "true"
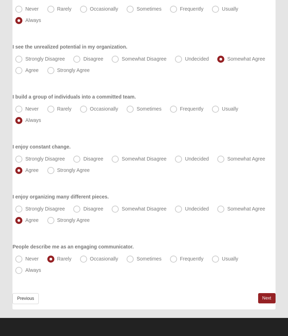
click at [267, 296] on link "Next" at bounding box center [266, 299] width 17 height 10
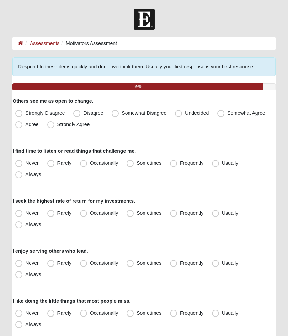
click at [57, 126] on span "Strongly Agree" at bounding box center [73, 125] width 33 height 6
click at [54, 126] on input "Strongly Agree" at bounding box center [52, 124] width 5 height 5
radio input "true"
click at [136, 163] on span "Sometimes" at bounding box center [148, 163] width 25 height 6
click at [130, 163] on input "Sometimes" at bounding box center [131, 163] width 5 height 5
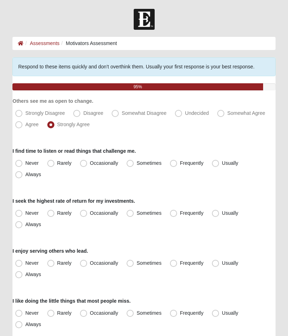
radio input "true"
click at [25, 228] on span "Always" at bounding box center [33, 225] width 16 height 6
click at [21, 227] on input "Always" at bounding box center [20, 225] width 5 height 5
radio input "true"
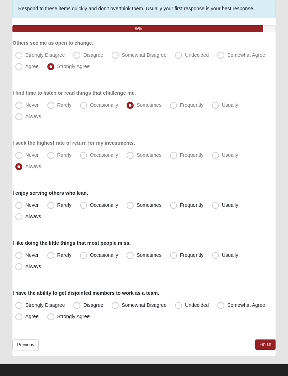
scroll to position [59, 0]
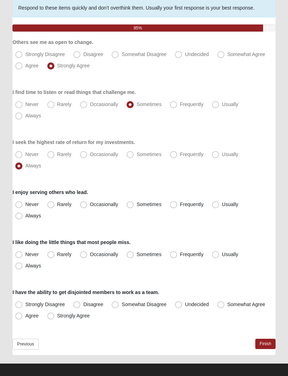
click at [57, 204] on span "Rarely" at bounding box center [64, 205] width 14 height 6
click at [52, 204] on input "Rarely" at bounding box center [52, 204] width 5 height 5
radio input "true"
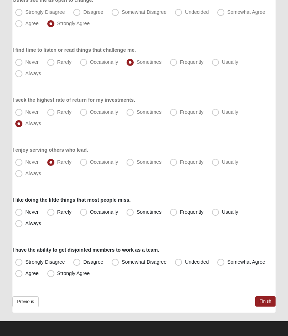
scroll to position [104, 0]
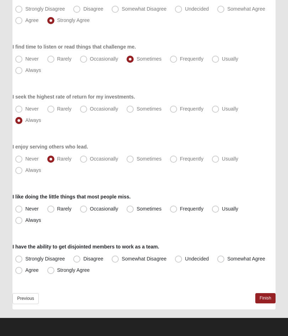
click at [136, 208] on span "Sometimes" at bounding box center [148, 209] width 25 height 6
click at [132, 208] on input "Sometimes" at bounding box center [131, 209] width 5 height 5
radio input "true"
click at [57, 269] on span "Strongly Agree" at bounding box center [73, 271] width 33 height 6
click at [53, 269] on input "Strongly Agree" at bounding box center [52, 270] width 5 height 5
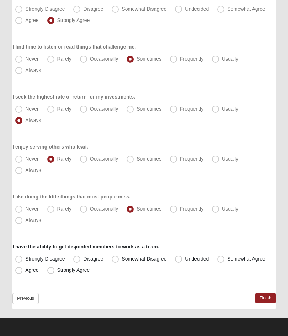
radio input "true"
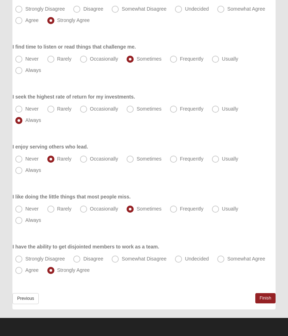
click at [267, 298] on link "Finish" at bounding box center [265, 299] width 20 height 10
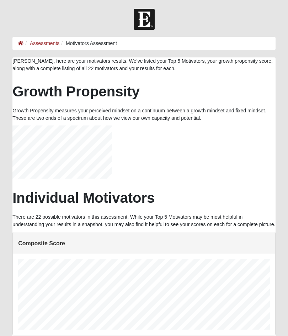
click at [44, 42] on link "Assessments" at bounding box center [44, 43] width 29 height 6
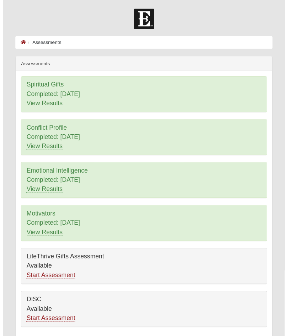
scroll to position [38, 0]
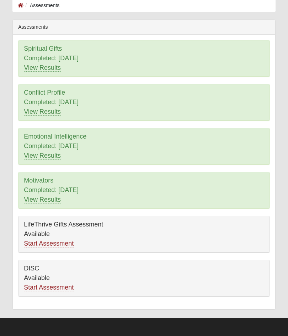
click at [32, 243] on link "Start Assessment" at bounding box center [49, 243] width 50 height 7
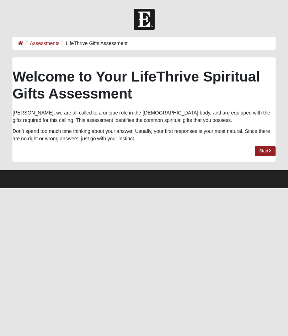
click at [263, 153] on link "Start" at bounding box center [264, 151] width 21 height 10
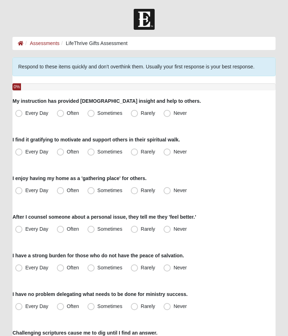
click at [172, 116] on label "Never" at bounding box center [175, 113] width 30 height 11
click at [171, 116] on input "Never" at bounding box center [168, 113] width 5 height 5
radio input "true"
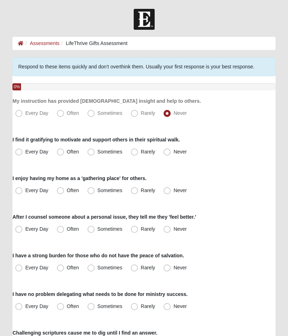
click at [141, 155] on span "Rarely" at bounding box center [148, 152] width 14 height 6
click at [136, 154] on input "Rarely" at bounding box center [135, 152] width 5 height 5
radio input "true"
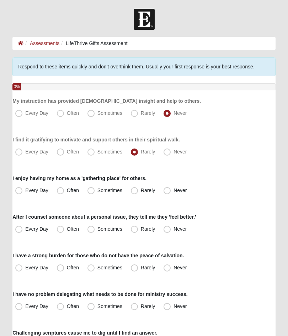
click at [96, 191] on label "Sometimes" at bounding box center [105, 190] width 42 height 11
click at [95, 191] on input "Sometimes" at bounding box center [92, 190] width 5 height 5
radio input "true"
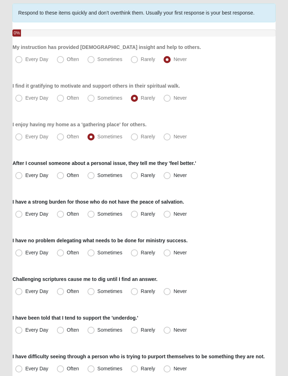
scroll to position [56, 0]
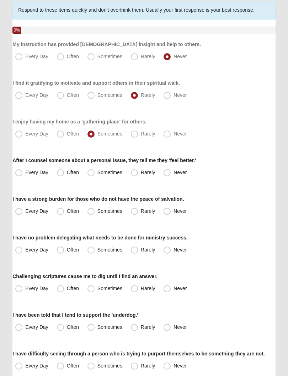
click at [63, 168] on label "Often" at bounding box center [68, 173] width 29 height 11
click at [63, 171] on input "Often" at bounding box center [62, 173] width 5 height 5
radio input "true"
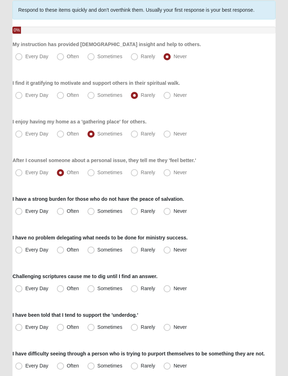
click at [94, 211] on label "Sometimes" at bounding box center [105, 211] width 42 height 11
click at [94, 211] on input "Sometimes" at bounding box center [92, 211] width 5 height 5
radio input "true"
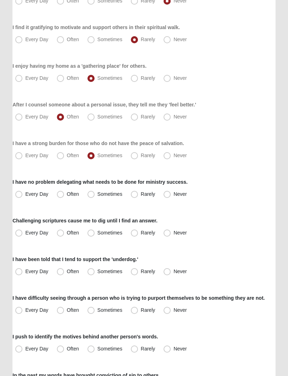
scroll to position [113, 0]
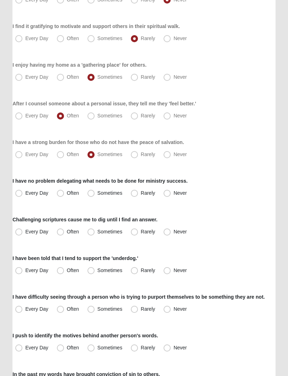
click at [67, 191] on span "Often" at bounding box center [73, 194] width 12 height 6
click at [62, 191] on input "Often" at bounding box center [62, 193] width 5 height 5
radio input "true"
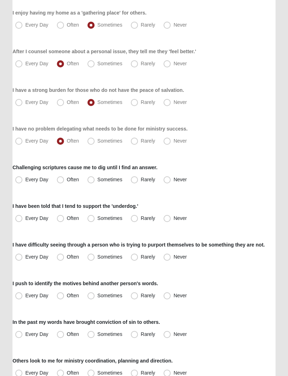
scroll to position [166, 0]
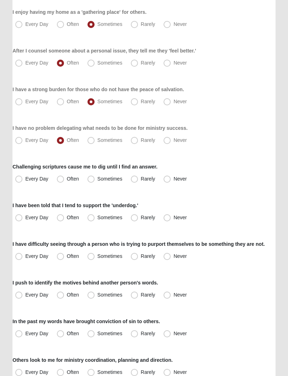
click at [95, 179] on label "Sometimes" at bounding box center [105, 179] width 42 height 11
click at [95, 179] on input "Sometimes" at bounding box center [92, 179] width 5 height 5
radio input "true"
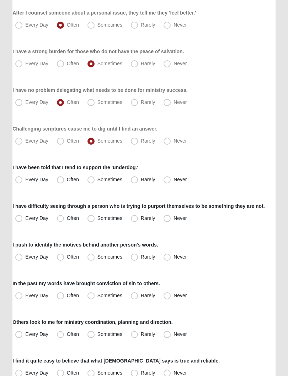
scroll to position [204, 0]
click at [25, 179] on span "Every Day" at bounding box center [36, 180] width 23 height 6
click at [19, 179] on input "Every Day" at bounding box center [20, 179] width 5 height 5
radio input "true"
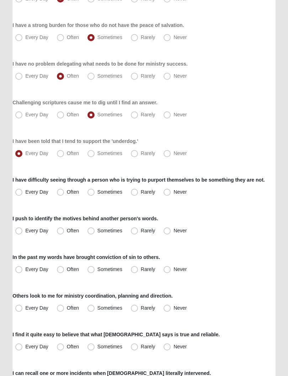
scroll to position [231, 0]
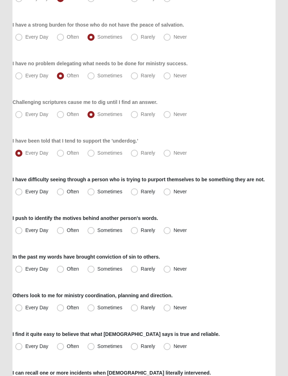
click at [25, 191] on span "Every Day" at bounding box center [36, 192] width 23 height 6
click at [20, 191] on input "Every Day" at bounding box center [20, 192] width 5 height 5
radio input "true"
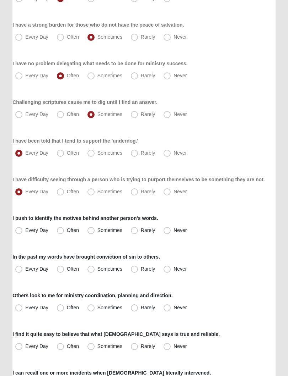
click at [173, 192] on label "Never" at bounding box center [175, 192] width 30 height 11
click at [171, 192] on input "Never" at bounding box center [168, 192] width 5 height 5
radio input "true"
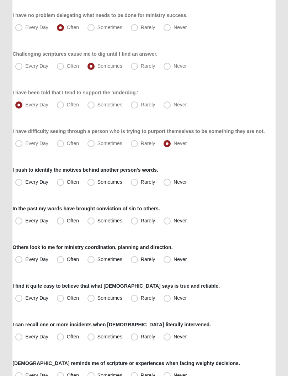
scroll to position [279, 0]
click at [64, 179] on label "Often" at bounding box center [68, 182] width 29 height 11
click at [64, 180] on input "Often" at bounding box center [62, 182] width 5 height 5
radio input "true"
click at [141, 221] on span "Rarely" at bounding box center [148, 221] width 14 height 6
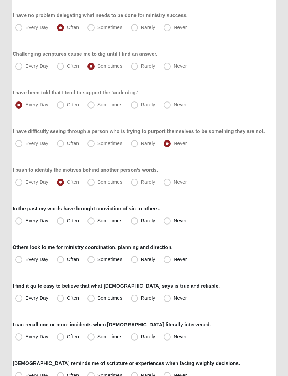
click at [137, 221] on input "Rarely" at bounding box center [135, 221] width 5 height 5
radio input "true"
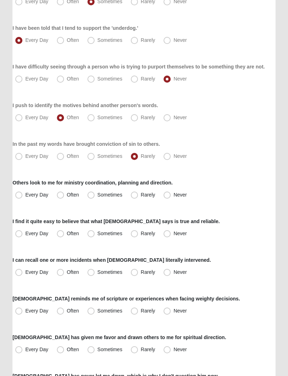
scroll to position [345, 0]
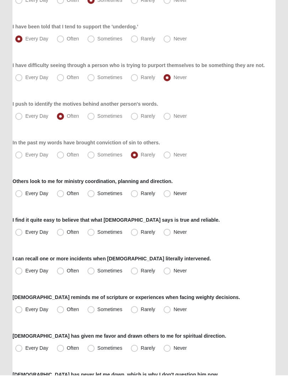
click at [141, 195] on span "Rarely" at bounding box center [148, 194] width 14 height 6
click at [137, 195] on input "Rarely" at bounding box center [135, 194] width 5 height 5
radio input "true"
click at [173, 231] on label "Never" at bounding box center [175, 233] width 30 height 11
click at [171, 231] on input "Never" at bounding box center [168, 233] width 5 height 5
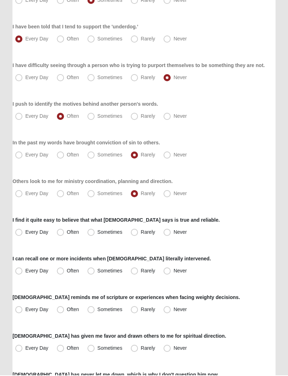
radio input "true"
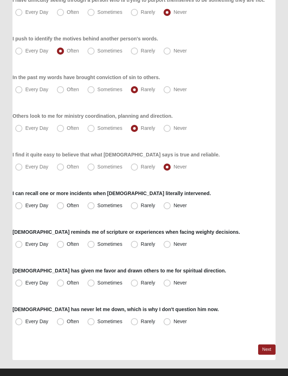
scroll to position [411, 0]
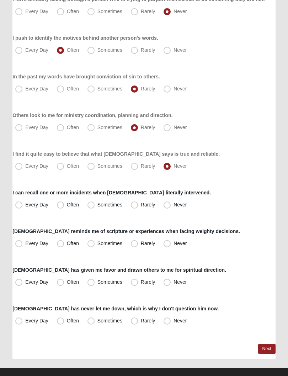
click at [67, 204] on span "Often" at bounding box center [73, 205] width 12 height 6
click at [62, 204] on input "Often" at bounding box center [62, 205] width 5 height 5
radio input "true"
click at [25, 244] on span "Every Day" at bounding box center [36, 244] width 23 height 6
click at [19, 244] on input "Every Day" at bounding box center [20, 244] width 5 height 5
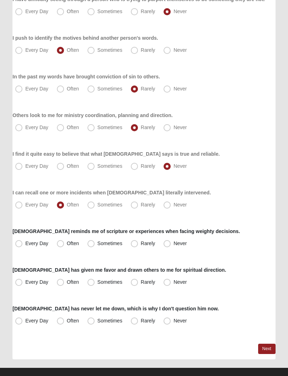
radio input "true"
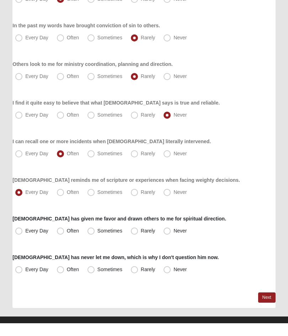
scroll to position [461, 0]
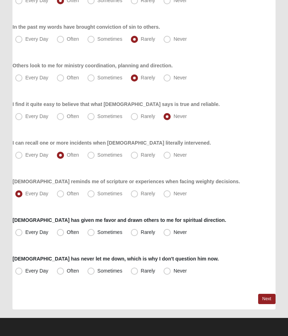
click at [67, 233] on span "Often" at bounding box center [73, 233] width 12 height 6
click at [62, 233] on input "Often" at bounding box center [62, 232] width 5 height 5
radio input "true"
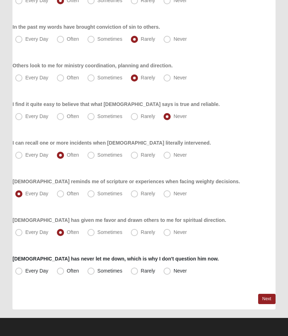
click at [96, 232] on label "Sometimes" at bounding box center [105, 232] width 42 height 11
click at [95, 232] on input "Sometimes" at bounding box center [92, 232] width 5 height 5
radio input "true"
click at [25, 273] on span "Every Day" at bounding box center [36, 271] width 23 height 6
click at [18, 273] on input "Every Day" at bounding box center [20, 271] width 5 height 5
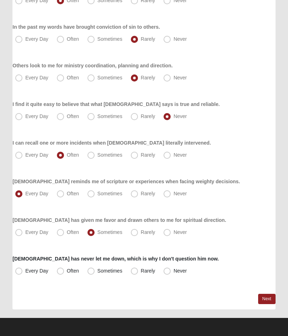
radio input "true"
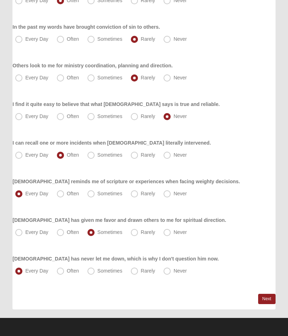
click at [268, 299] on link "Next" at bounding box center [266, 299] width 17 height 10
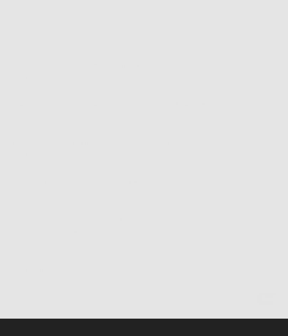
scroll to position [0, 0]
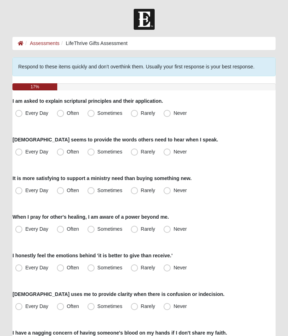
click at [171, 115] on label "Never" at bounding box center [175, 113] width 30 height 11
click at [171, 115] on input "Never" at bounding box center [168, 113] width 5 height 5
radio input "true"
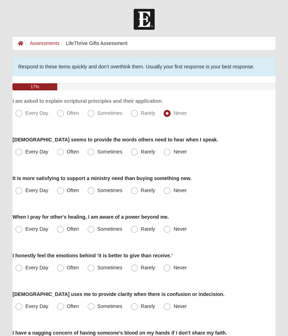
click at [98, 153] on span "Sometimes" at bounding box center [109, 152] width 25 height 6
click at [95, 153] on input "Sometimes" at bounding box center [92, 152] width 5 height 5
radio input "true"
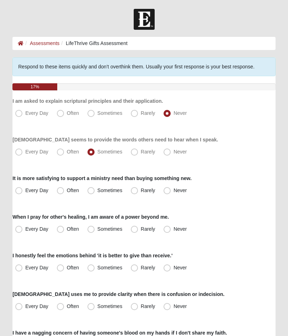
click at [70, 190] on span "Often" at bounding box center [73, 191] width 12 height 6
click at [64, 190] on input "Often" at bounding box center [62, 190] width 5 height 5
radio input "true"
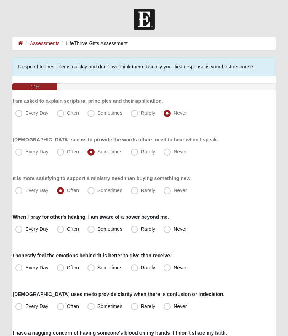
click at [25, 228] on span "Every Day" at bounding box center [36, 229] width 23 height 6
click at [20, 228] on input "Every Day" at bounding box center [20, 229] width 5 height 5
radio input "true"
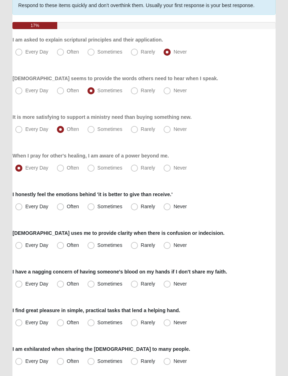
scroll to position [63, 0]
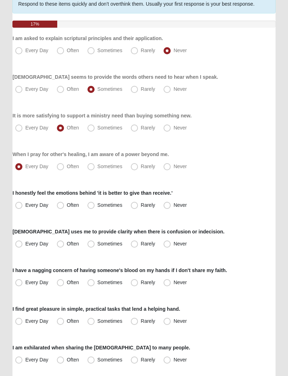
click at [65, 205] on label "Often" at bounding box center [68, 205] width 29 height 11
click at [64, 205] on input "Often" at bounding box center [62, 205] width 5 height 5
radio input "true"
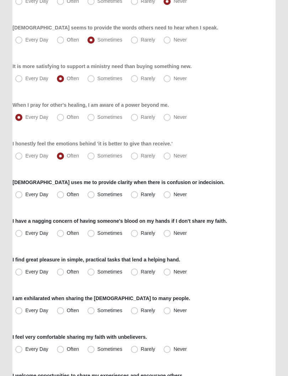
scroll to position [113, 0]
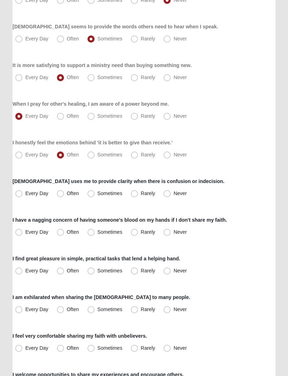
click at [139, 195] on label "Rarely" at bounding box center [143, 193] width 31 height 11
click at [138, 195] on input "Rarely" at bounding box center [135, 194] width 5 height 5
radio input "true"
click at [173, 235] on span "Never" at bounding box center [179, 233] width 13 height 6
click at [169, 235] on input "Never" at bounding box center [168, 232] width 5 height 5
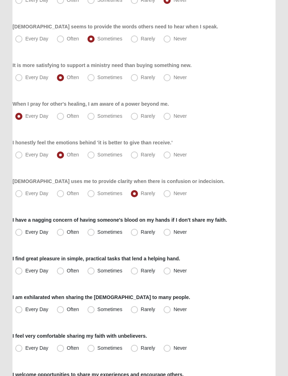
radio input "true"
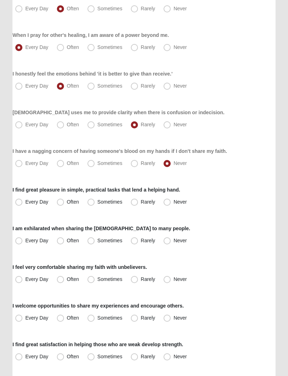
scroll to position [195, 0]
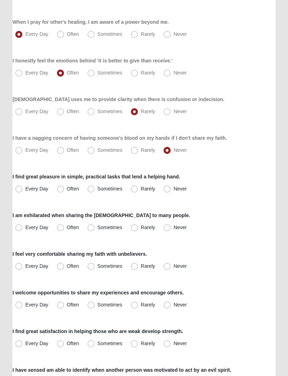
click at [65, 190] on label "Often" at bounding box center [68, 189] width 29 height 11
click at [64, 190] on input "Often" at bounding box center [62, 189] width 5 height 5
radio input "true"
click at [171, 229] on label "Never" at bounding box center [175, 227] width 30 height 11
click at [171, 229] on input "Never" at bounding box center [168, 227] width 5 height 5
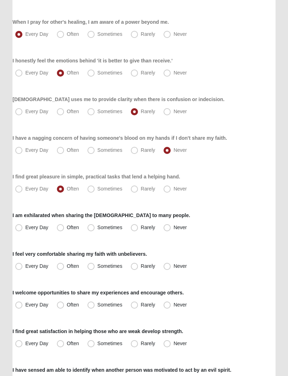
radio input "true"
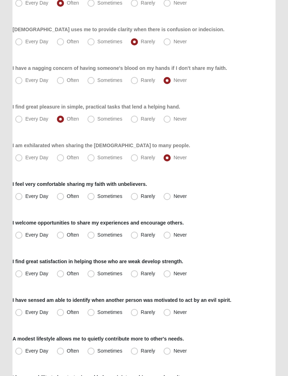
scroll to position [266, 0]
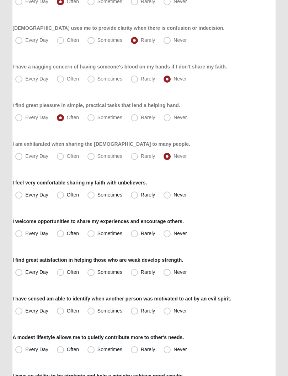
click at [171, 196] on label "Never" at bounding box center [175, 195] width 30 height 11
click at [171, 196] on input "Never" at bounding box center [168, 195] width 5 height 5
radio input "true"
click at [97, 234] on span "Sometimes" at bounding box center [109, 234] width 25 height 6
click at [94, 234] on input "Sometimes" at bounding box center [92, 234] width 5 height 5
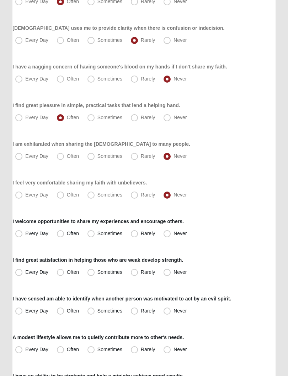
radio input "true"
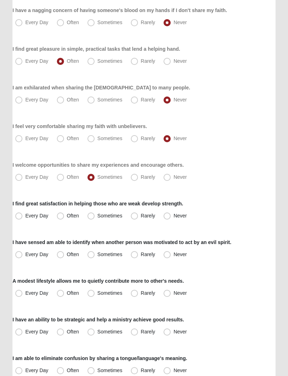
scroll to position [331, 0]
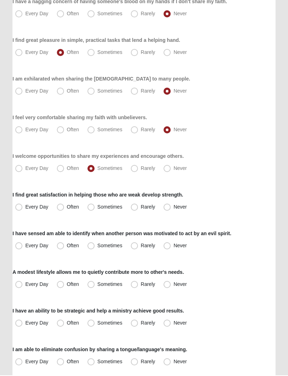
click at [24, 207] on label "Every Day" at bounding box center [32, 207] width 40 height 11
click at [23, 207] on input "Every Day" at bounding box center [20, 208] width 5 height 5
radio input "true"
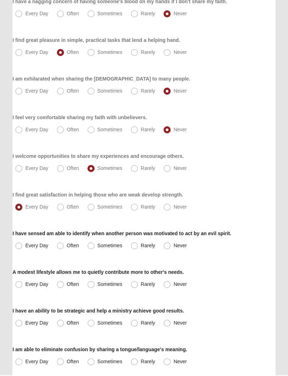
click at [97, 246] on span "Sometimes" at bounding box center [109, 246] width 25 height 6
click at [92, 246] on input "Sometimes" at bounding box center [92, 246] width 5 height 5
radio input "true"
click at [97, 284] on span "Sometimes" at bounding box center [109, 285] width 25 height 6
click at [94, 284] on input "Sometimes" at bounding box center [92, 285] width 5 height 5
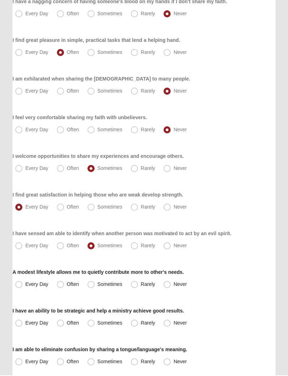
radio input "true"
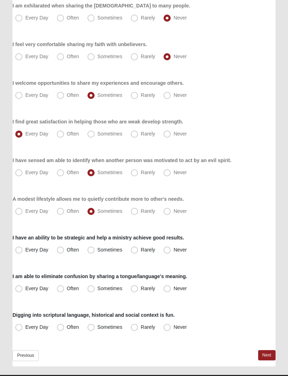
scroll to position [409, 0]
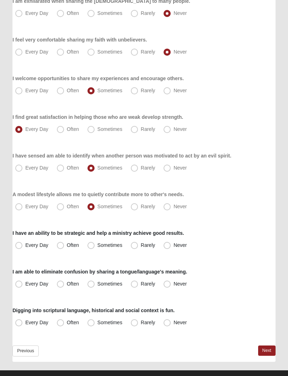
click at [65, 209] on label "Often" at bounding box center [68, 207] width 29 height 11
click at [64, 209] on input "Often" at bounding box center [62, 207] width 5 height 5
radio input "true"
click at [98, 247] on span "Sometimes" at bounding box center [109, 246] width 25 height 6
click at [95, 247] on input "Sometimes" at bounding box center [92, 245] width 5 height 5
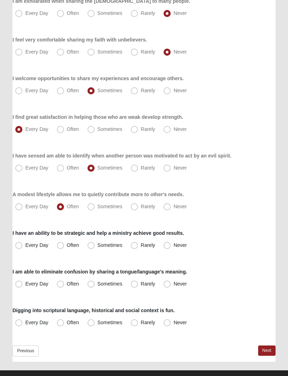
radio input "true"
click at [141, 283] on span "Rarely" at bounding box center [148, 284] width 14 height 6
click at [133, 283] on input "Rarely" at bounding box center [135, 284] width 5 height 5
radio input "true"
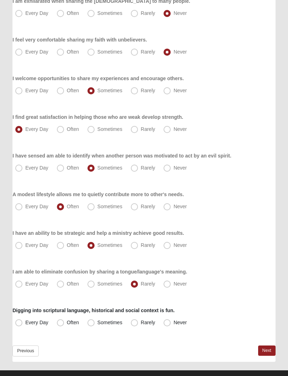
click at [97, 325] on span "Sometimes" at bounding box center [109, 323] width 25 height 6
click at [93, 325] on input "Sometimes" at bounding box center [92, 323] width 5 height 5
radio input "true"
click at [266, 336] on link "Next" at bounding box center [266, 351] width 17 height 10
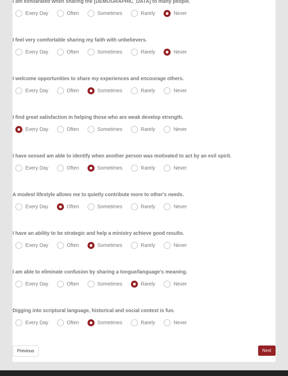
scroll to position [0, 0]
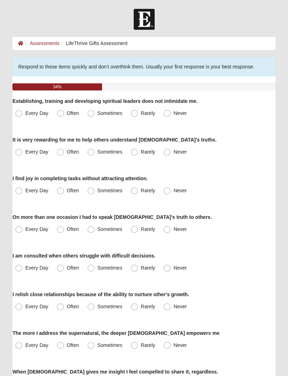
click at [169, 117] on label "Never" at bounding box center [175, 113] width 30 height 11
click at [169, 116] on input "Never" at bounding box center [168, 113] width 5 height 5
radio input "true"
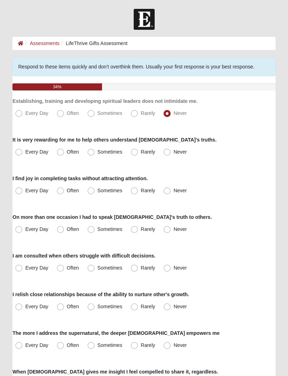
click at [141, 153] on span "Rarely" at bounding box center [148, 152] width 14 height 6
click at [134, 153] on input "Rarely" at bounding box center [135, 152] width 5 height 5
radio input "true"
click at [95, 154] on label "Sometimes" at bounding box center [105, 152] width 42 height 11
click at [95, 154] on input "Sometimes" at bounding box center [92, 152] width 5 height 5
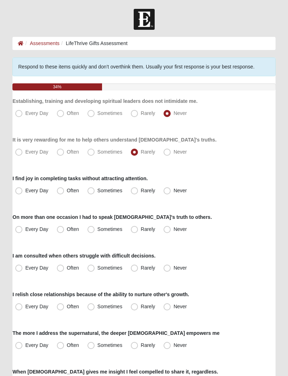
radio input "true"
click at [25, 189] on span "Every Day" at bounding box center [36, 191] width 23 height 6
click at [21, 189] on input "Every Day" at bounding box center [20, 190] width 5 height 5
radio input "true"
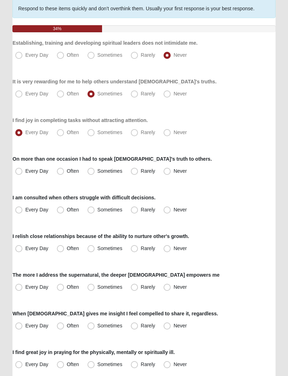
scroll to position [60, 0]
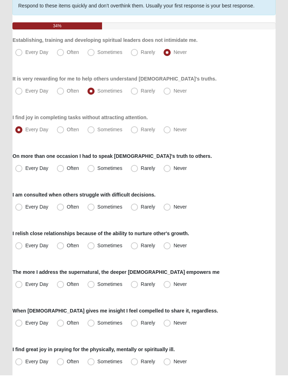
click at [64, 168] on label "Often" at bounding box center [68, 169] width 29 height 11
click at [64, 168] on input "Often" at bounding box center [62, 169] width 5 height 5
radio input "true"
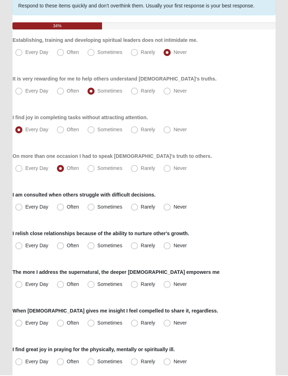
click at [24, 209] on label "Every Day" at bounding box center [32, 207] width 40 height 11
click at [23, 209] on input "Every Day" at bounding box center [20, 208] width 5 height 5
radio input "true"
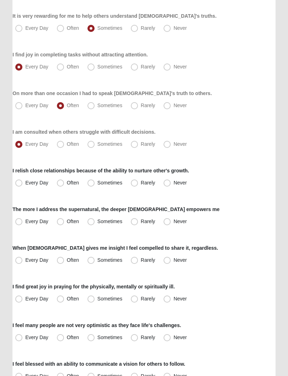
scroll to position [128, 0]
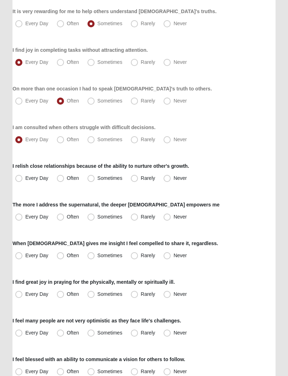
click at [97, 178] on span "Sometimes" at bounding box center [109, 179] width 25 height 6
click at [94, 178] on input "Sometimes" at bounding box center [92, 178] width 5 height 5
radio input "true"
click at [141, 217] on span "Rarely" at bounding box center [148, 217] width 14 height 6
click at [136, 217] on input "Rarely" at bounding box center [135, 217] width 5 height 5
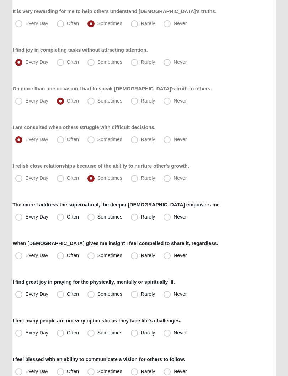
radio input "true"
click at [67, 254] on span "Often" at bounding box center [73, 256] width 12 height 6
click at [63, 254] on input "Often" at bounding box center [62, 256] width 5 height 5
radio input "true"
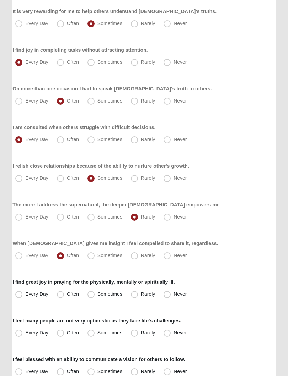
click at [66, 295] on label "Often" at bounding box center [68, 294] width 29 height 11
click at [64, 295] on input "Often" at bounding box center [62, 294] width 5 height 5
radio input "true"
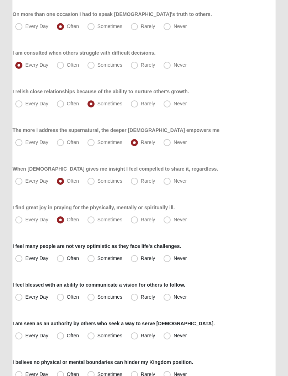
scroll to position [204, 0]
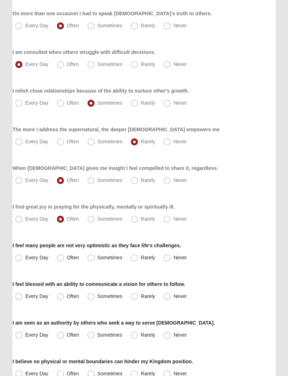
click at [67, 260] on span "Often" at bounding box center [73, 258] width 12 height 6
click at [61, 260] on input "Often" at bounding box center [62, 258] width 5 height 5
radio input "true"
click at [67, 296] on span "Often" at bounding box center [73, 297] width 12 height 6
click at [63, 296] on input "Often" at bounding box center [62, 296] width 5 height 5
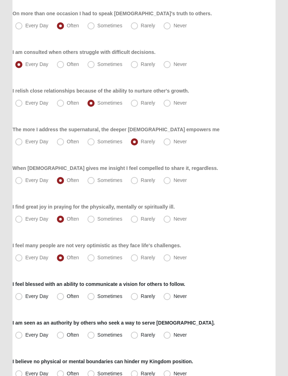
radio input "true"
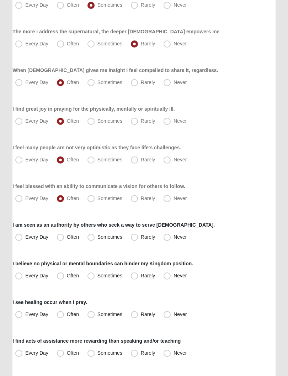
scroll to position [302, 0]
click at [141, 239] on span "Rarely" at bounding box center [148, 237] width 14 height 6
click at [137, 239] on input "Rarely" at bounding box center [135, 237] width 5 height 5
radio input "true"
click at [24, 279] on label "Every Day" at bounding box center [32, 275] width 40 height 11
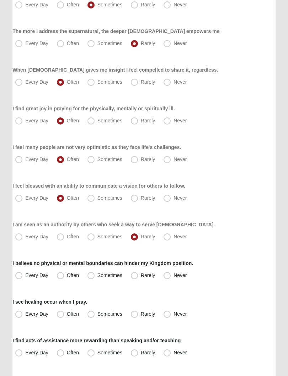
click at [23, 278] on input "Every Day" at bounding box center [20, 275] width 5 height 5
radio input "true"
click at [25, 316] on span "Every Day" at bounding box center [36, 314] width 23 height 6
click at [22, 316] on input "Every Day" at bounding box center [20, 314] width 5 height 5
radio input "true"
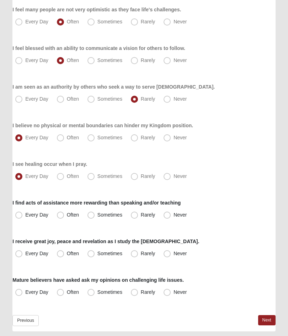
scroll to position [440, 0]
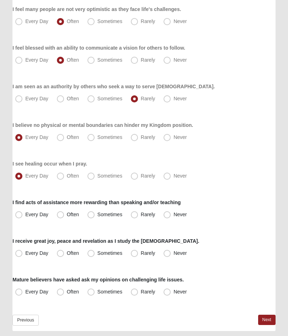
click at [25, 215] on span "Every Day" at bounding box center [36, 215] width 23 height 6
click at [20, 215] on input "Every Day" at bounding box center [20, 215] width 5 height 5
radio input "true"
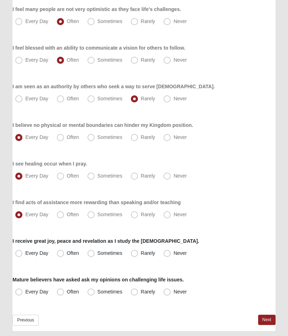
click at [25, 257] on span "Every Day" at bounding box center [36, 254] width 23 height 6
click at [22, 256] on input "Every Day" at bounding box center [20, 254] width 5 height 5
radio input "true"
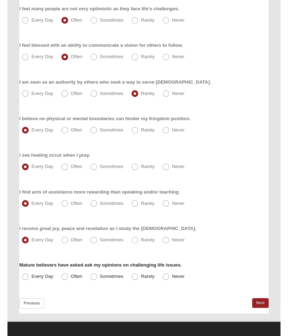
scroll to position [462, 0]
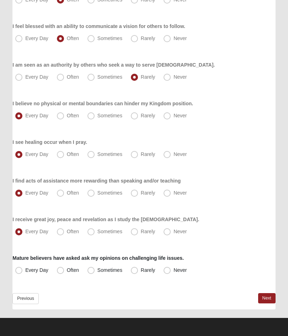
click at [168, 276] on label "Never" at bounding box center [175, 270] width 30 height 11
click at [168, 273] on input "Never" at bounding box center [168, 270] width 5 height 5
radio input "true"
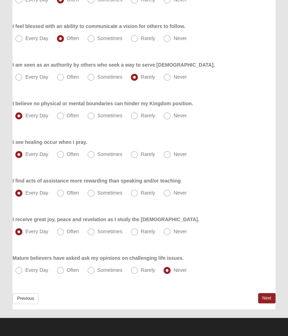
click at [267, 298] on link "Next" at bounding box center [266, 299] width 17 height 10
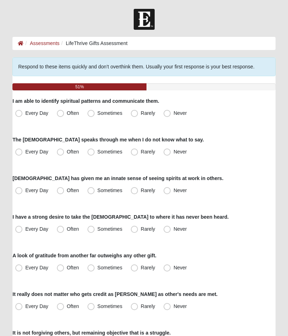
click at [142, 117] on label "Rarely" at bounding box center [143, 113] width 31 height 11
click at [138, 116] on input "Rarely" at bounding box center [135, 113] width 5 height 5
radio input "true"
click at [67, 152] on span "Often" at bounding box center [73, 152] width 12 height 6
click at [63, 152] on input "Often" at bounding box center [62, 152] width 5 height 5
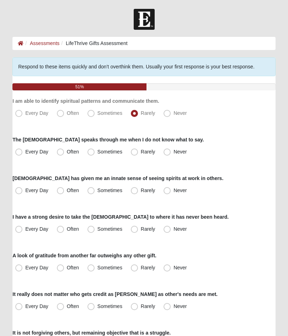
radio input "true"
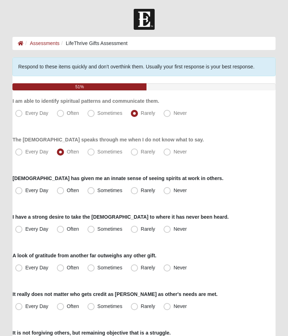
click at [125, 188] on label "Sometimes" at bounding box center [105, 190] width 42 height 11
click at [95, 188] on input "Sometimes" at bounding box center [92, 190] width 5 height 5
radio input "true"
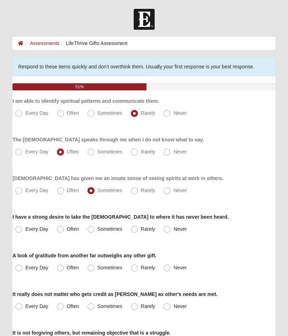
click at [141, 193] on span "Rarely" at bounding box center [148, 191] width 14 height 6
click at [135, 193] on input "Rarely" at bounding box center [135, 190] width 5 height 5
radio input "true"
click at [136, 233] on label "Rarely" at bounding box center [143, 229] width 31 height 11
click at [136, 232] on input "Rarely" at bounding box center [135, 229] width 5 height 5
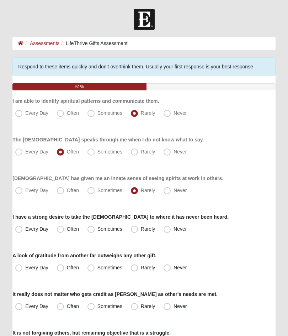
radio input "true"
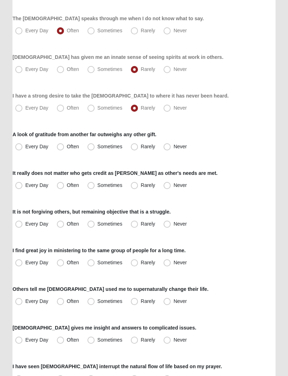
scroll to position [122, 0]
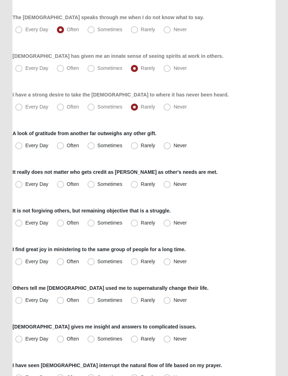
click at [68, 150] on label "Often" at bounding box center [68, 146] width 29 height 11
click at [64, 148] on input "Often" at bounding box center [62, 146] width 5 height 5
radio input "true"
click at [68, 188] on label "Often" at bounding box center [68, 184] width 29 height 11
click at [64, 187] on input "Often" at bounding box center [62, 184] width 5 height 5
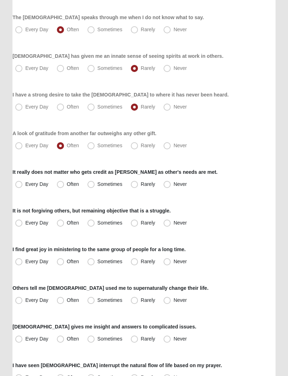
radio input "true"
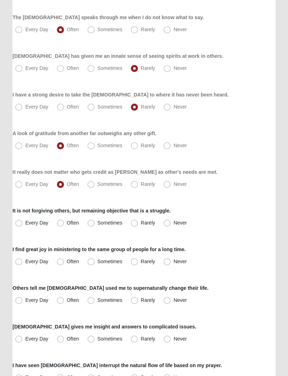
click at [99, 223] on span "Sometimes" at bounding box center [109, 223] width 25 height 6
click at [95, 223] on input "Sometimes" at bounding box center [92, 223] width 5 height 5
radio input "true"
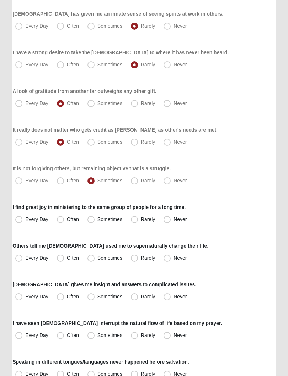
scroll to position [170, 0]
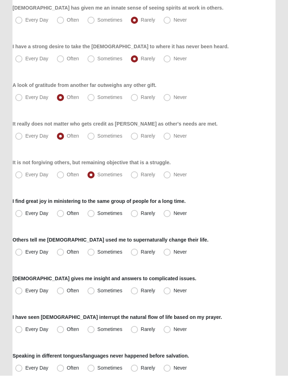
click at [97, 213] on span "Sometimes" at bounding box center [109, 214] width 25 height 6
click at [93, 213] on input "Sometimes" at bounding box center [92, 214] width 5 height 5
radio input "true"
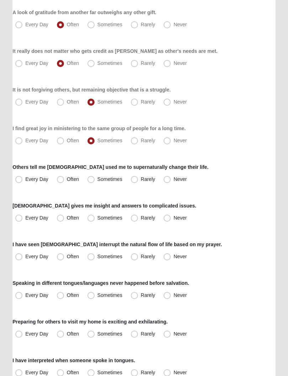
scroll to position [244, 0]
click at [141, 180] on span "Rarely" at bounding box center [148, 179] width 14 height 6
click at [137, 180] on input "Rarely" at bounding box center [135, 179] width 5 height 5
radio input "true"
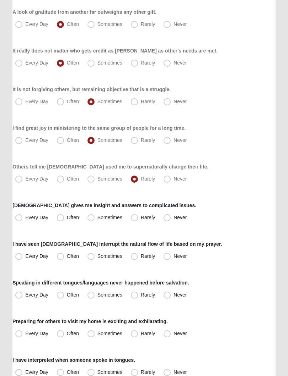
click at [96, 216] on label "Sometimes" at bounding box center [105, 217] width 42 height 11
click at [95, 216] on input "Sometimes" at bounding box center [92, 217] width 5 height 5
radio input "true"
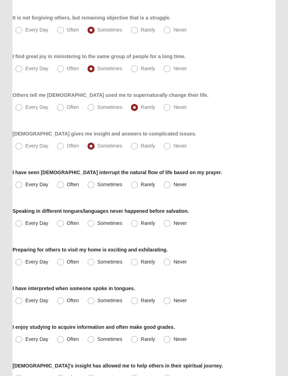
scroll to position [319, 0]
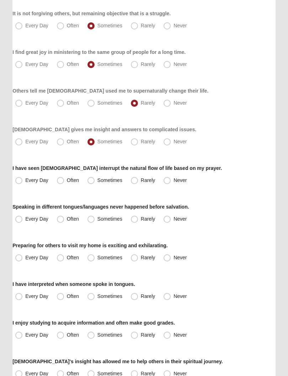
click at [67, 142] on span "Often" at bounding box center [73, 142] width 12 height 6
click at [60, 142] on input "Often" at bounding box center [62, 142] width 5 height 5
radio input "true"
click at [65, 180] on label "Often" at bounding box center [68, 180] width 29 height 11
click at [64, 180] on input "Often" at bounding box center [62, 181] width 5 height 5
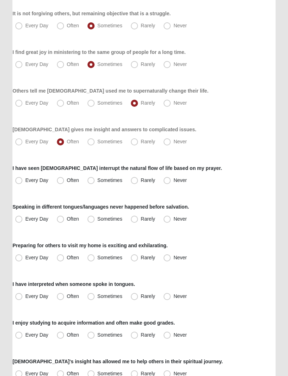
radio input "true"
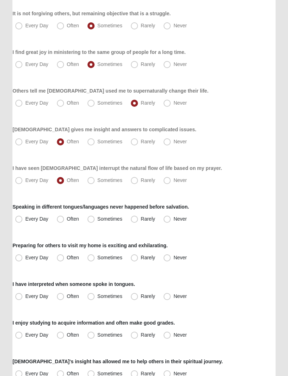
click at [173, 219] on span "Never" at bounding box center [179, 220] width 13 height 6
click at [170, 219] on input "Never" at bounding box center [168, 219] width 5 height 5
radio input "true"
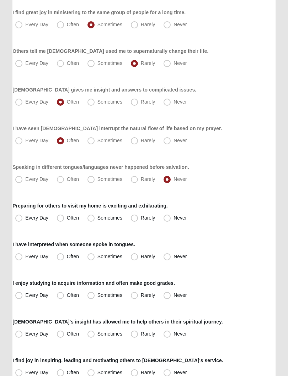
scroll to position [361, 0]
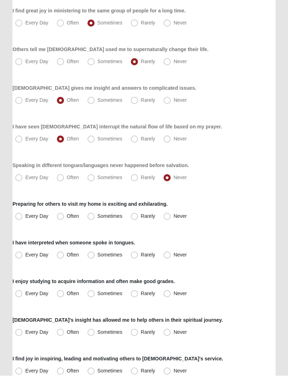
click at [139, 218] on label "Rarely" at bounding box center [143, 216] width 31 height 11
click at [138, 218] on input "Rarely" at bounding box center [135, 216] width 5 height 5
radio input "true"
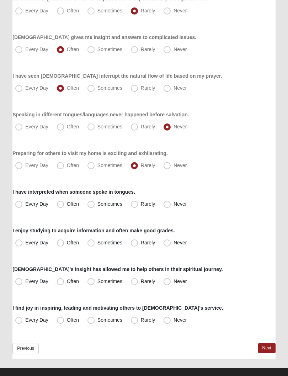
scroll to position [421, 0]
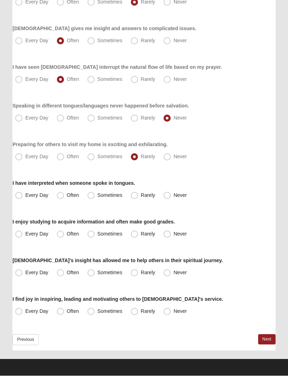
click at [163, 199] on label "Never" at bounding box center [175, 195] width 30 height 11
click at [166, 198] on input "Never" at bounding box center [168, 195] width 5 height 5
radio input "true"
click at [62, 230] on label "Often" at bounding box center [68, 234] width 29 height 11
click at [62, 232] on input "Often" at bounding box center [62, 234] width 5 height 5
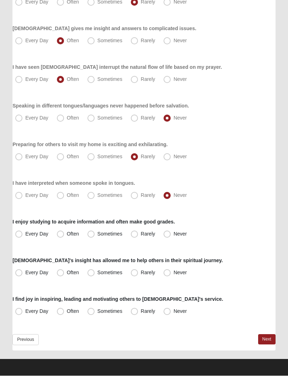
radio input "true"
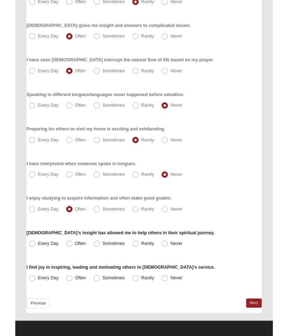
scroll to position [462, 0]
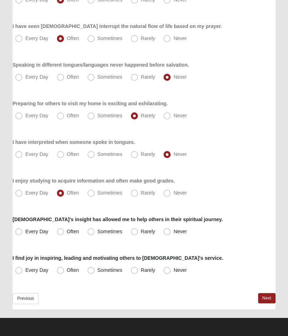
click at [97, 227] on label "Sometimes" at bounding box center [105, 231] width 42 height 11
click at [95, 230] on input "Sometimes" at bounding box center [92, 232] width 5 height 5
radio input "true"
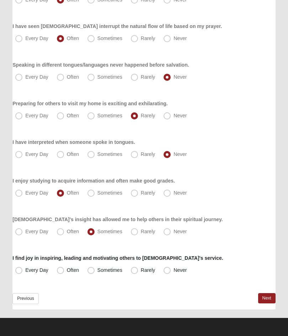
click at [143, 268] on span "Rarely" at bounding box center [148, 271] width 14 height 6
click at [138, 268] on input "Rarely" at bounding box center [135, 270] width 5 height 5
radio input "true"
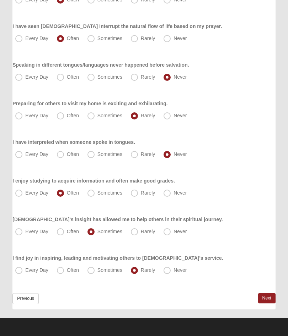
click at [269, 303] on link "Next" at bounding box center [266, 299] width 17 height 10
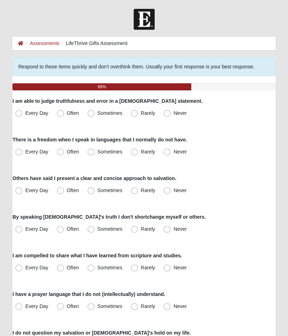
click at [67, 114] on span "Often" at bounding box center [73, 113] width 12 height 6
click at [64, 114] on input "Often" at bounding box center [62, 113] width 5 height 5
radio input "true"
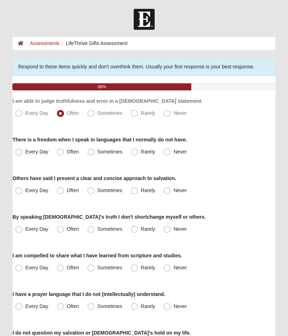
click at [171, 151] on label "Never" at bounding box center [175, 152] width 30 height 11
click at [171, 151] on input "Never" at bounding box center [168, 152] width 5 height 5
radio input "true"
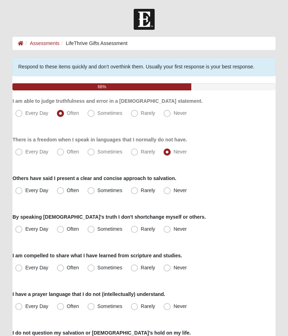
click at [67, 189] on span "Often" at bounding box center [73, 191] width 12 height 6
click at [62, 189] on input "Often" at bounding box center [62, 190] width 5 height 5
radio input "true"
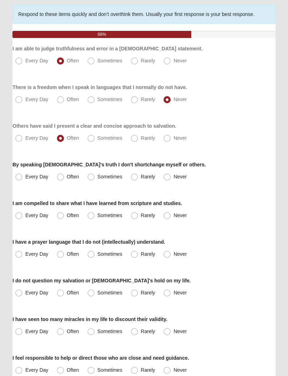
scroll to position [54, 0]
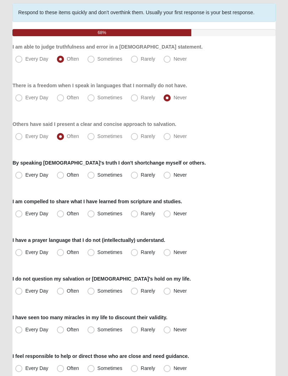
click at [67, 173] on span "Often" at bounding box center [73, 175] width 12 height 6
click at [62, 173] on input "Often" at bounding box center [62, 175] width 5 height 5
radio input "true"
click at [61, 210] on label "Often" at bounding box center [68, 213] width 29 height 11
click at [61, 212] on input "Often" at bounding box center [62, 214] width 5 height 5
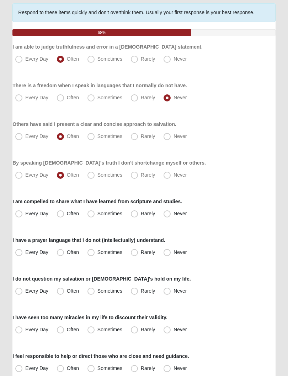
radio input "true"
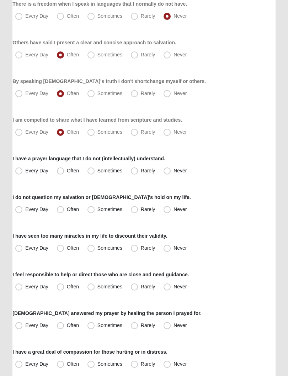
scroll to position [136, 0]
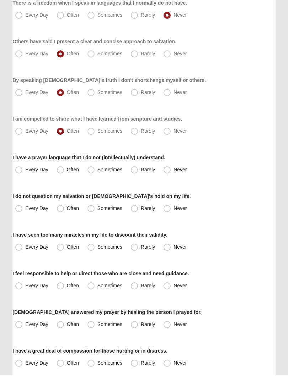
click at [139, 171] on label "Rarely" at bounding box center [143, 170] width 31 height 11
click at [138, 171] on input "Rarely" at bounding box center [135, 170] width 5 height 5
radio input "true"
click at [25, 209] on span "Every Day" at bounding box center [36, 209] width 23 height 6
click at [19, 209] on input "Every Day" at bounding box center [20, 209] width 5 height 5
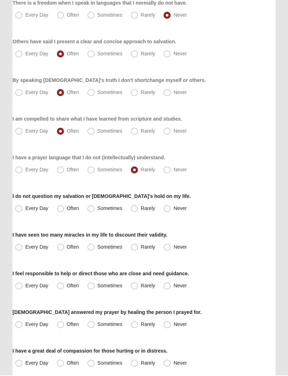
radio input "true"
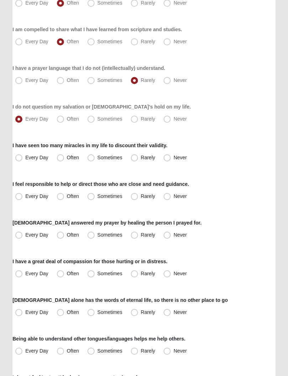
scroll to position [231, 0]
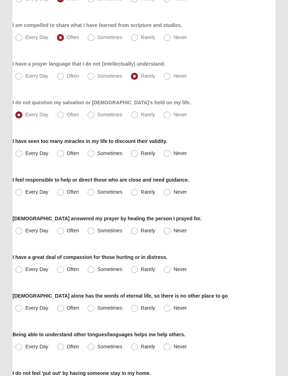
click at [25, 154] on span "Every Day" at bounding box center [36, 153] width 23 height 6
click at [21, 154] on input "Every Day" at bounding box center [20, 153] width 5 height 5
radio input "true"
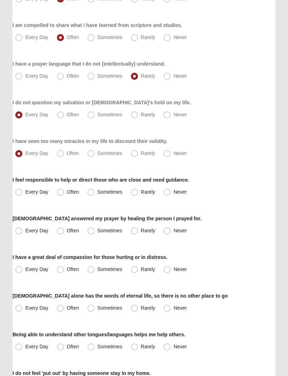
click at [100, 193] on span "Sometimes" at bounding box center [109, 192] width 25 height 6
click at [95, 193] on input "Sometimes" at bounding box center [92, 192] width 5 height 5
radio input "true"
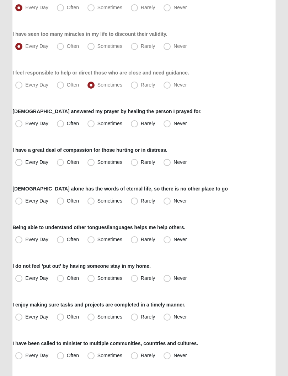
scroll to position [338, 0]
click at [25, 121] on span "Every Day" at bounding box center [36, 123] width 23 height 6
click at [22, 121] on input "Every Day" at bounding box center [20, 123] width 5 height 5
radio input "true"
click at [67, 163] on span "Often" at bounding box center [73, 162] width 12 height 6
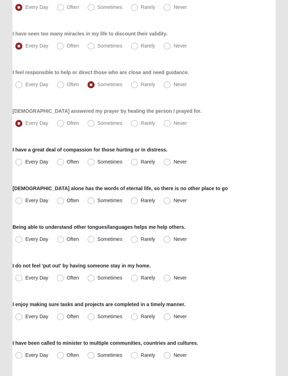
click at [60, 163] on input "Often" at bounding box center [62, 162] width 5 height 5
radio input "true"
click at [25, 202] on span "Every Day" at bounding box center [36, 201] width 23 height 6
click at [18, 202] on input "Every Day" at bounding box center [20, 200] width 5 height 5
radio input "true"
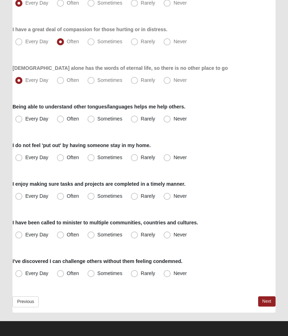
scroll to position [462, 0]
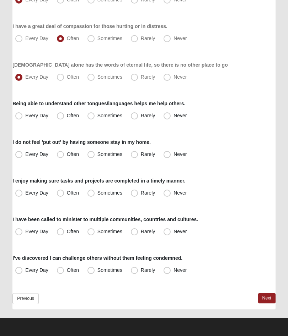
click at [177, 117] on span "Never" at bounding box center [179, 116] width 13 height 6
click at [171, 117] on input "Never" at bounding box center [168, 116] width 5 height 5
radio input "true"
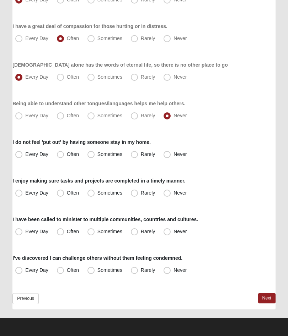
click at [95, 153] on label "Sometimes" at bounding box center [105, 154] width 42 height 11
click at [95, 153] on input "Sometimes" at bounding box center [92, 154] width 5 height 5
radio input "true"
click at [25, 194] on span "Every Day" at bounding box center [36, 193] width 23 height 6
click at [18, 194] on input "Every Day" at bounding box center [20, 193] width 5 height 5
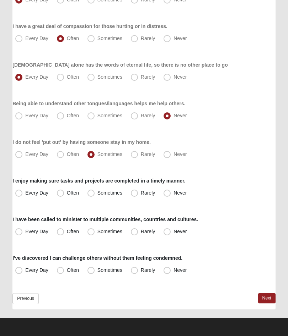
radio input "true"
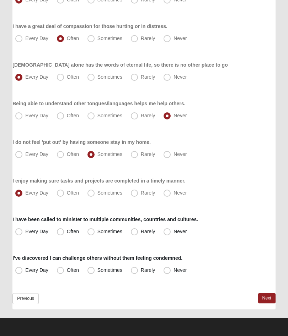
click at [138, 232] on label "Rarely" at bounding box center [143, 231] width 31 height 11
click at [138, 232] on input "Rarely" at bounding box center [135, 232] width 5 height 5
radio input "true"
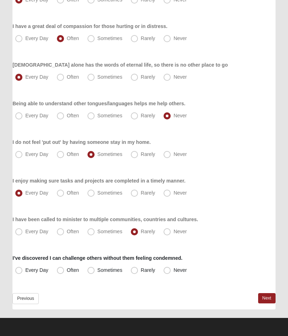
click at [175, 230] on span "Never" at bounding box center [179, 232] width 13 height 6
click at [171, 230] on input "Never" at bounding box center [168, 232] width 5 height 5
radio input "true"
click at [141, 272] on span "Rarely" at bounding box center [148, 271] width 14 height 6
click at [138, 272] on input "Rarely" at bounding box center [135, 270] width 5 height 5
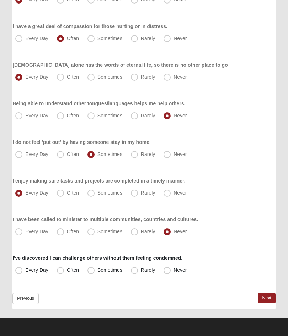
radio input "true"
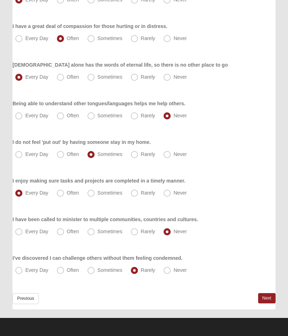
click at [265, 296] on link "Next" at bounding box center [266, 299] width 17 height 10
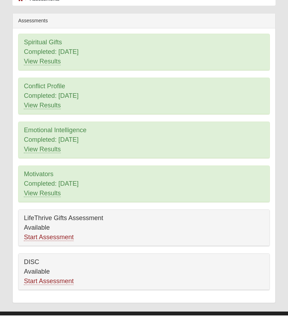
scroll to position [38, 0]
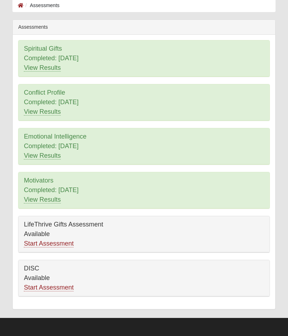
click at [63, 287] on link "Start Assessment" at bounding box center [49, 287] width 50 height 7
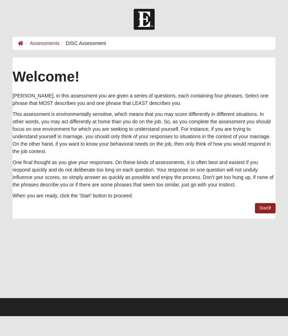
click at [267, 209] on link "Start" at bounding box center [264, 208] width 21 height 10
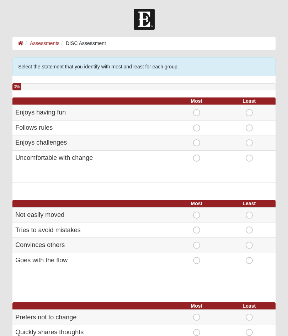
click at [196, 109] on span "Most" at bounding box center [196, 109] width 0 height 0
click at [196, 110] on input "Most" at bounding box center [198, 112] width 5 height 7
radio input "true"
click at [196, 125] on span "Most" at bounding box center [196, 125] width 0 height 0
click at [196, 127] on input "Most" at bounding box center [198, 128] width 5 height 7
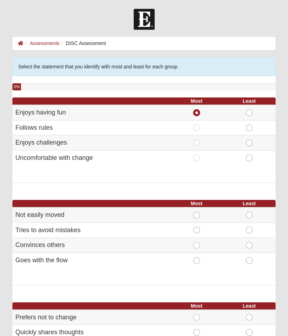
radio input "true"
click at [196, 109] on span "Most" at bounding box center [196, 109] width 0 height 0
click at [197, 115] on input "Most" at bounding box center [198, 112] width 5 height 7
radio input "true"
radio input "false"
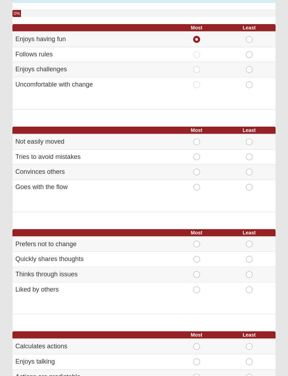
scroll to position [73, 0]
click at [196, 184] on span "Most" at bounding box center [196, 184] width 0 height 0
click at [196, 186] on input "Most" at bounding box center [198, 187] width 5 height 7
radio input "true"
click at [249, 81] on span "Least" at bounding box center [249, 81] width 0 height 0
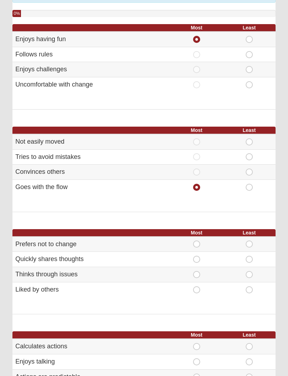
click at [250, 82] on input "Least" at bounding box center [251, 84] width 5 height 7
radio input "true"
click at [249, 138] on span "Least" at bounding box center [249, 138] width 0 height 0
click at [250, 138] on input "Least" at bounding box center [251, 141] width 5 height 7
radio input "true"
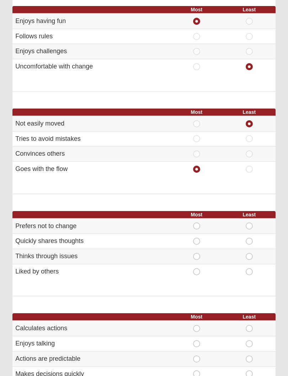
scroll to position [92, 0]
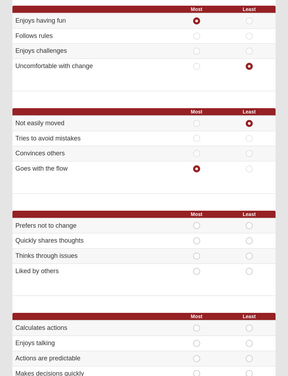
click at [249, 150] on span "Least" at bounding box center [249, 150] width 0 height 0
click at [249, 150] on input "Least" at bounding box center [251, 153] width 5 height 7
radio input "true"
radio input "false"
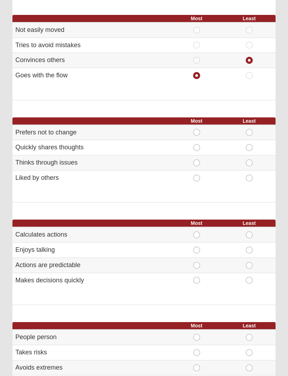
scroll to position [187, 0]
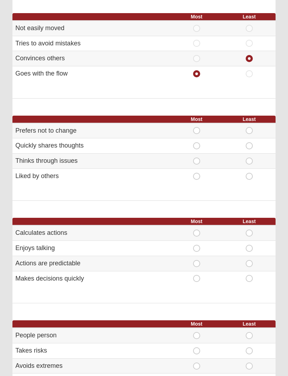
click at [196, 173] on span "Most" at bounding box center [196, 173] width 0 height 0
click at [196, 174] on input "Most" at bounding box center [198, 176] width 5 height 7
radio input "true"
click at [249, 142] on span "Least" at bounding box center [249, 142] width 0 height 0
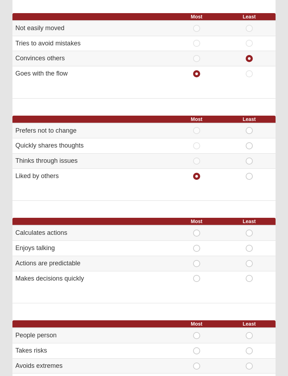
click at [251, 144] on input "Least" at bounding box center [251, 145] width 5 height 7
radio input "true"
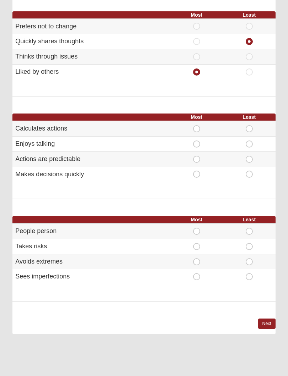
scroll to position [293, 0]
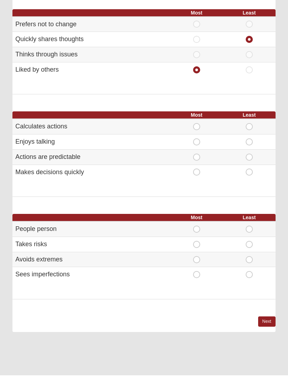
click at [196, 169] on span "Most" at bounding box center [196, 169] width 0 height 0
click at [196, 170] on input "Most" at bounding box center [198, 172] width 5 height 7
radio input "true"
click at [249, 154] on span "Least" at bounding box center [249, 154] width 0 height 0
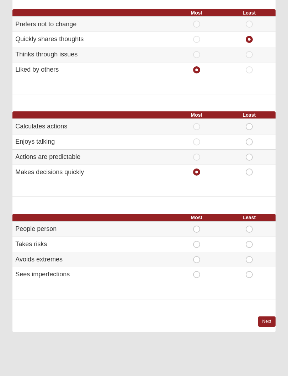
click at [252, 155] on input "Least" at bounding box center [251, 157] width 5 height 7
radio input "true"
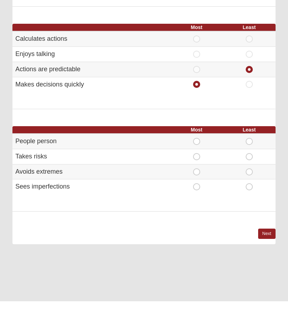
scroll to position [381, 0]
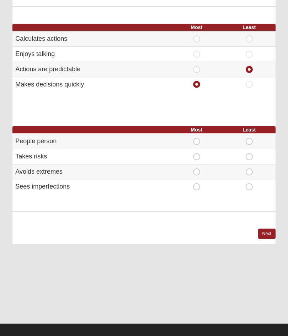
click at [196, 138] on span "Most" at bounding box center [196, 138] width 0 height 0
click at [196, 138] on input "Most" at bounding box center [198, 141] width 5 height 7
radio input "true"
click at [249, 169] on span "Least" at bounding box center [249, 169] width 0 height 0
click at [249, 169] on input "Least" at bounding box center [251, 172] width 5 height 7
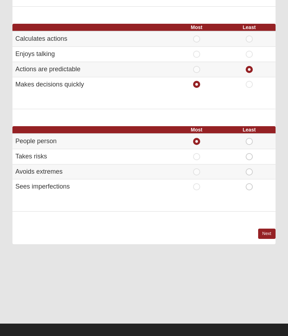
radio input "true"
click at [266, 229] on link "Next" at bounding box center [266, 234] width 17 height 10
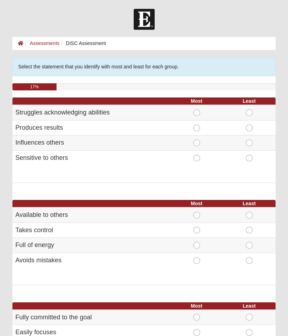
click at [196, 125] on span "Most" at bounding box center [196, 125] width 0 height 0
click at [197, 128] on input "Most" at bounding box center [198, 128] width 5 height 7
radio input "true"
click at [249, 109] on span "Least" at bounding box center [249, 109] width 0 height 0
click at [249, 113] on input "Least" at bounding box center [251, 112] width 5 height 7
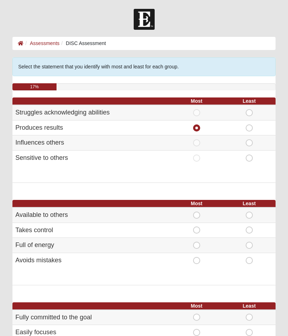
radio input "true"
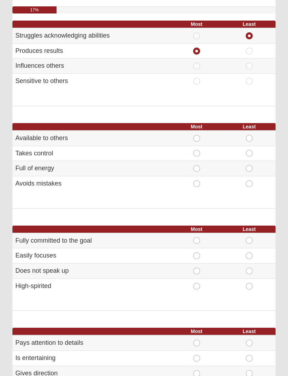
scroll to position [82, 0]
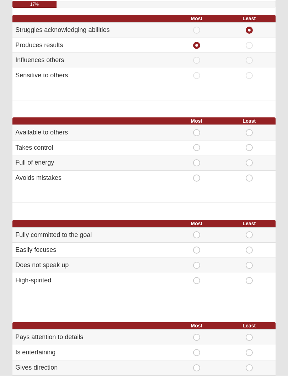
click at [196, 130] on span "Most" at bounding box center [196, 130] width 0 height 0
click at [199, 132] on input "Most" at bounding box center [198, 133] width 5 height 7
radio input "true"
click at [196, 159] on span "Most" at bounding box center [196, 159] width 0 height 0
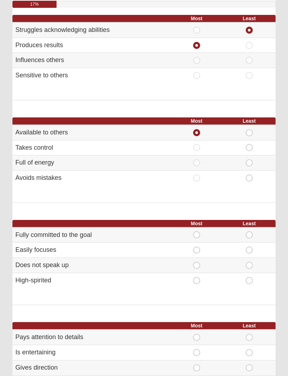
click at [196, 161] on input "Most" at bounding box center [198, 162] width 5 height 7
radio input "true"
radio input "false"
click at [249, 129] on span "Least" at bounding box center [249, 129] width 0 height 0
click at [251, 132] on input "Least" at bounding box center [251, 132] width 5 height 7
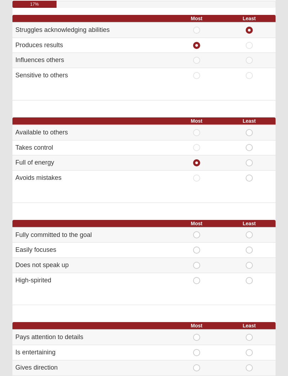
radio input "true"
click at [249, 175] on span "Least" at bounding box center [249, 175] width 0 height 0
click at [249, 177] on input "Least" at bounding box center [251, 178] width 5 height 7
radio input "true"
radio input "false"
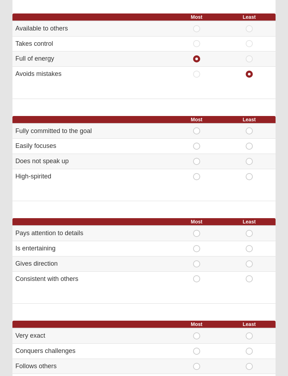
scroll to position [188, 0]
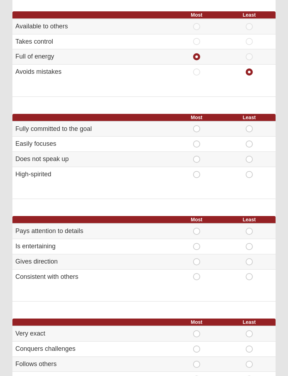
click at [196, 171] on span "Most" at bounding box center [196, 171] width 0 height 0
click at [197, 175] on input "Most" at bounding box center [198, 174] width 5 height 7
radio input "true"
click at [249, 141] on span "Least" at bounding box center [249, 141] width 0 height 0
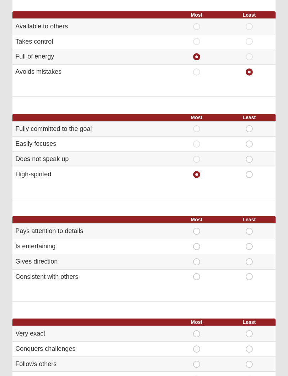
click at [249, 141] on input "Least" at bounding box center [251, 144] width 5 height 7
radio input "true"
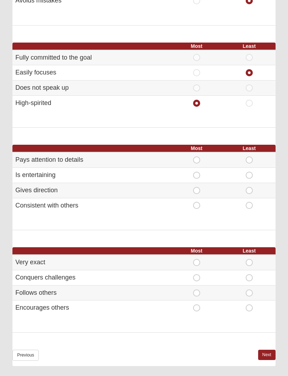
scroll to position [266, 0]
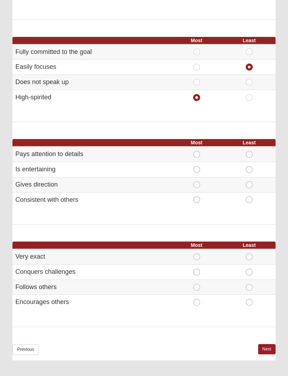
click at [249, 151] on span "Least" at bounding box center [249, 151] width 0 height 0
click at [251, 151] on input "Least" at bounding box center [251, 154] width 5 height 7
radio input "true"
click at [196, 166] on span "Most" at bounding box center [196, 166] width 0 height 0
click at [197, 168] on input "Most" at bounding box center [198, 169] width 5 height 7
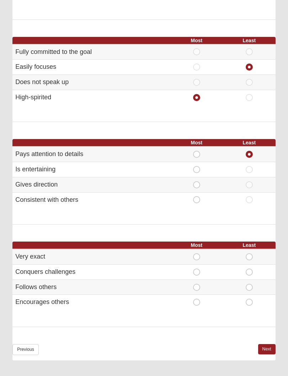
radio input "true"
click at [196, 269] on span "Most" at bounding box center [196, 269] width 0 height 0
click at [196, 269] on input "Most" at bounding box center [198, 272] width 5 height 7
radio input "true"
click at [249, 253] on span "Least" at bounding box center [249, 253] width 0 height 0
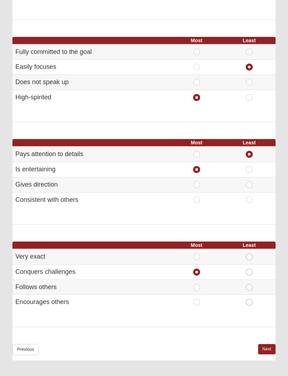
click at [251, 253] on input "Least" at bounding box center [251, 256] width 5 height 7
radio input "true"
click at [267, 336] on link "Next" at bounding box center [266, 349] width 17 height 10
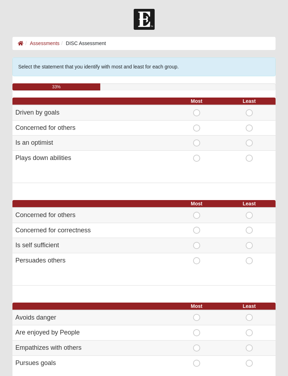
click at [196, 109] on span "Most" at bounding box center [196, 109] width 0 height 0
click at [196, 113] on input "Most" at bounding box center [198, 112] width 5 height 7
radio input "true"
click at [196, 139] on span "Most" at bounding box center [196, 139] width 0 height 0
click at [198, 143] on input "Most" at bounding box center [198, 142] width 5 height 7
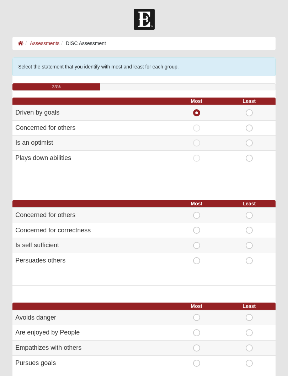
radio input "true"
radio input "false"
click at [249, 125] on span "Least" at bounding box center [249, 125] width 0 height 0
click at [249, 129] on input "Least" at bounding box center [251, 128] width 5 height 7
radio input "true"
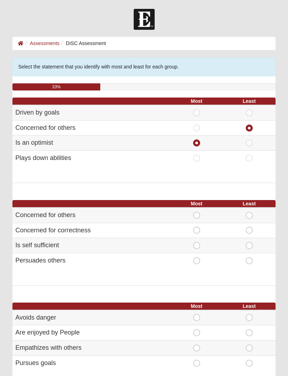
click at [196, 155] on span "Most" at bounding box center [196, 155] width 0 height 0
click at [198, 158] on input "Most" at bounding box center [198, 158] width 5 height 7
radio input "true"
radio input "false"
click at [196, 242] on span "Most" at bounding box center [196, 242] width 0 height 0
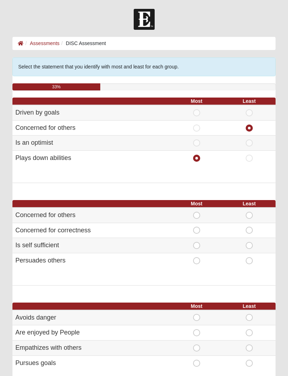
click at [198, 245] on input "Most" at bounding box center [198, 245] width 5 height 7
radio input "true"
click at [249, 257] on span "Least" at bounding box center [249, 257] width 0 height 0
click at [252, 260] on input "Least" at bounding box center [251, 260] width 5 height 7
radio input "true"
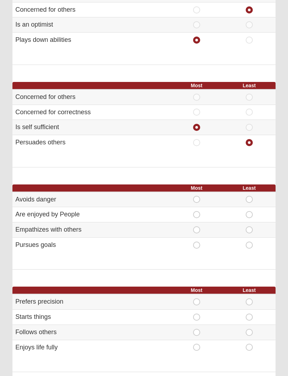
scroll to position [119, 0]
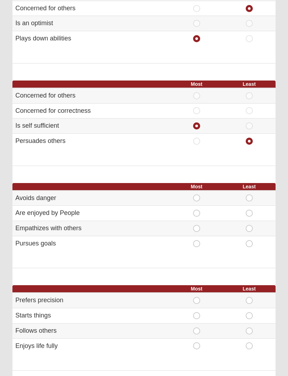
click at [196, 210] on span "Most" at bounding box center [196, 210] width 0 height 0
click at [197, 212] on input "Most" at bounding box center [198, 213] width 5 height 7
radio input "true"
click at [252, 259] on div "Most Least Avoids danger Most Least Are enjoyed by People" at bounding box center [143, 226] width 263 height 86
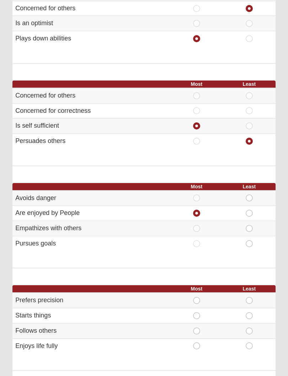
click at [249, 225] on span "Least" at bounding box center [249, 225] width 0 height 0
click at [250, 226] on input "Least" at bounding box center [251, 228] width 5 height 7
radio input "true"
click at [252, 196] on input "Least" at bounding box center [251, 198] width 5 height 7
radio input "true"
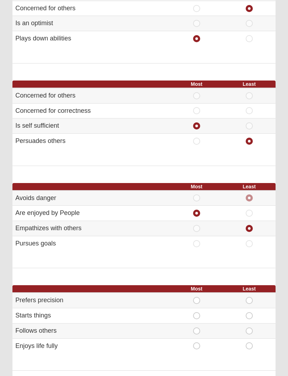
radio input "false"
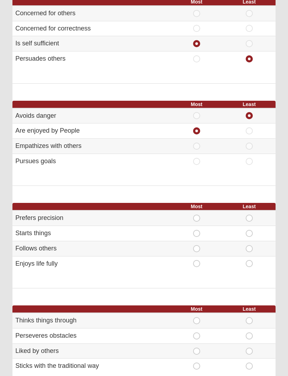
scroll to position [210, 0]
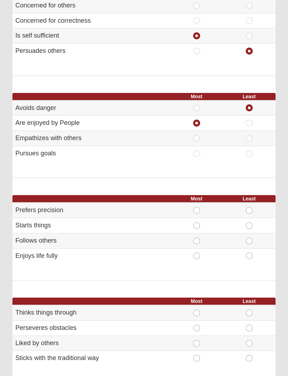
click at [249, 207] on span "Least" at bounding box center [249, 207] width 0 height 0
click at [252, 207] on input "Least" at bounding box center [251, 210] width 5 height 7
radio input "true"
click at [249, 237] on span "Least" at bounding box center [249, 237] width 0 height 0
click at [249, 237] on input "Least" at bounding box center [251, 240] width 5 height 7
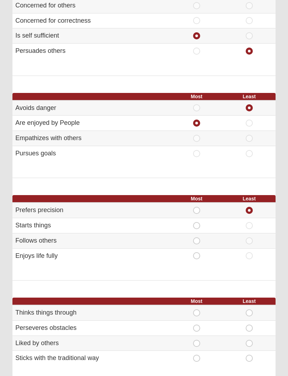
radio input "true"
radio input "false"
click at [196, 252] on span "Most" at bounding box center [196, 252] width 0 height 0
click at [196, 255] on input "Most" at bounding box center [198, 255] width 5 height 7
radio input "true"
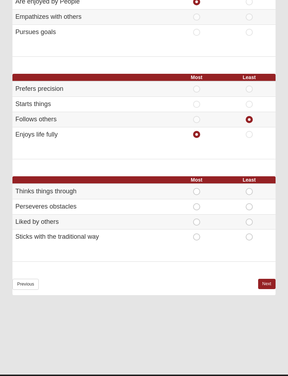
scroll to position [331, 0]
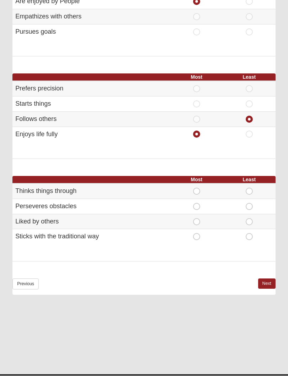
click at [196, 203] on span "Most" at bounding box center [196, 203] width 0 height 0
click at [196, 205] on input "Most" at bounding box center [198, 206] width 5 height 7
radio input "true"
click at [249, 188] on span "Least" at bounding box center [249, 188] width 0 height 0
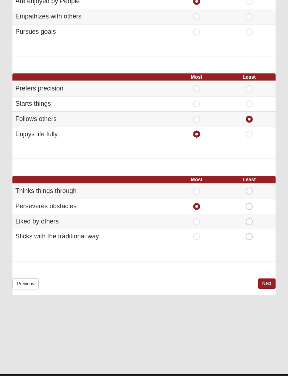
click at [250, 188] on input "Least" at bounding box center [251, 191] width 5 height 7
radio input "true"
click at [265, 279] on link "Next" at bounding box center [266, 284] width 17 height 10
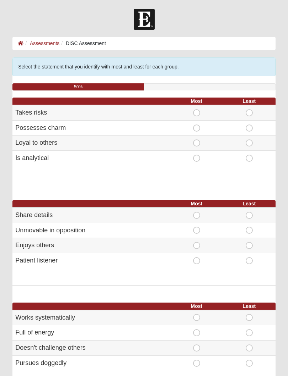
click at [196, 125] on span "Most" at bounding box center [196, 125] width 0 height 0
click at [198, 128] on input "Most" at bounding box center [198, 128] width 5 height 7
radio input "true"
click at [249, 155] on span "Least" at bounding box center [249, 155] width 0 height 0
click at [251, 158] on input "Least" at bounding box center [251, 158] width 5 height 7
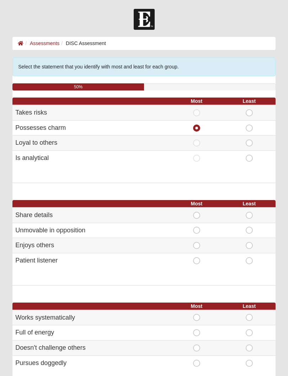
radio input "true"
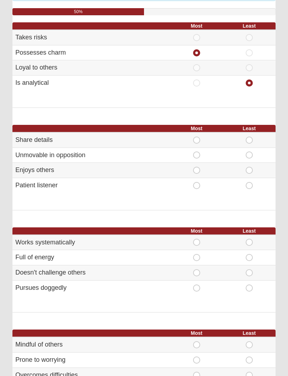
scroll to position [75, 0]
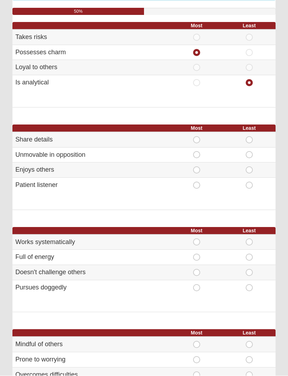
click at [249, 64] on span "Least" at bounding box center [249, 64] width 0 height 0
click at [249, 70] on input "Least" at bounding box center [251, 67] width 5 height 7
radio input "true"
radio input "false"
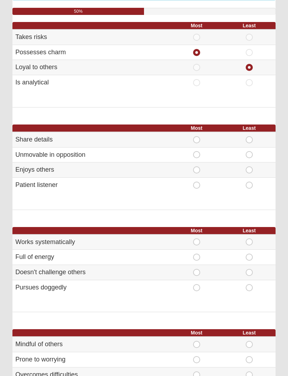
click at [249, 136] on span "Least" at bounding box center [249, 136] width 0 height 0
click at [252, 138] on input "Least" at bounding box center [251, 139] width 5 height 7
radio input "true"
click at [196, 166] on span "Most" at bounding box center [196, 166] width 0 height 0
click at [199, 171] on input "Most" at bounding box center [198, 169] width 5 height 7
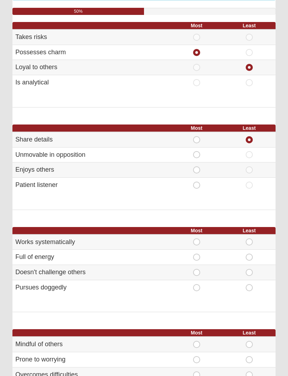
radio input "true"
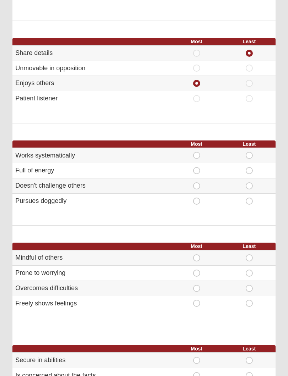
scroll to position [167, 0]
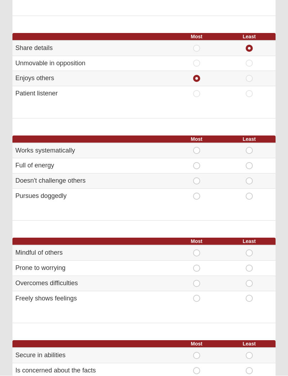
click at [196, 178] on span "Most" at bounding box center [196, 178] width 0 height 0
click at [199, 178] on input "Most" at bounding box center [198, 181] width 5 height 7
radio input "true"
click at [249, 193] on span "Least" at bounding box center [249, 193] width 0 height 0
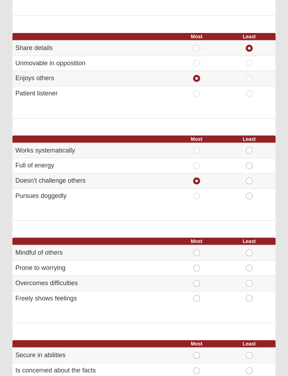
click at [252, 193] on input "Least" at bounding box center [251, 196] width 5 height 7
radio input "true"
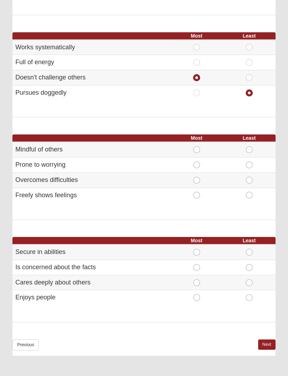
scroll to position [274, 0]
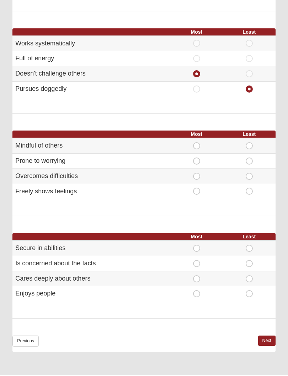
click at [196, 174] on span "Most" at bounding box center [196, 174] width 0 height 0
click at [198, 174] on input "Most" at bounding box center [198, 177] width 5 height 7
radio input "true"
click at [249, 142] on span "Least" at bounding box center [249, 142] width 0 height 0
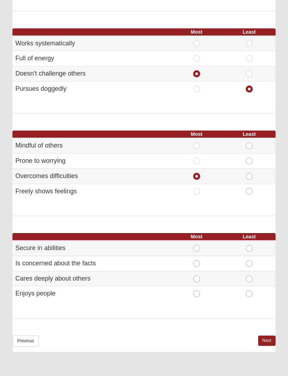
click at [250, 143] on input "Least" at bounding box center [251, 145] width 5 height 7
radio input "true"
click at [249, 188] on span "Least" at bounding box center [249, 188] width 0 height 0
click at [251, 188] on input "Least" at bounding box center [251, 191] width 5 height 7
radio input "true"
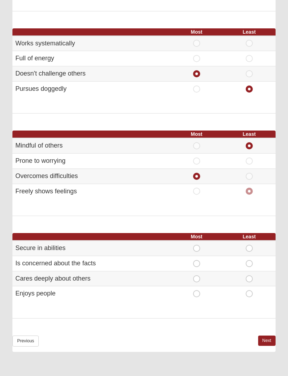
radio input "false"
click at [196, 245] on span "Most" at bounding box center [196, 245] width 0 height 0
click at [198, 245] on input "Most" at bounding box center [198, 248] width 5 height 7
radio input "true"
click at [249, 260] on span "Least" at bounding box center [249, 260] width 0 height 0
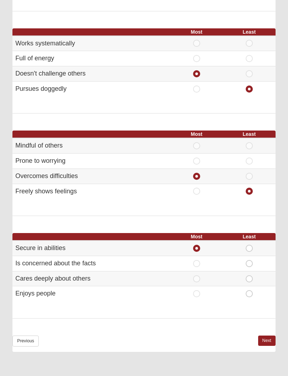
click at [252, 261] on input "Least" at bounding box center [251, 263] width 5 height 7
radio input "true"
click at [268, 336] on link "Next" at bounding box center [266, 341] width 17 height 10
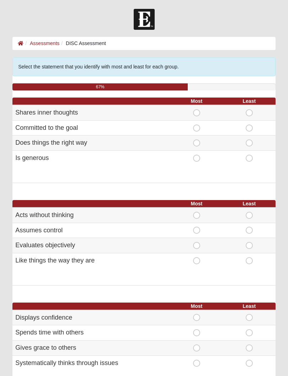
click at [196, 125] on span "Most" at bounding box center [196, 125] width 0 height 0
click at [198, 125] on input "Most" at bounding box center [198, 128] width 5 height 7
radio input "true"
click at [249, 109] on span "Least" at bounding box center [249, 109] width 0 height 0
click at [249, 115] on input "Least" at bounding box center [251, 112] width 5 height 7
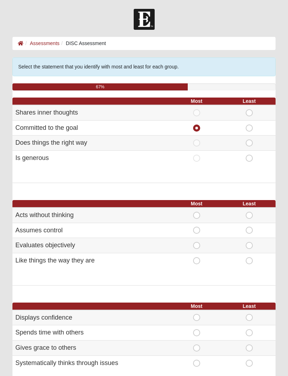
radio input "true"
click at [196, 212] on span "Most" at bounding box center [196, 212] width 0 height 0
click at [199, 214] on input "Most" at bounding box center [198, 215] width 5 height 7
radio input "true"
click at [249, 242] on span "Least" at bounding box center [249, 242] width 0 height 0
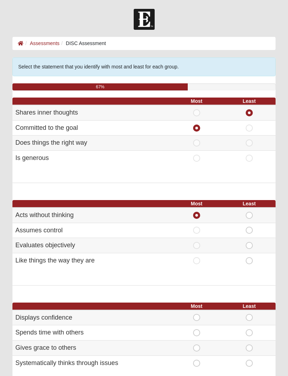
click at [252, 243] on input "Least" at bounding box center [251, 245] width 5 height 7
radio input "true"
click at [249, 227] on span "Least" at bounding box center [249, 227] width 0 height 0
click at [249, 230] on input "Least" at bounding box center [251, 230] width 5 height 7
radio input "true"
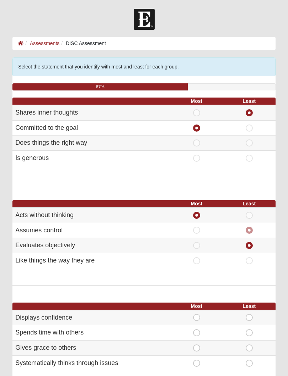
radio input "false"
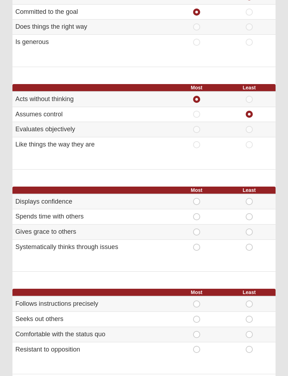
scroll to position [117, 0]
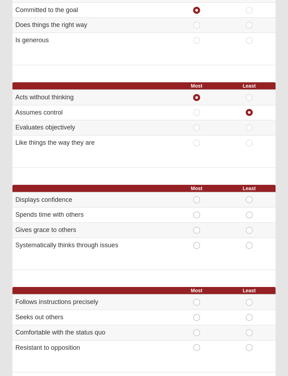
click at [196, 197] on span "Most" at bounding box center [196, 197] width 0 height 0
click at [196, 198] on input "Most" at bounding box center [198, 200] width 5 height 7
radio input "true"
click at [250, 250] on div "Most Least Displays confidence Most Least" at bounding box center [143, 228] width 263 height 86
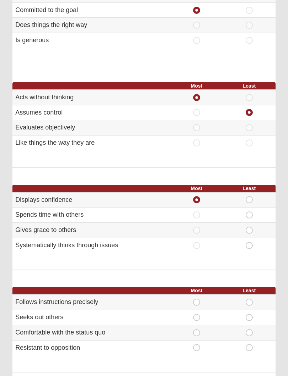
click at [249, 242] on span "Least" at bounding box center [249, 242] width 0 height 0
click at [251, 243] on input "Least" at bounding box center [251, 245] width 5 height 7
radio input "true"
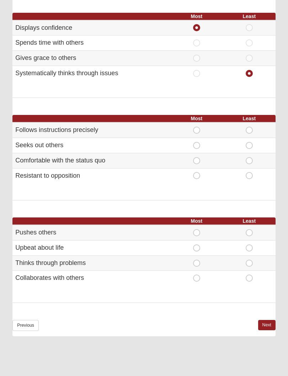
scroll to position [290, 0]
click at [196, 157] on span "Most" at bounding box center [196, 157] width 0 height 0
click at [197, 158] on input "Most" at bounding box center [198, 160] width 5 height 7
radio input "true"
click at [249, 142] on span "Least" at bounding box center [249, 142] width 0 height 0
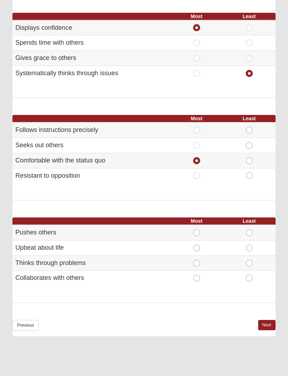
click at [252, 144] on input "Least" at bounding box center [251, 145] width 5 height 7
radio input "true"
click at [196, 245] on span "Most" at bounding box center [196, 245] width 0 height 0
click at [196, 246] on input "Most" at bounding box center [198, 248] width 5 height 7
radio input "true"
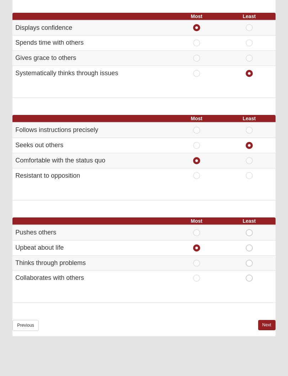
click at [249, 229] on span "Least" at bounding box center [249, 229] width 0 height 0
click at [252, 229] on input "Least" at bounding box center [251, 232] width 5 height 7
radio input "true"
click at [267, 321] on link "Next" at bounding box center [266, 325] width 17 height 10
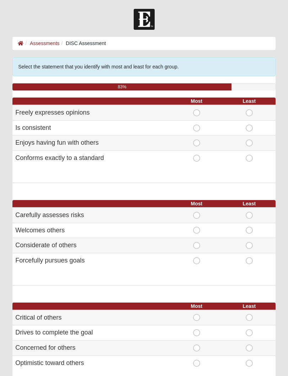
click at [196, 139] on span "Most" at bounding box center [196, 139] width 0 height 0
click at [198, 143] on input "Most" at bounding box center [198, 142] width 5 height 7
radio input "true"
click at [249, 155] on span "Least" at bounding box center [249, 155] width 0 height 0
click at [251, 158] on input "Least" at bounding box center [251, 158] width 5 height 7
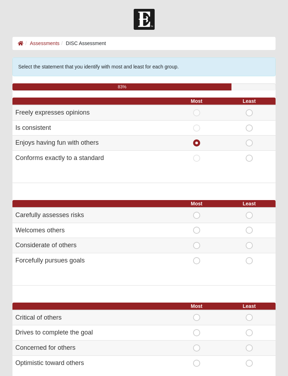
radio input "true"
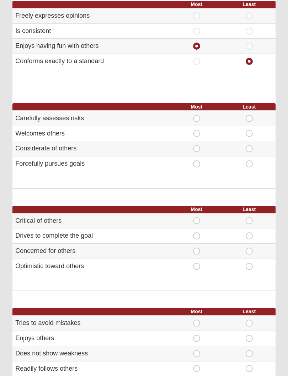
scroll to position [97, 0]
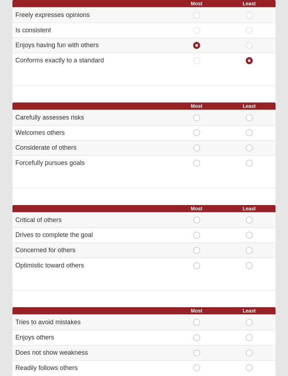
click at [196, 145] on span "Most" at bounding box center [196, 145] width 0 height 0
click at [199, 149] on input "Most" at bounding box center [198, 148] width 5 height 7
radio input "true"
click at [249, 160] on span "Least" at bounding box center [249, 160] width 0 height 0
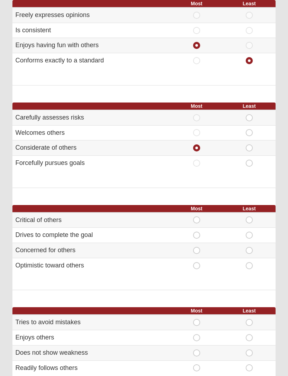
click at [251, 163] on input "Least" at bounding box center [251, 163] width 5 height 7
radio input "true"
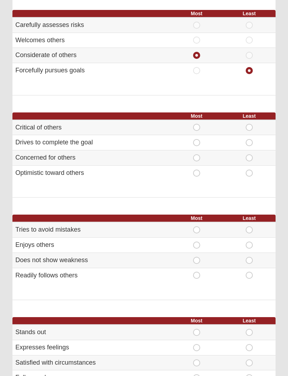
scroll to position [191, 0]
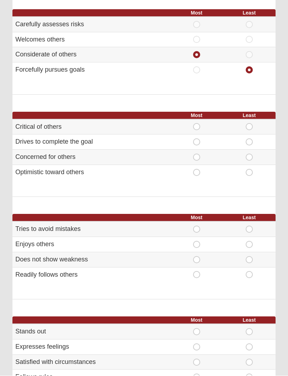
click at [249, 139] on span "Least" at bounding box center [249, 139] width 0 height 0
click at [249, 139] on input "Least" at bounding box center [251, 142] width 5 height 7
radio input "true"
click at [196, 123] on span "Most" at bounding box center [196, 123] width 0 height 0
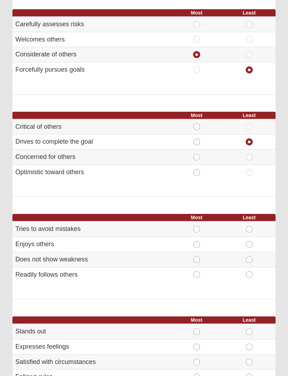
click at [198, 126] on input "Most" at bounding box center [198, 126] width 5 height 7
radio input "true"
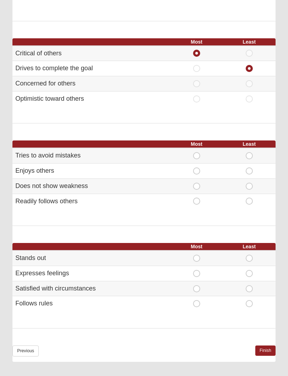
scroll to position [274, 0]
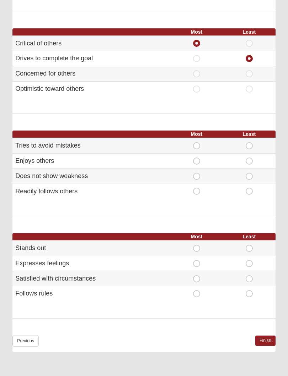
click at [249, 188] on span "Least" at bounding box center [249, 188] width 0 height 0
click at [249, 189] on input "Least" at bounding box center [251, 191] width 5 height 7
radio input "true"
click at [196, 173] on span "Most" at bounding box center [196, 173] width 0 height 0
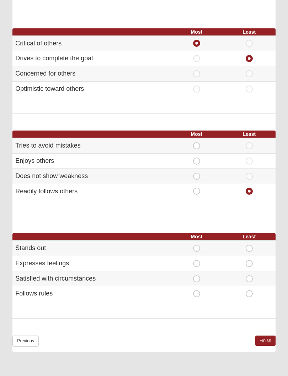
click at [197, 173] on input "Most" at bounding box center [198, 176] width 5 height 7
radio input "true"
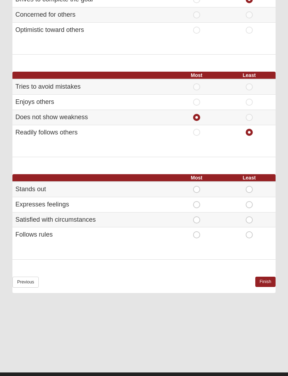
scroll to position [334, 0]
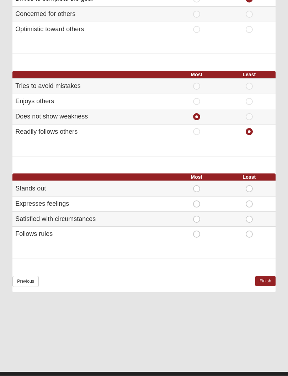
click at [196, 186] on span "Most" at bounding box center [196, 186] width 0 height 0
click at [196, 186] on input "Most" at bounding box center [198, 189] width 5 height 7
radio input "true"
click at [249, 216] on span "Least" at bounding box center [249, 216] width 0 height 0
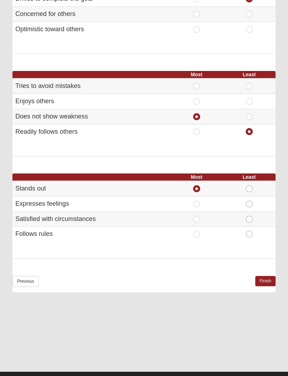
click at [250, 216] on input "Least" at bounding box center [251, 219] width 5 height 7
radio input "true"
click at [267, 276] on link "Finish" at bounding box center [265, 281] width 20 height 10
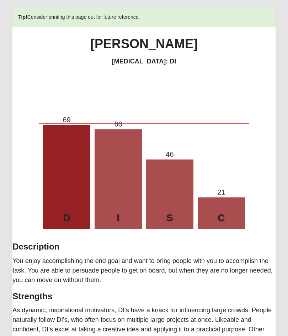
scroll to position [0, 0]
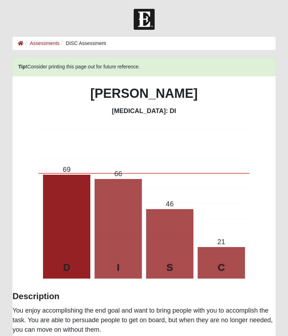
click at [46, 45] on link "Assessments" at bounding box center [44, 43] width 29 height 6
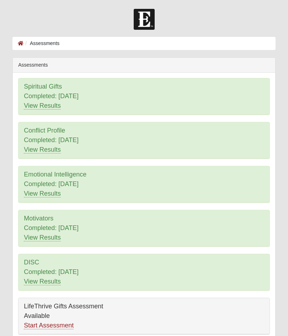
scroll to position [38, 0]
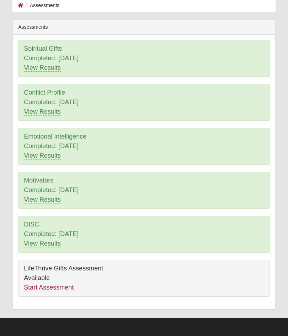
click at [67, 289] on link "Start Assessment" at bounding box center [49, 287] width 50 height 7
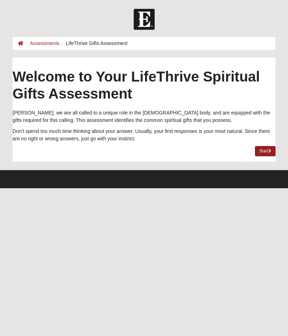
click at [265, 151] on link "Start" at bounding box center [264, 151] width 21 height 10
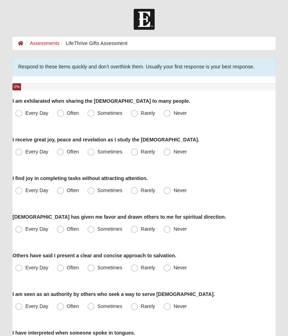
click at [42, 41] on link "Assessments" at bounding box center [44, 43] width 29 height 6
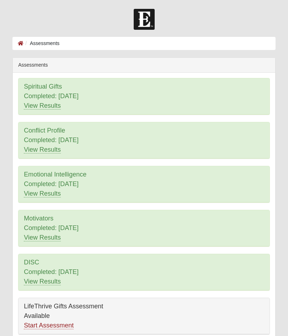
click at [18, 48] on ol "Assessments" at bounding box center [143, 43] width 263 height 13
click at [145, 29] on img at bounding box center [143, 19] width 21 height 21
click at [15, 47] on ol "Assessments" at bounding box center [143, 43] width 263 height 13
click at [41, 42] on li "Assessments" at bounding box center [41, 43] width 36 height 7
click at [38, 20] on div at bounding box center [144, 19] width 288 height 21
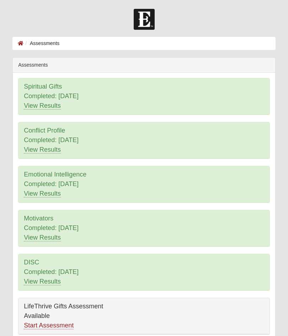
scroll to position [38, 0]
click at [33, 23] on div at bounding box center [144, 19] width 288 height 21
click at [140, 27] on img at bounding box center [143, 19] width 21 height 21
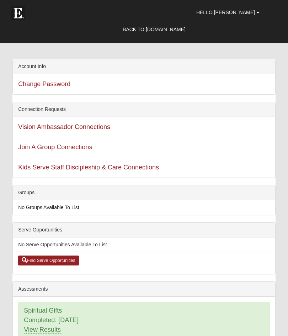
click at [189, 29] on link "Back to [DOMAIN_NAME]" at bounding box center [153, 30] width 73 height 18
